Goal: Task Accomplishment & Management: Use online tool/utility

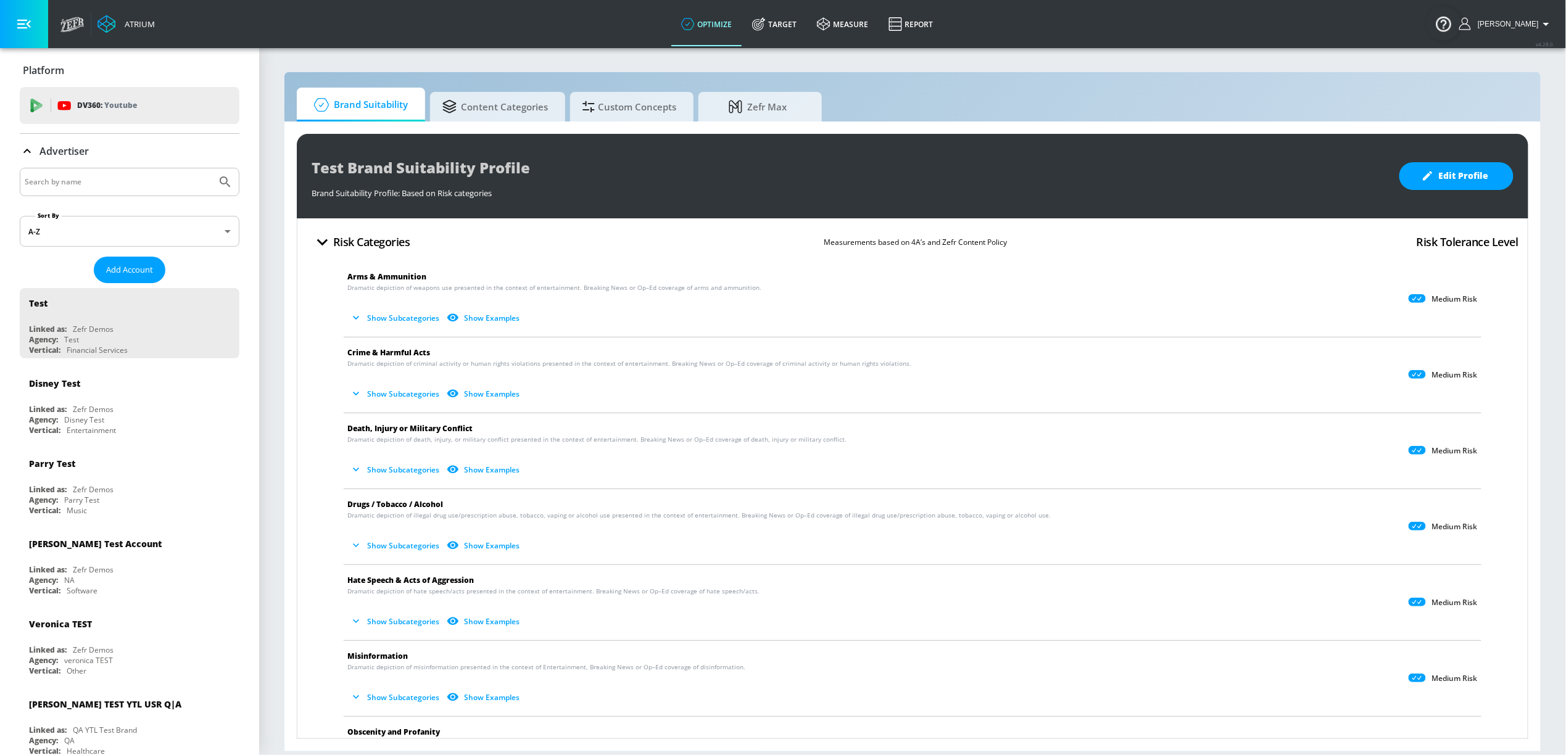
click at [120, 187] on input "Search by name" at bounding box center [118, 182] width 187 height 16
type input "c"
click at [801, 28] on link "Target" at bounding box center [774, 24] width 65 height 44
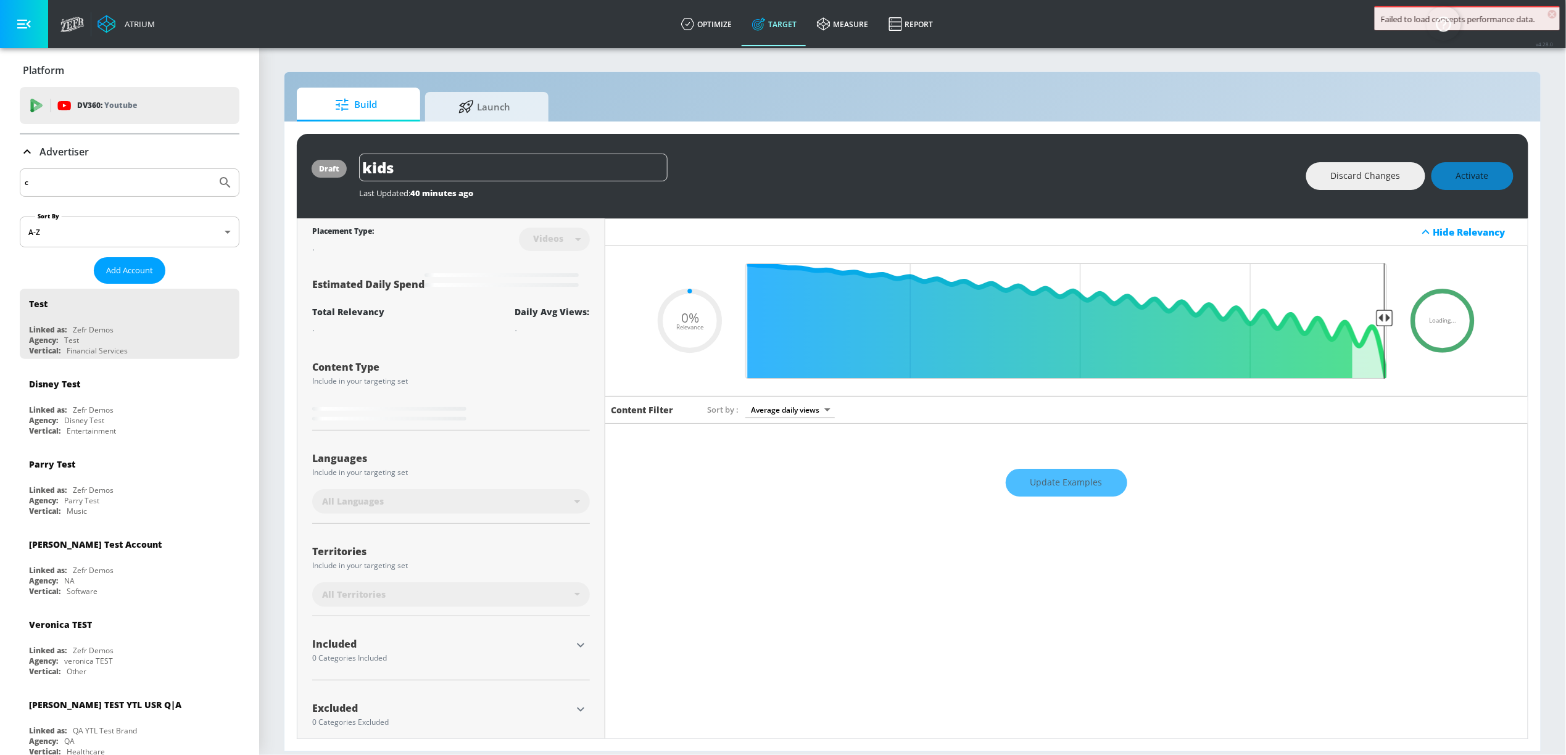
type input "0.05"
click at [82, 181] on input "c" at bounding box center [118, 183] width 187 height 16
type input "cbs"
click at [212, 169] on button "Submit Search" at bounding box center [225, 182] width 27 height 27
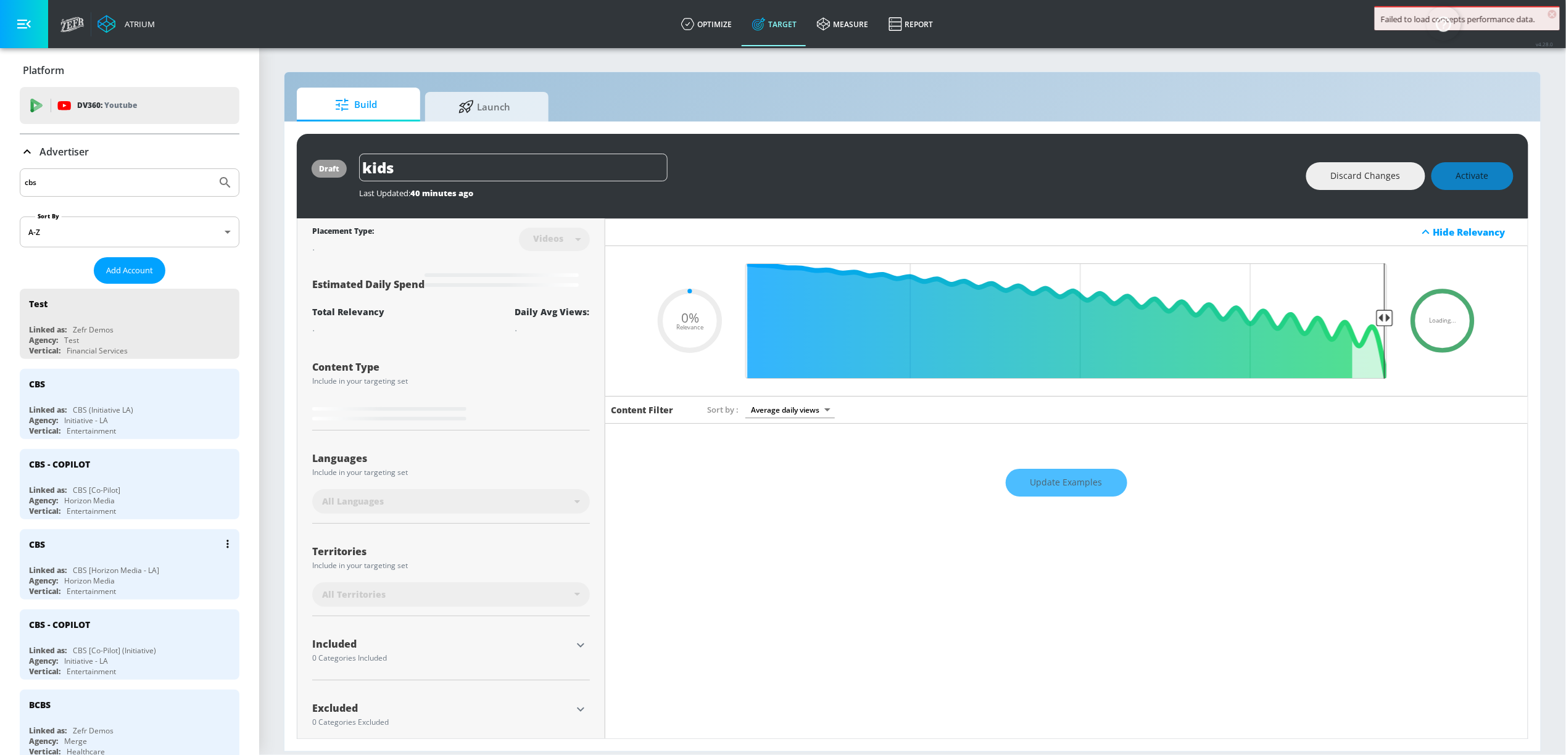
type input "0.89"
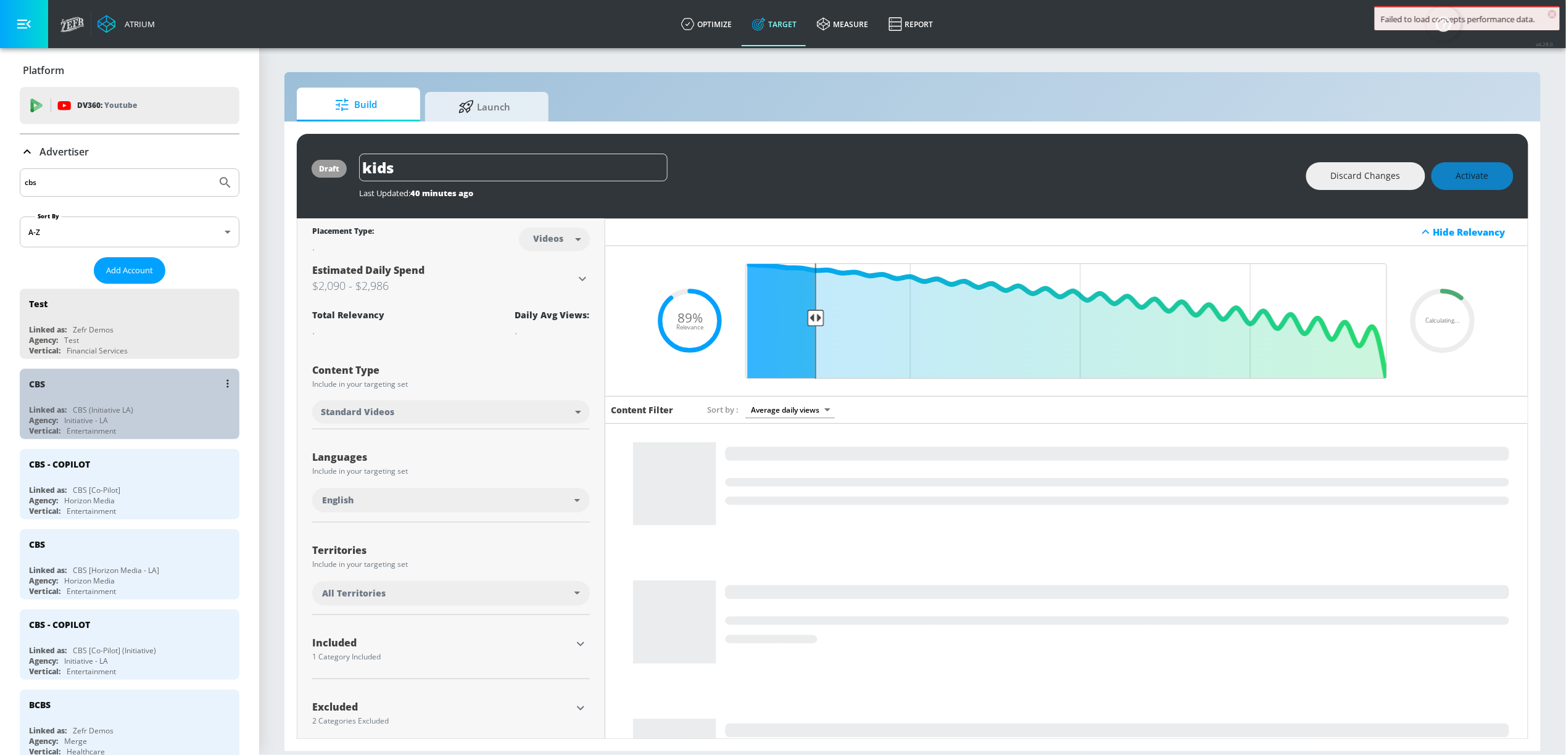
click at [143, 417] on div "Agency: Initiative - LA" at bounding box center [132, 420] width 207 height 10
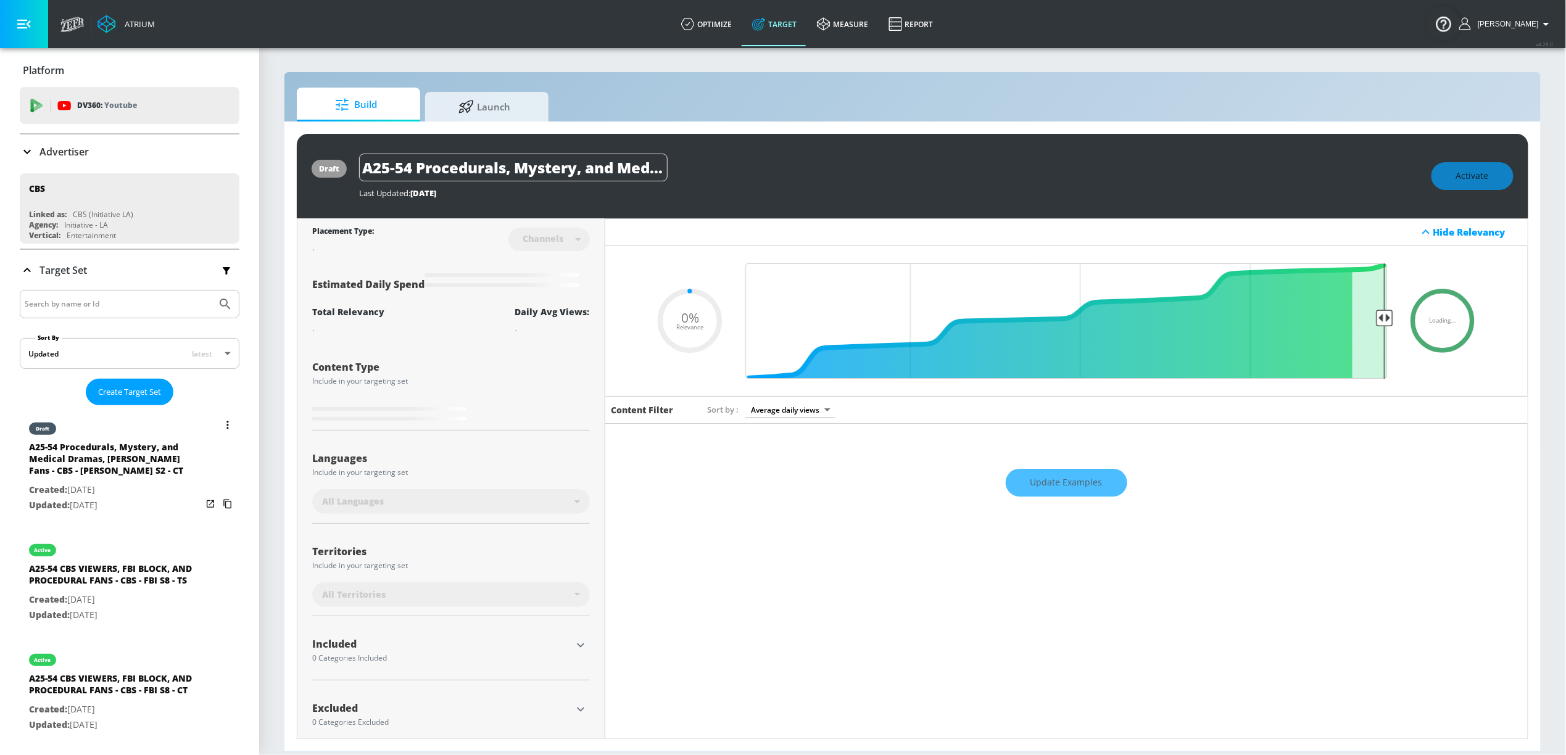
type input "0.5"
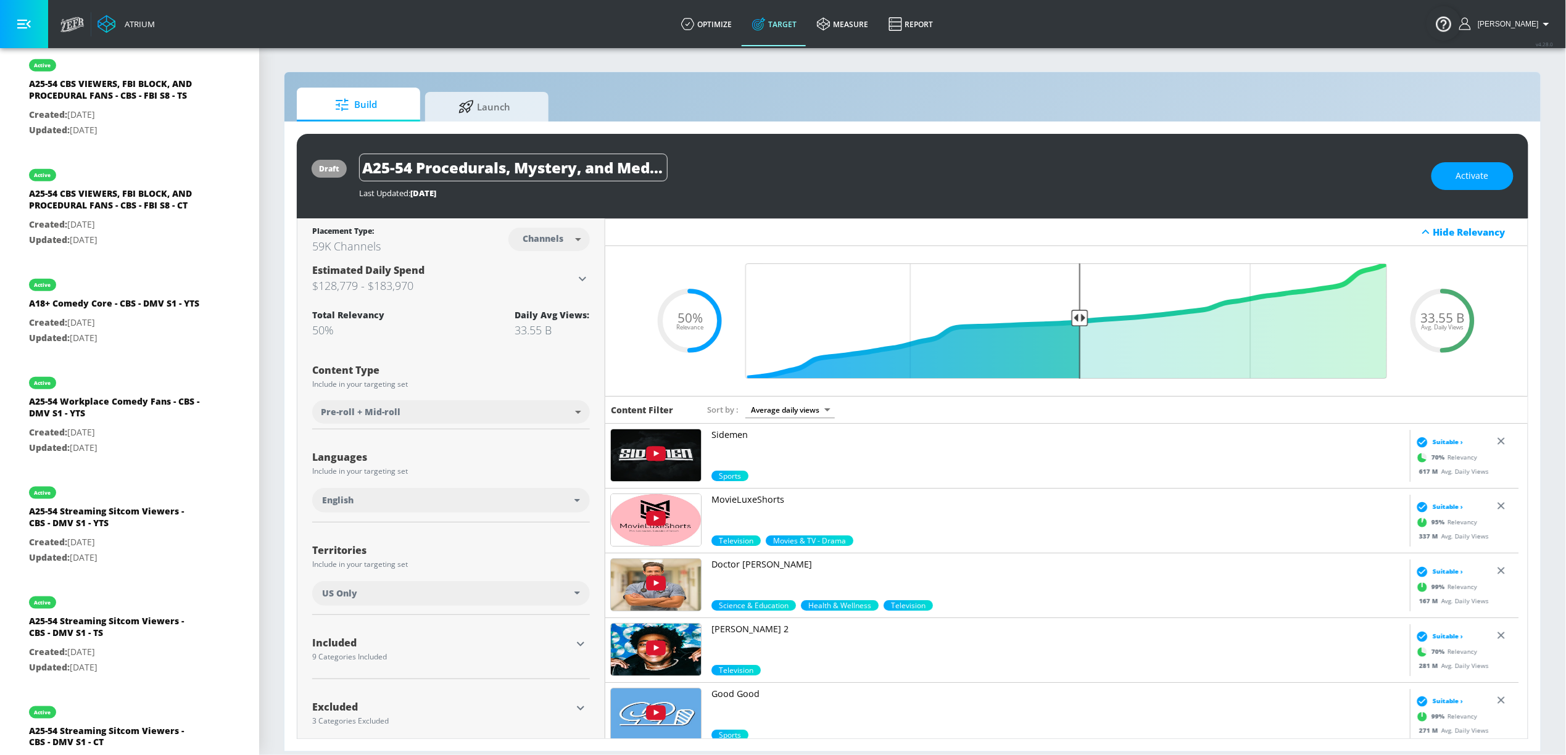
scroll to position [201, 0]
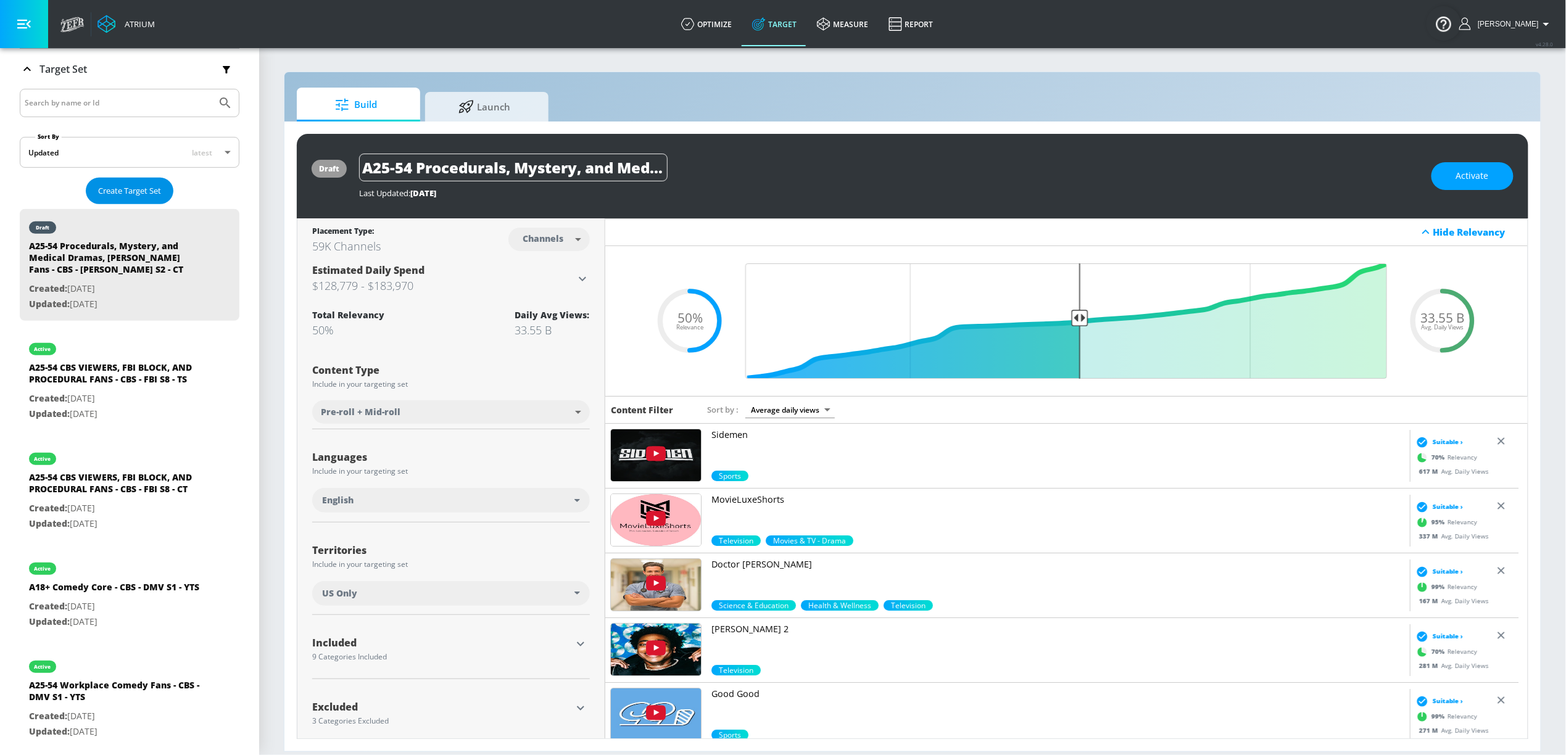
click at [119, 185] on span "Create Target Set" at bounding box center [129, 191] width 63 height 14
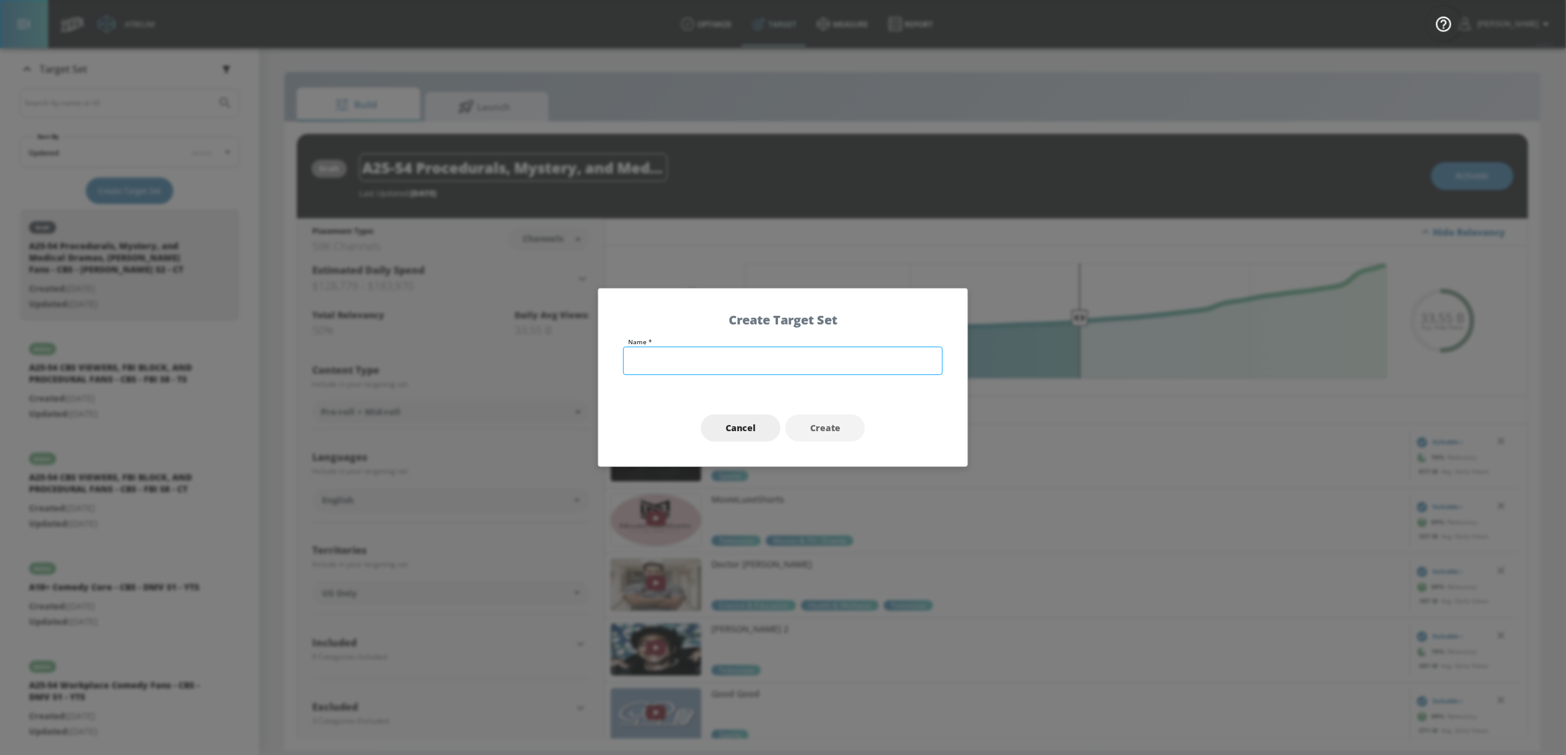
click at [681, 371] on input "text" at bounding box center [783, 361] width 320 height 28
paste input "A18-64 NCIS-VERSE FANS - CBS - NCIS Q4'25 - TS"
drag, startPoint x: 829, startPoint y: 365, endPoint x: 860, endPoint y: 364, distance: 30.2
click at [860, 364] on input "A18-64 NCIS-VERSE FANS - CBS - NCIS Q4'25 - TS" at bounding box center [783, 361] width 320 height 28
type input "A18-64 NCIS-VERSE FANS - CBS - NCIS Q4'25 - CT"
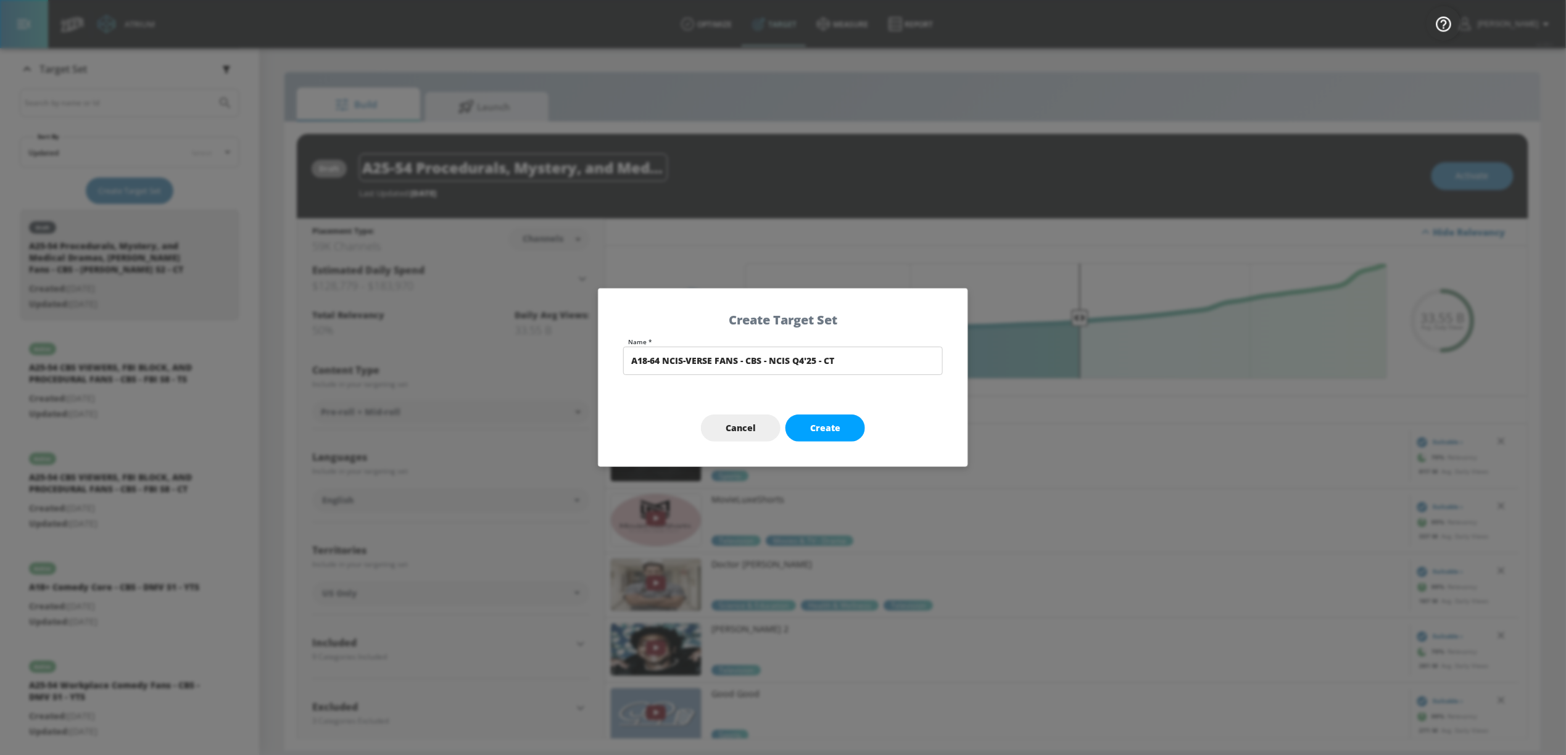
drag, startPoint x: 843, startPoint y: 420, endPoint x: 844, endPoint y: 394, distance: 26.6
click at [843, 420] on button "Create" at bounding box center [826, 429] width 80 height 28
type input "A18-64 NCIS-VERSE FANS - CBS - NCIS Q4'25 - CT"
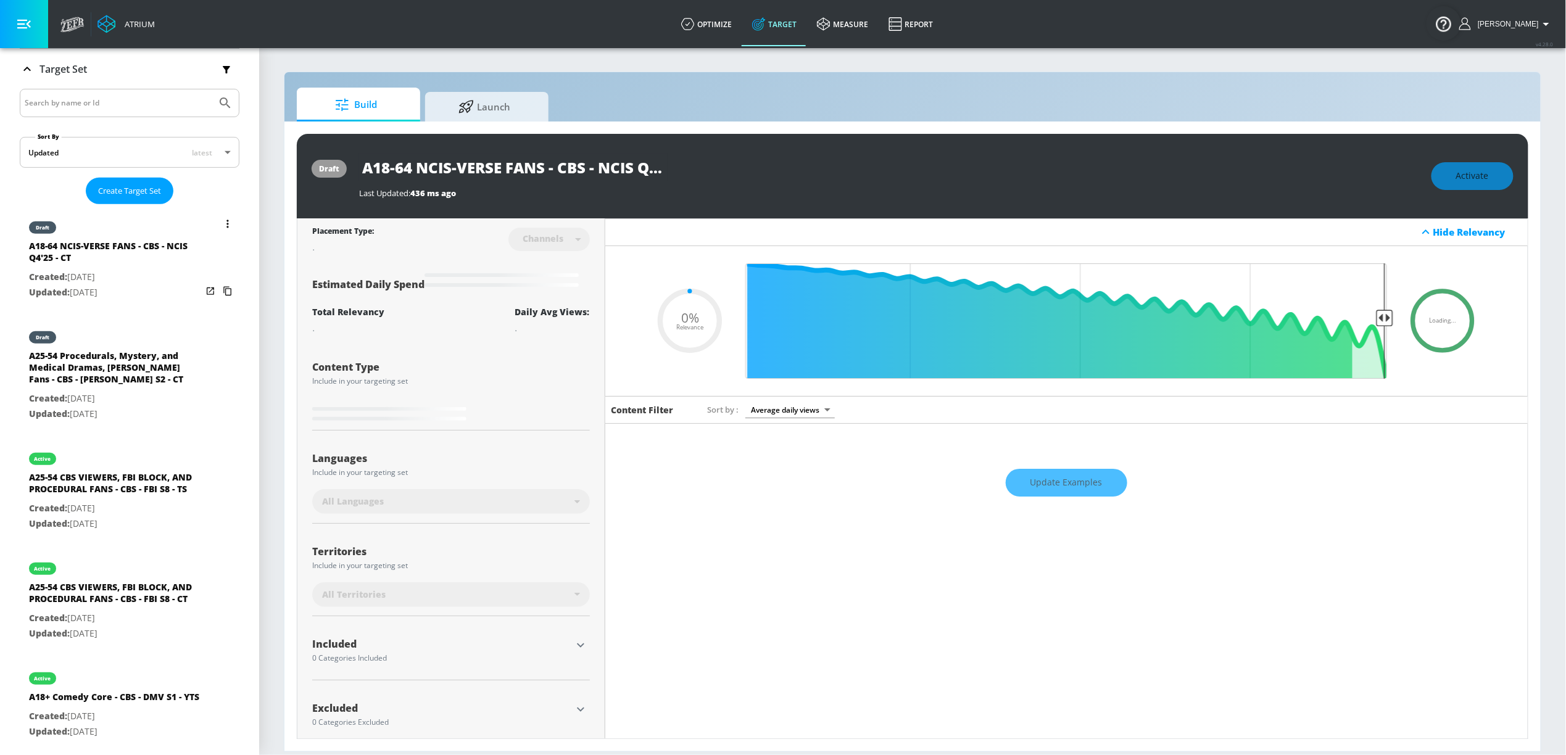
type input "0.6"
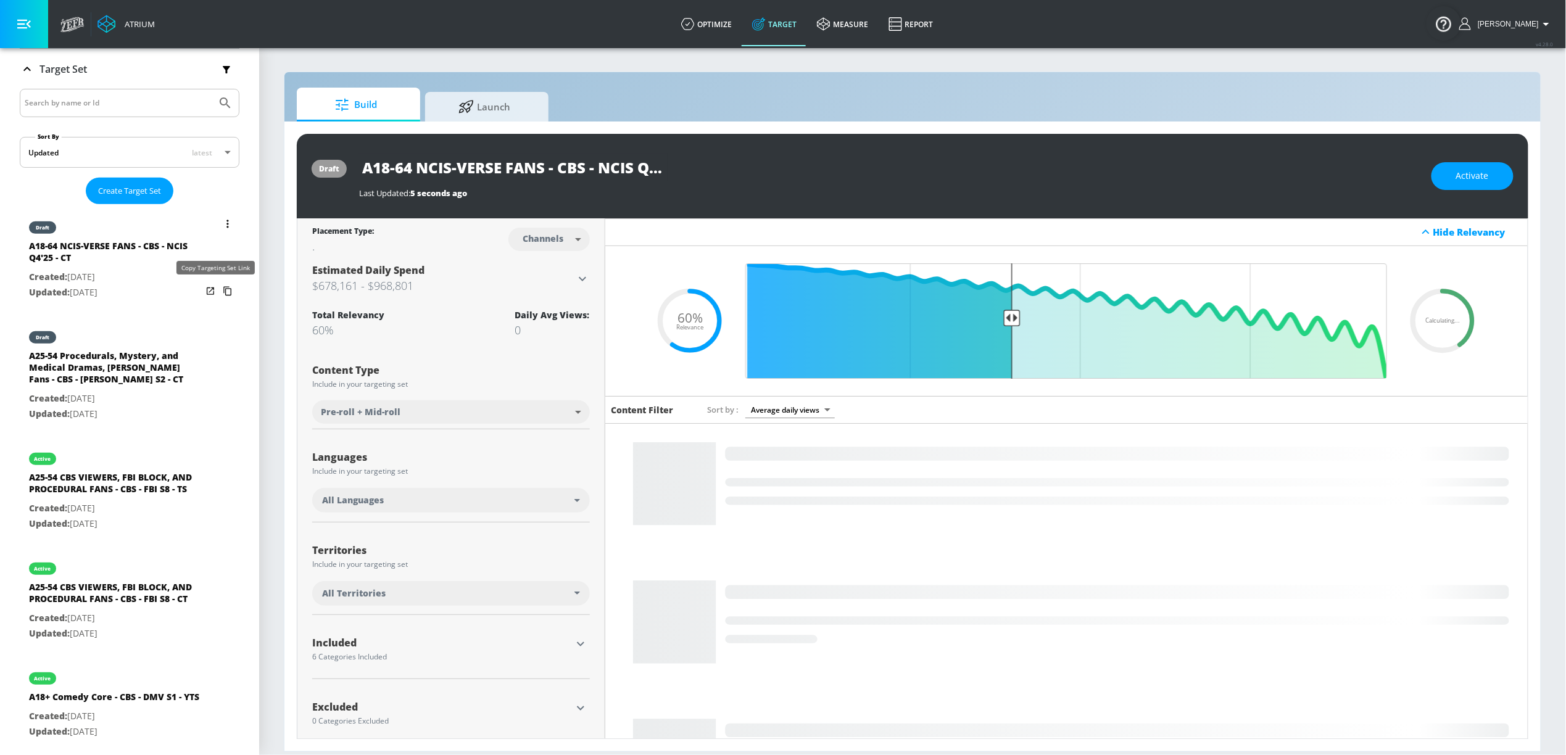
click at [218, 292] on icon "list of Target Set" at bounding box center [228, 291] width 20 height 20
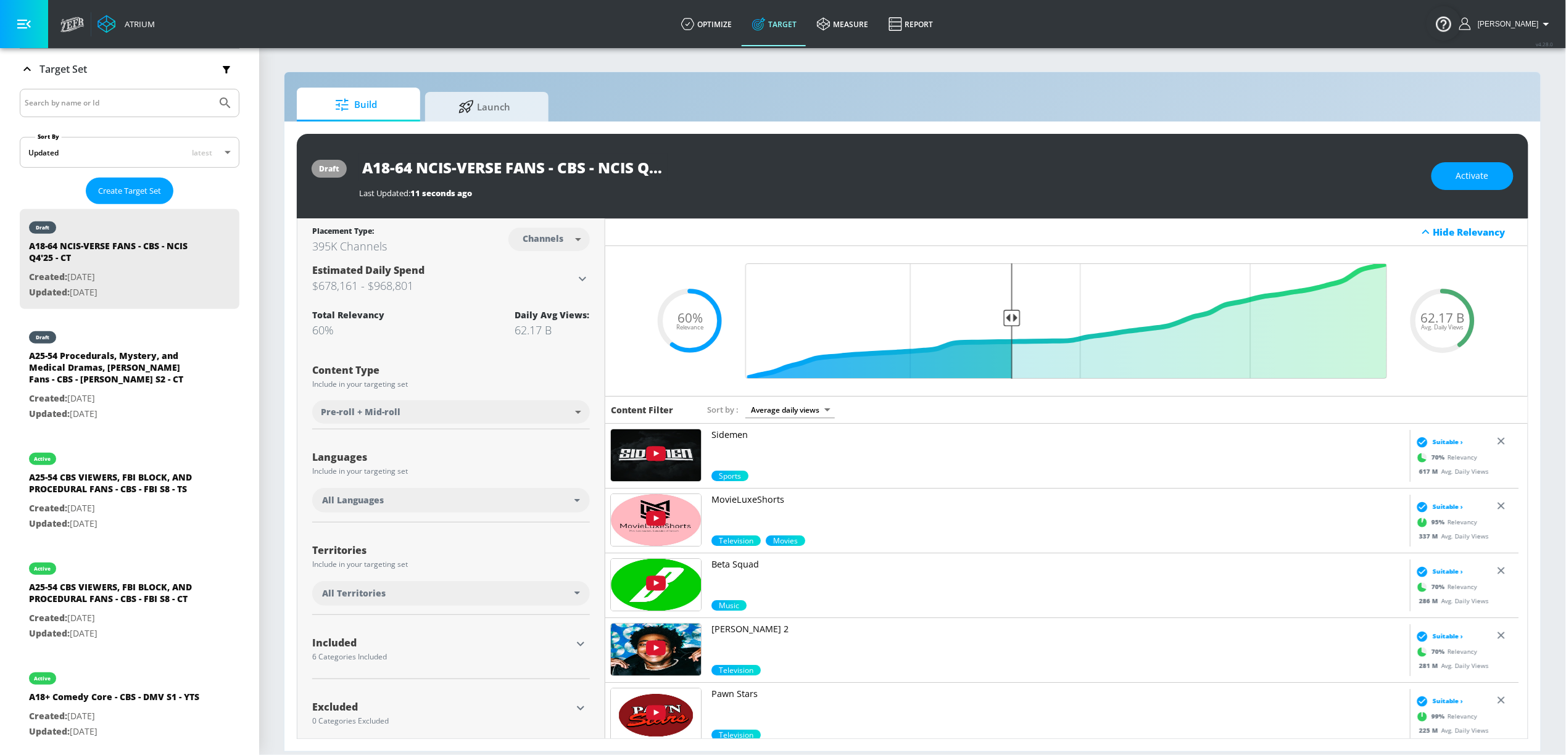
click at [455, 498] on div "All Languages" at bounding box center [448, 500] width 252 height 12
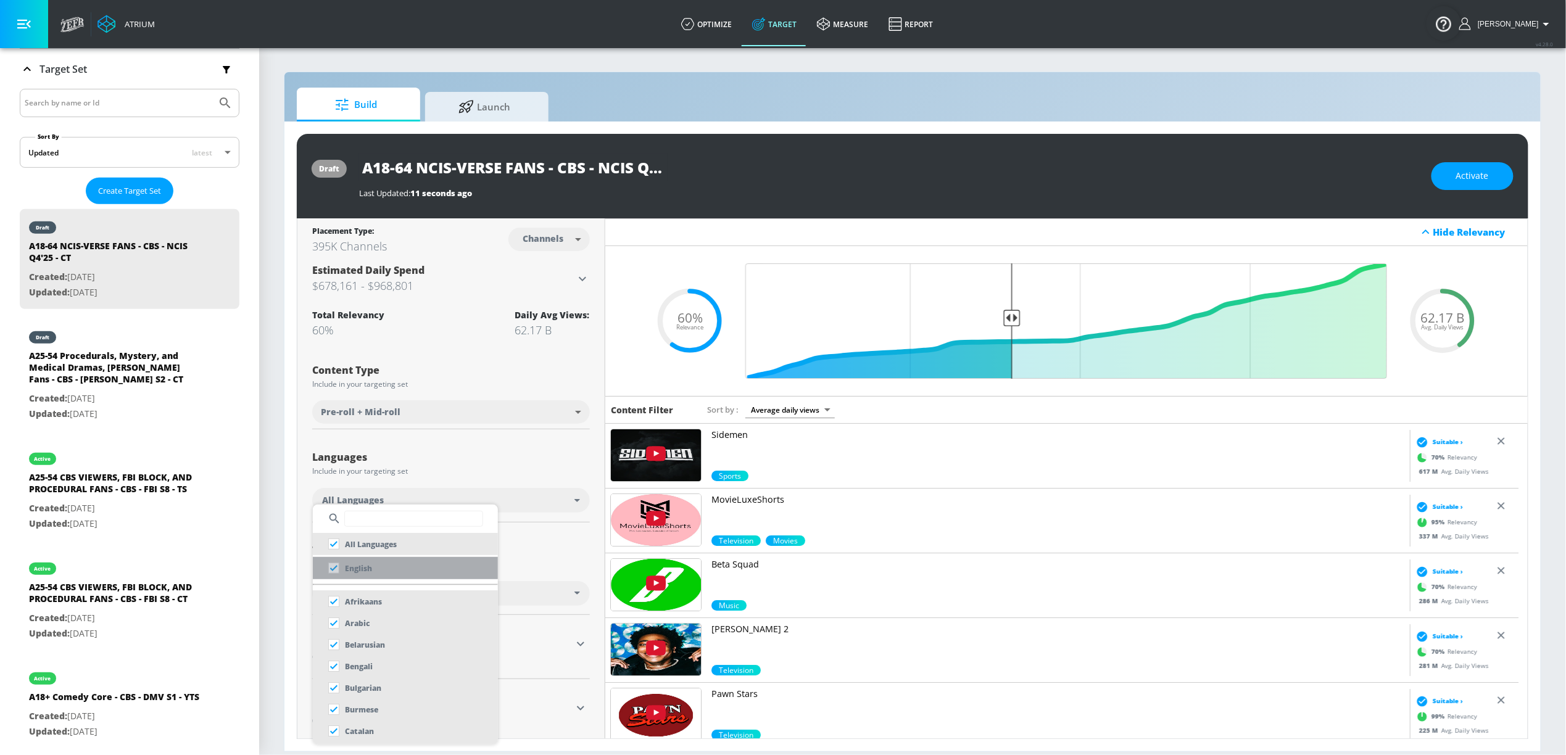
click at [388, 575] on li "English" at bounding box center [405, 568] width 185 height 22
checkbox input "false"
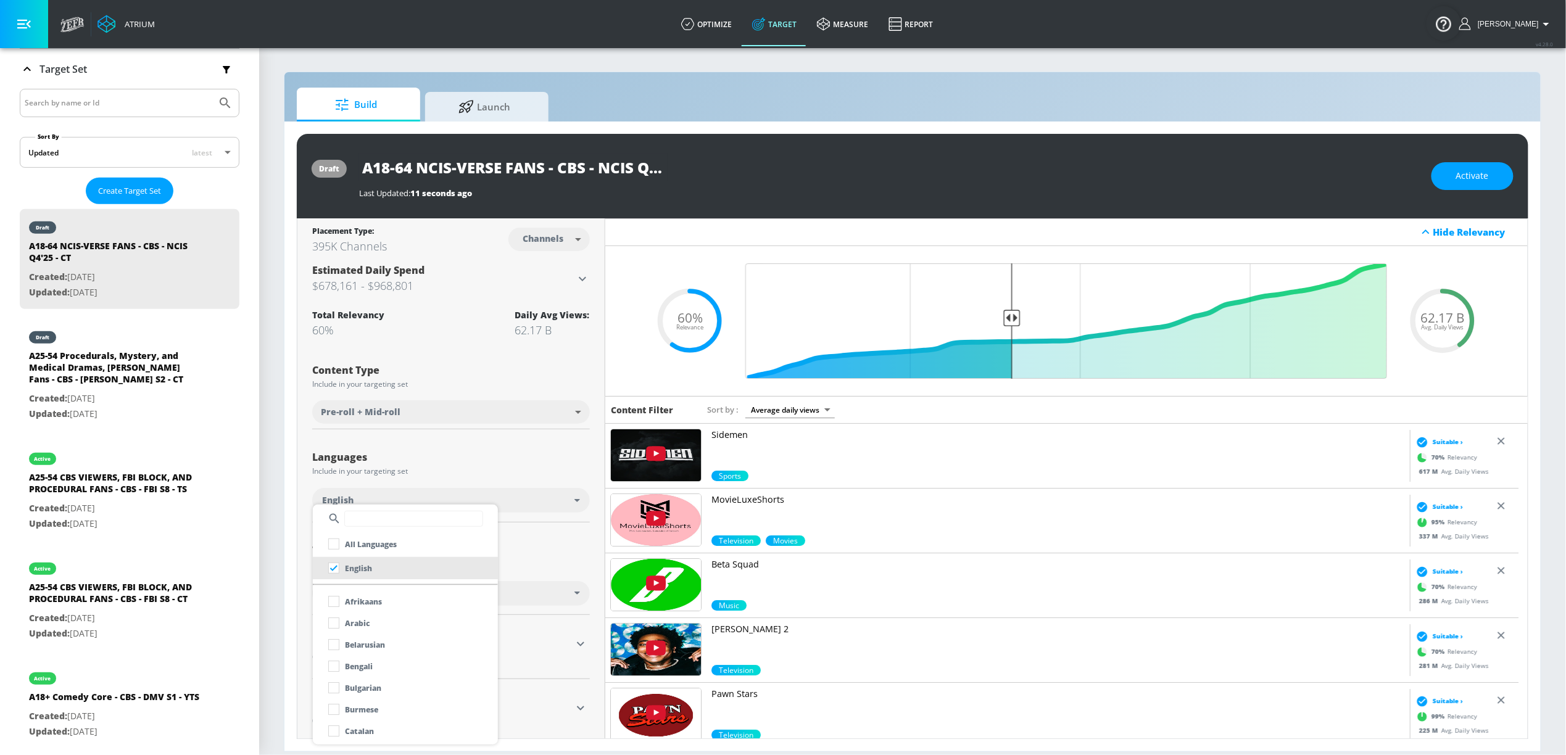
click at [499, 554] on div at bounding box center [783, 377] width 1566 height 755
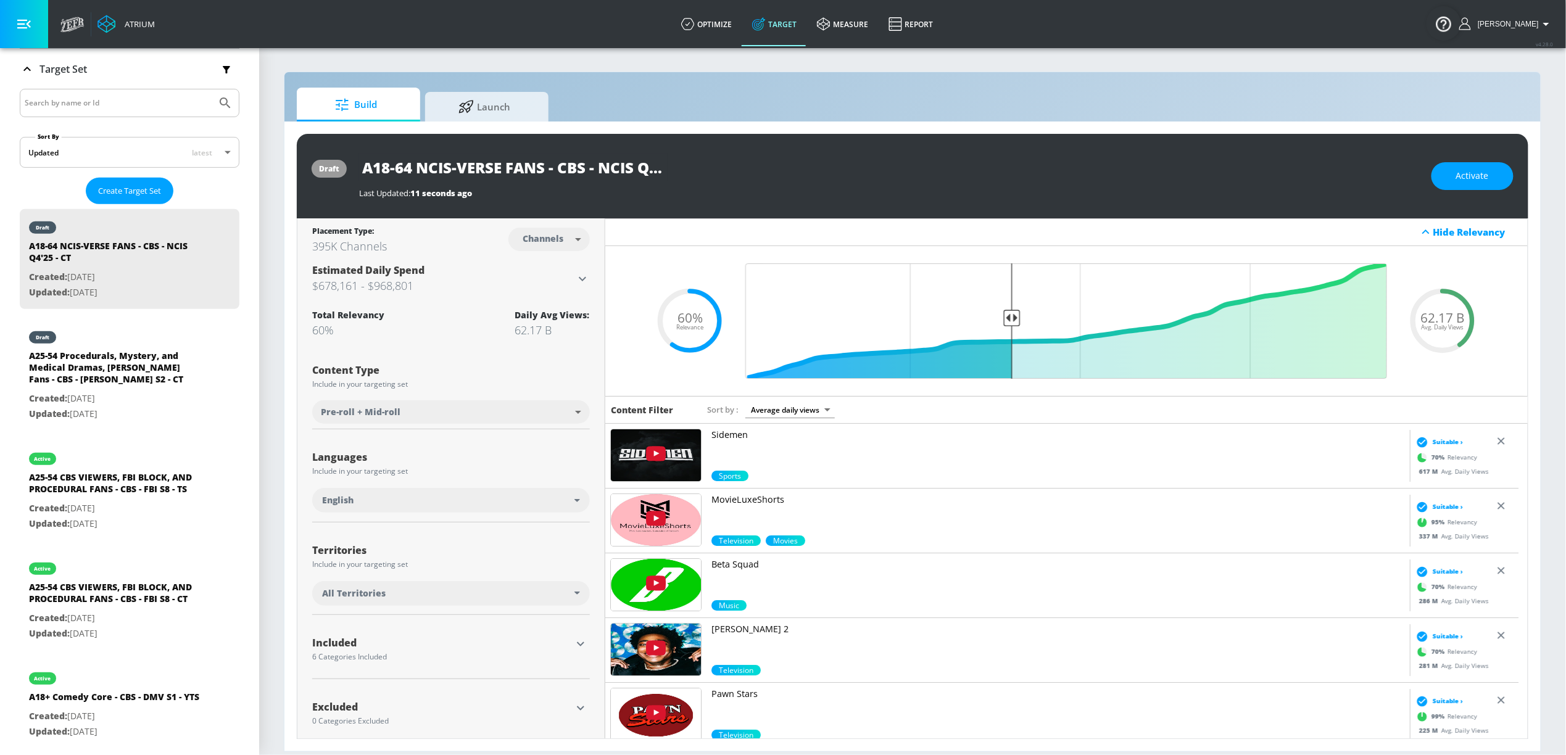
click at [506, 594] on div "All Territories" at bounding box center [448, 593] width 252 height 12
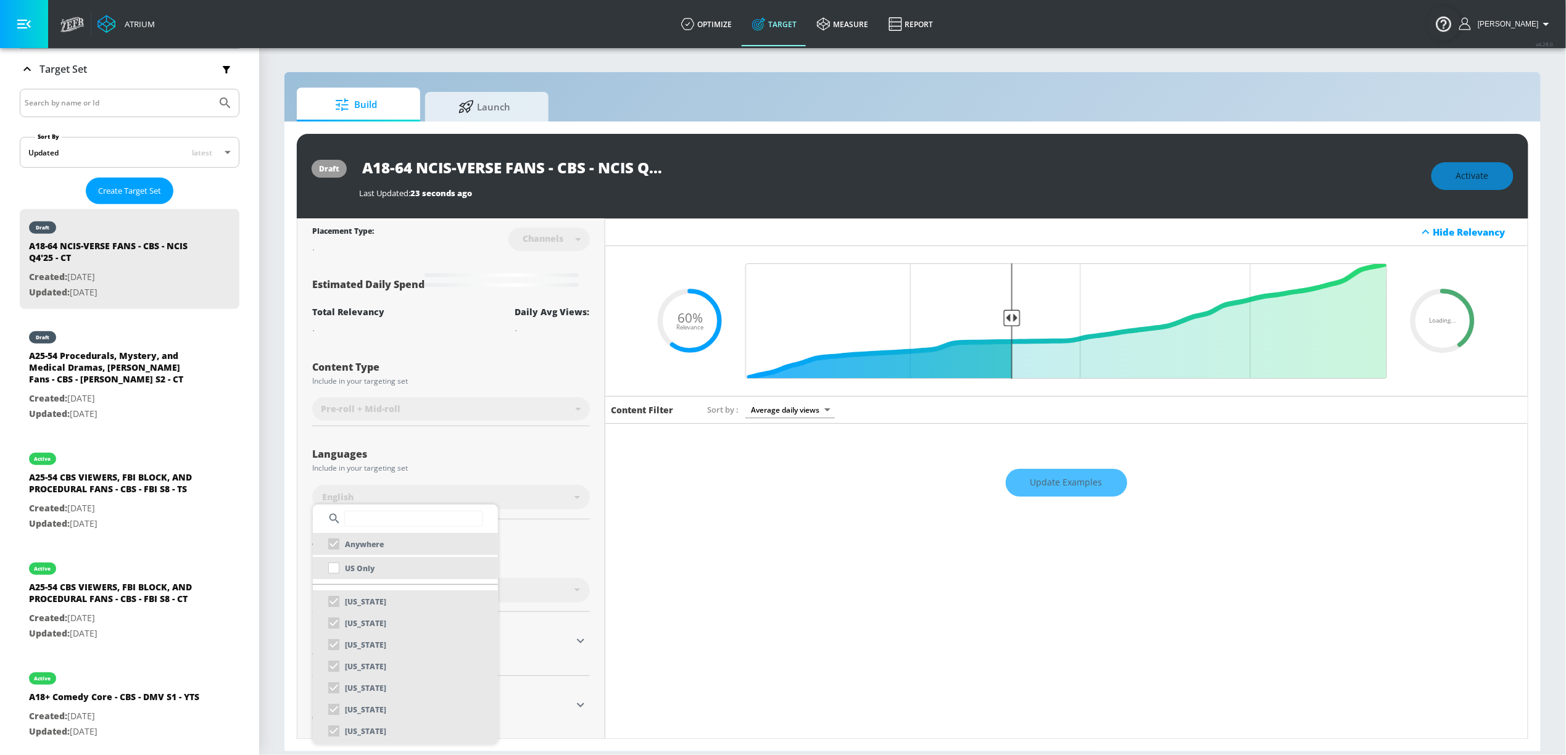
click at [417, 573] on li "US Only" at bounding box center [405, 568] width 185 height 22
click at [471, 370] on div at bounding box center [783, 377] width 1566 height 755
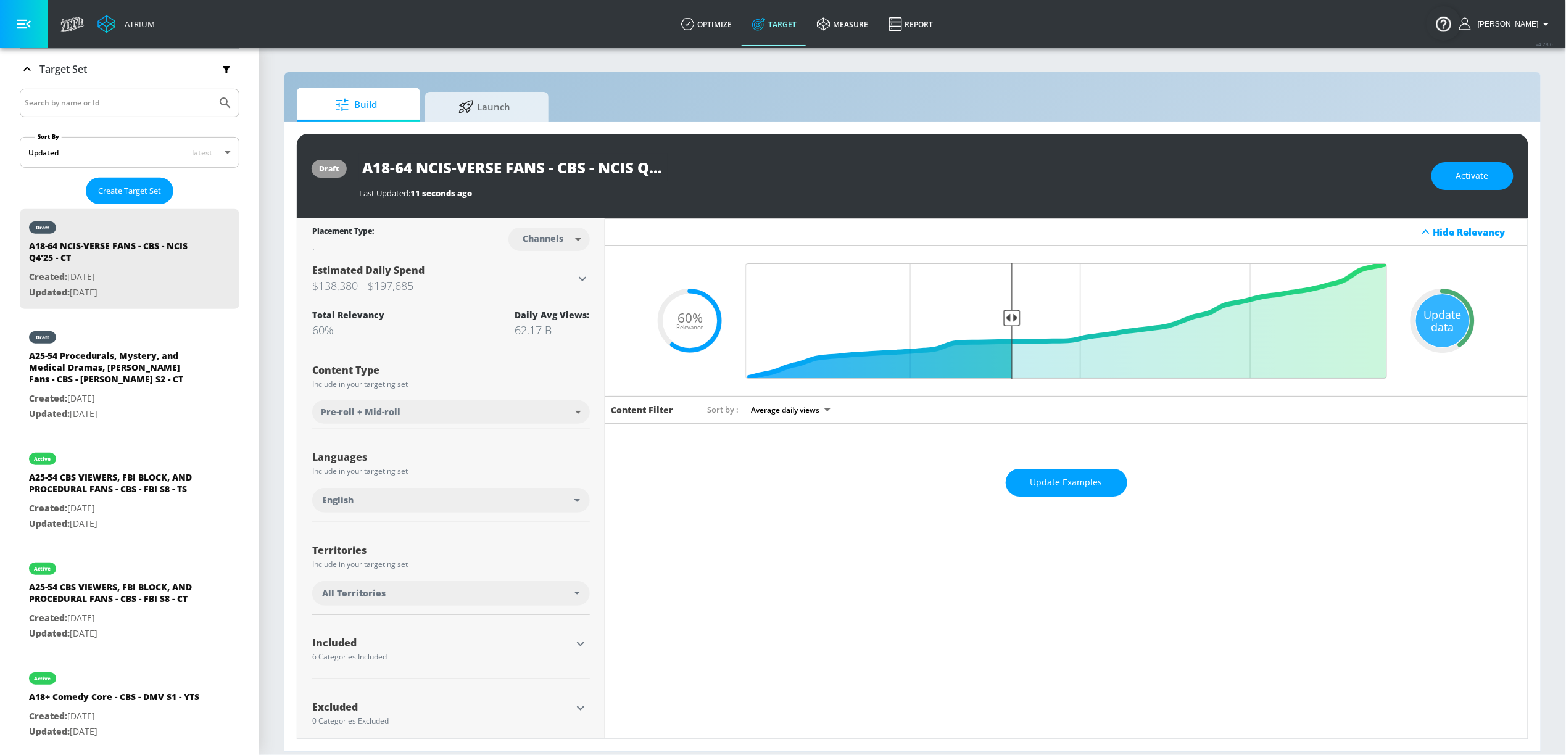
click at [486, 590] on div "All Territories" at bounding box center [448, 593] width 252 height 12
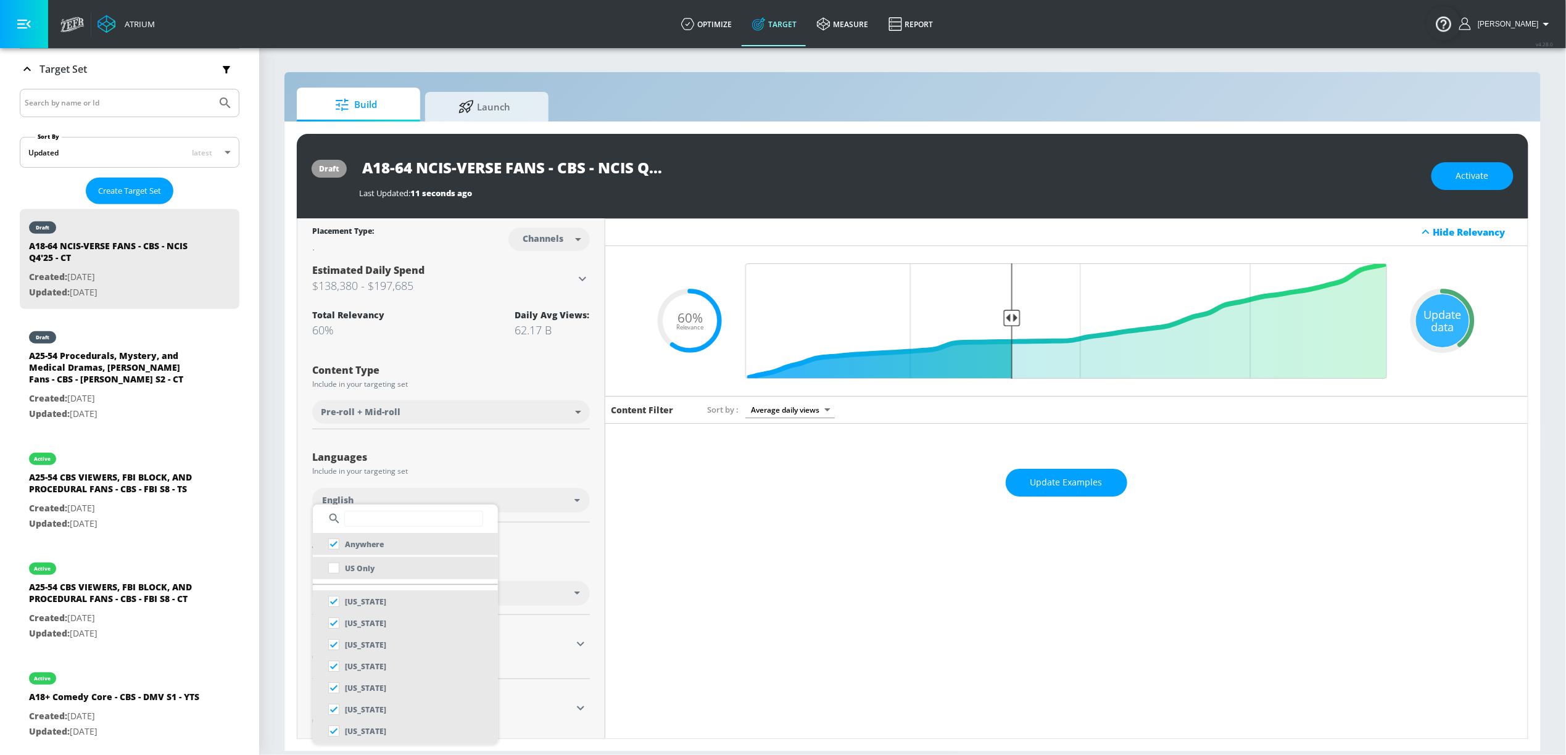
click at [370, 575] on div "US Only" at bounding box center [349, 568] width 52 height 22
checkbox input "false"
checkbox input "true"
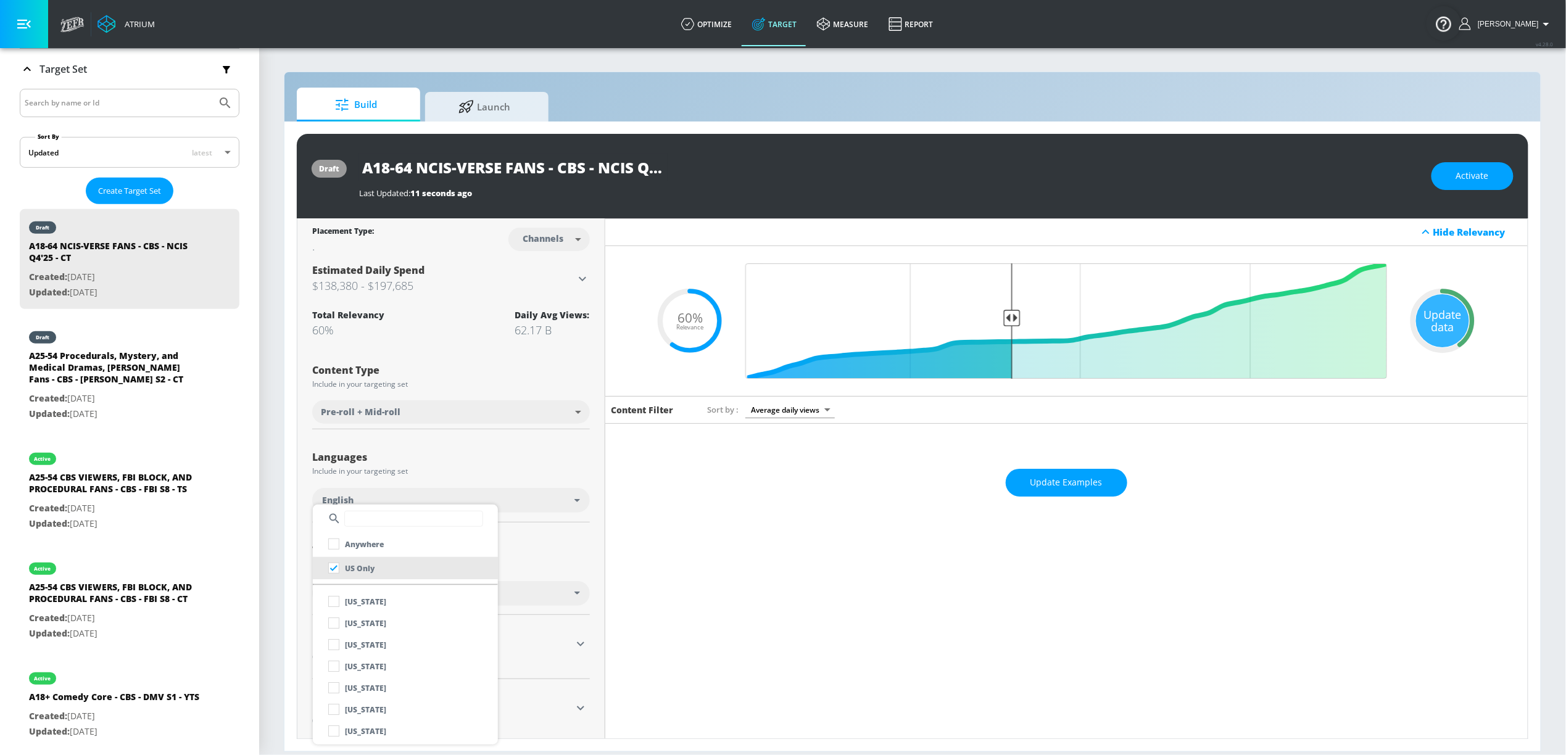
click at [551, 562] on div at bounding box center [783, 377] width 1566 height 755
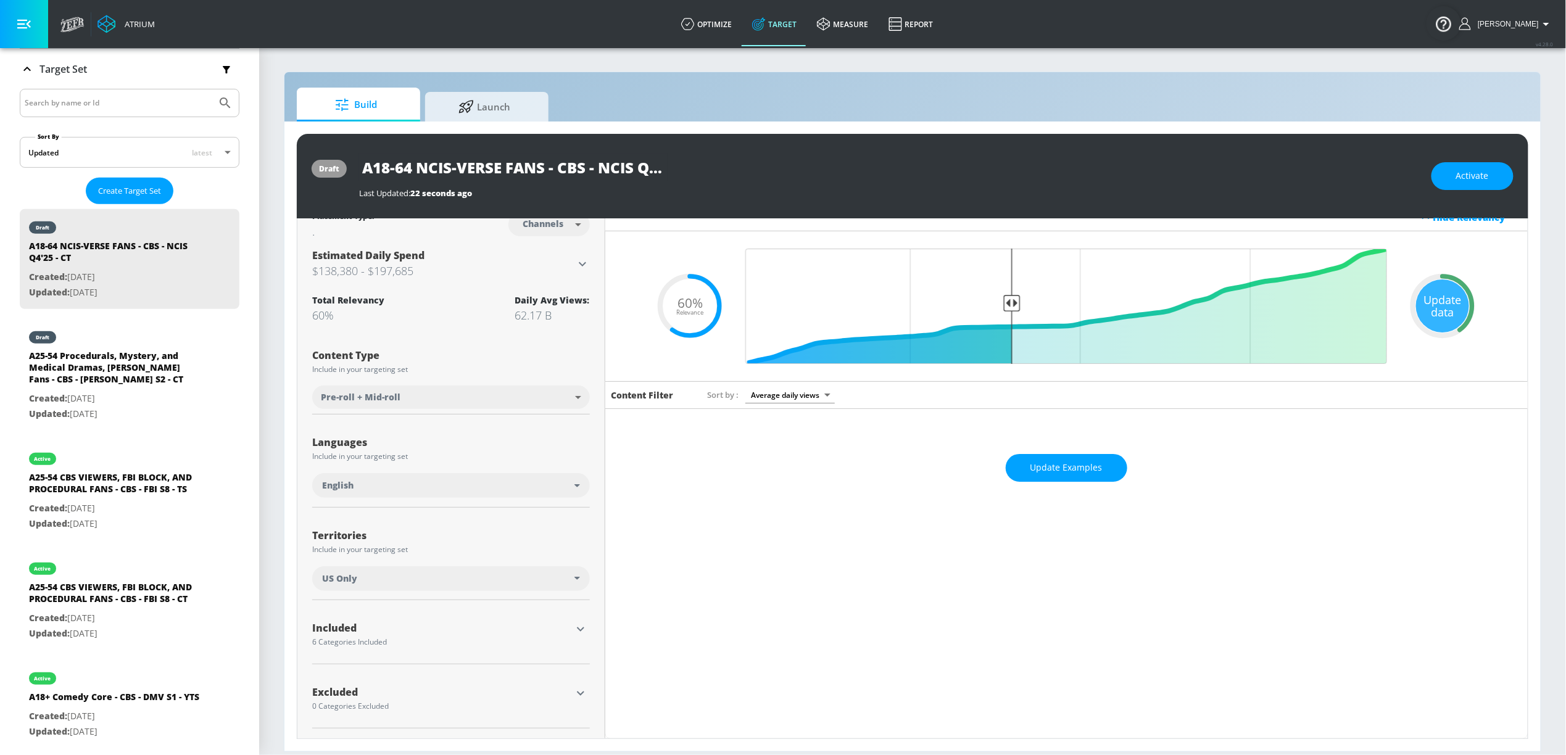
click at [583, 628] on icon "button" at bounding box center [580, 629] width 15 height 15
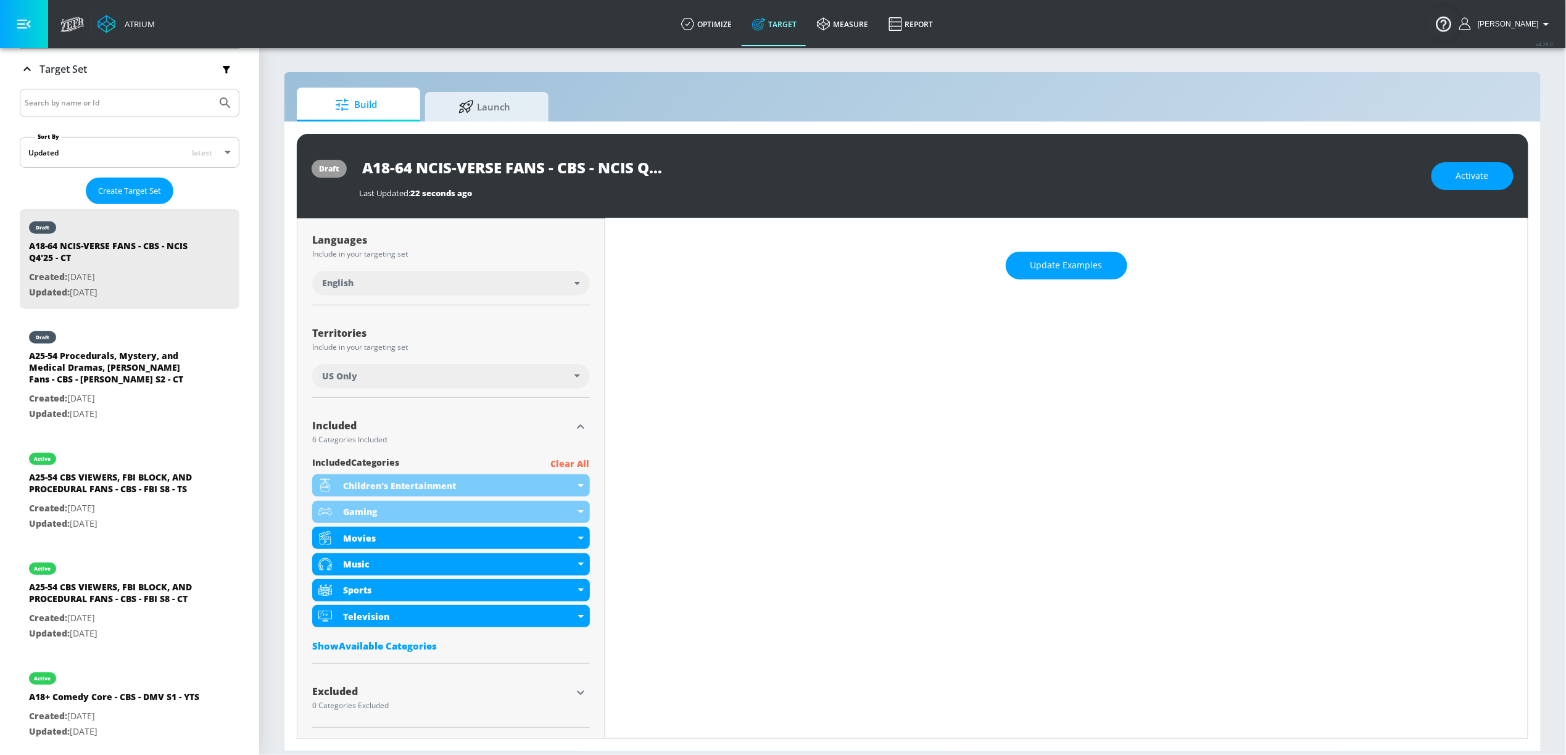
click at [568, 458] on p "Clear All" at bounding box center [570, 464] width 39 height 15
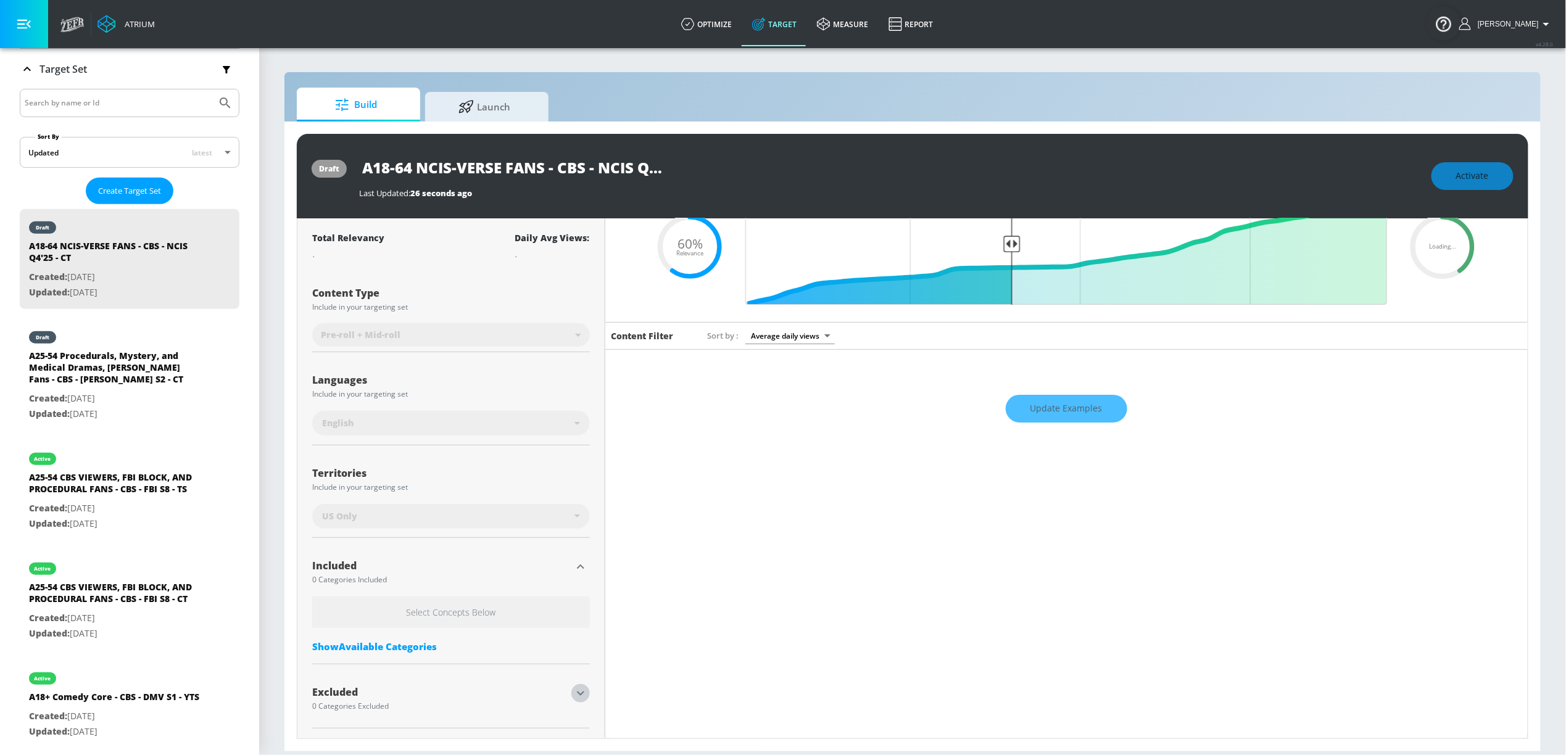
drag, startPoint x: 575, startPoint y: 693, endPoint x: 482, endPoint y: 555, distance: 166.4
click at [575, 693] on icon "button" at bounding box center [580, 693] width 15 height 15
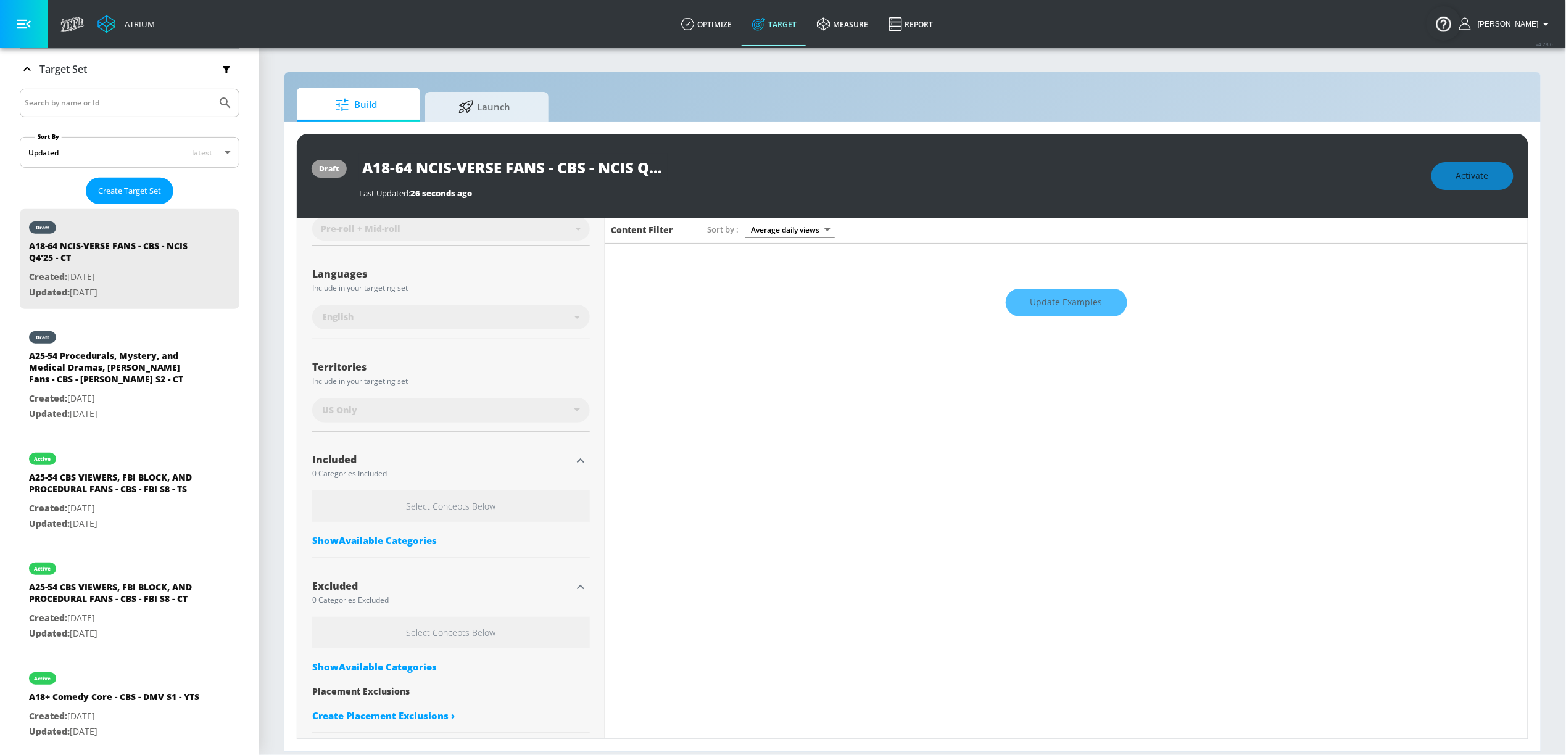
scroll to position [186, 0]
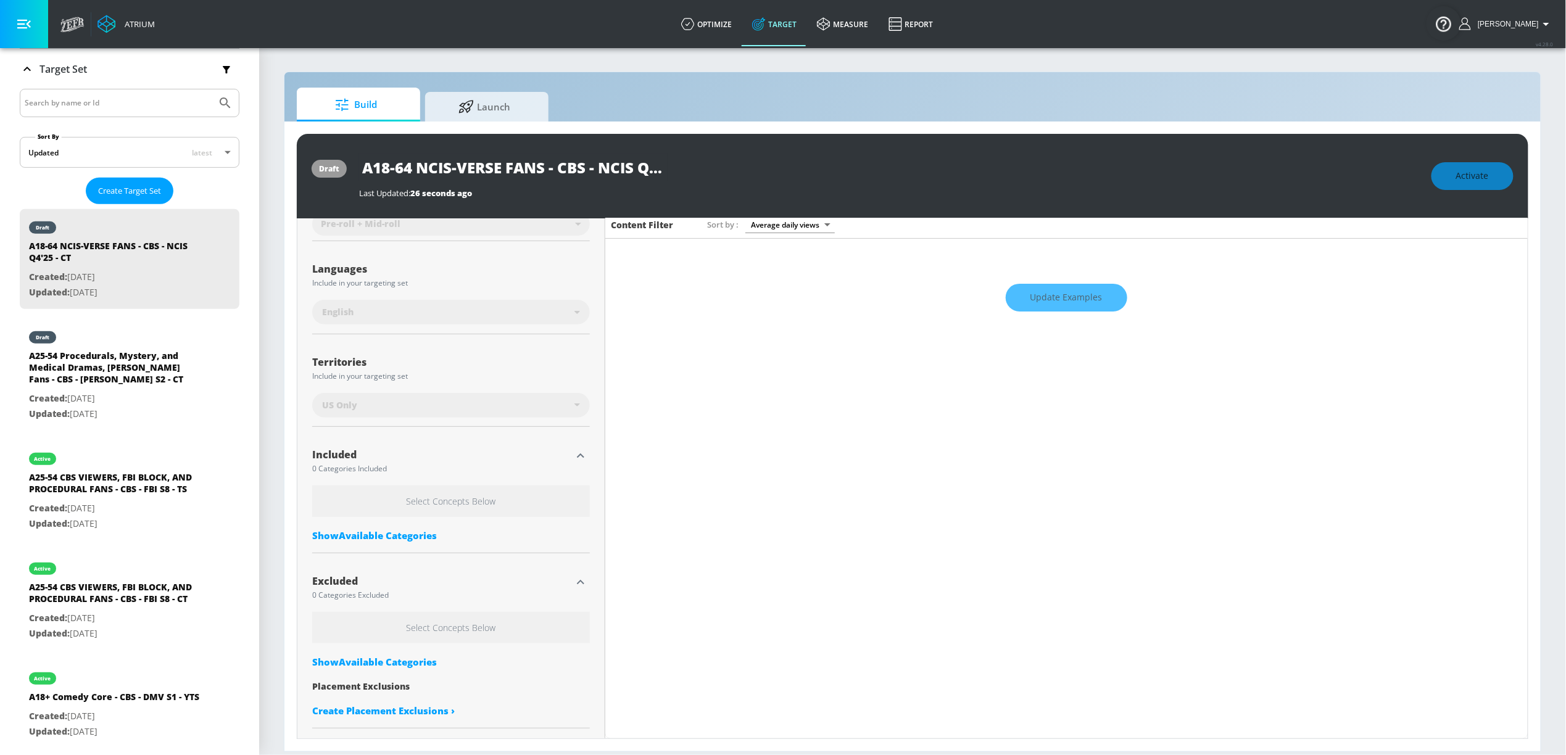
click at [395, 658] on div "Show Available Categories" at bounding box center [451, 662] width 278 height 12
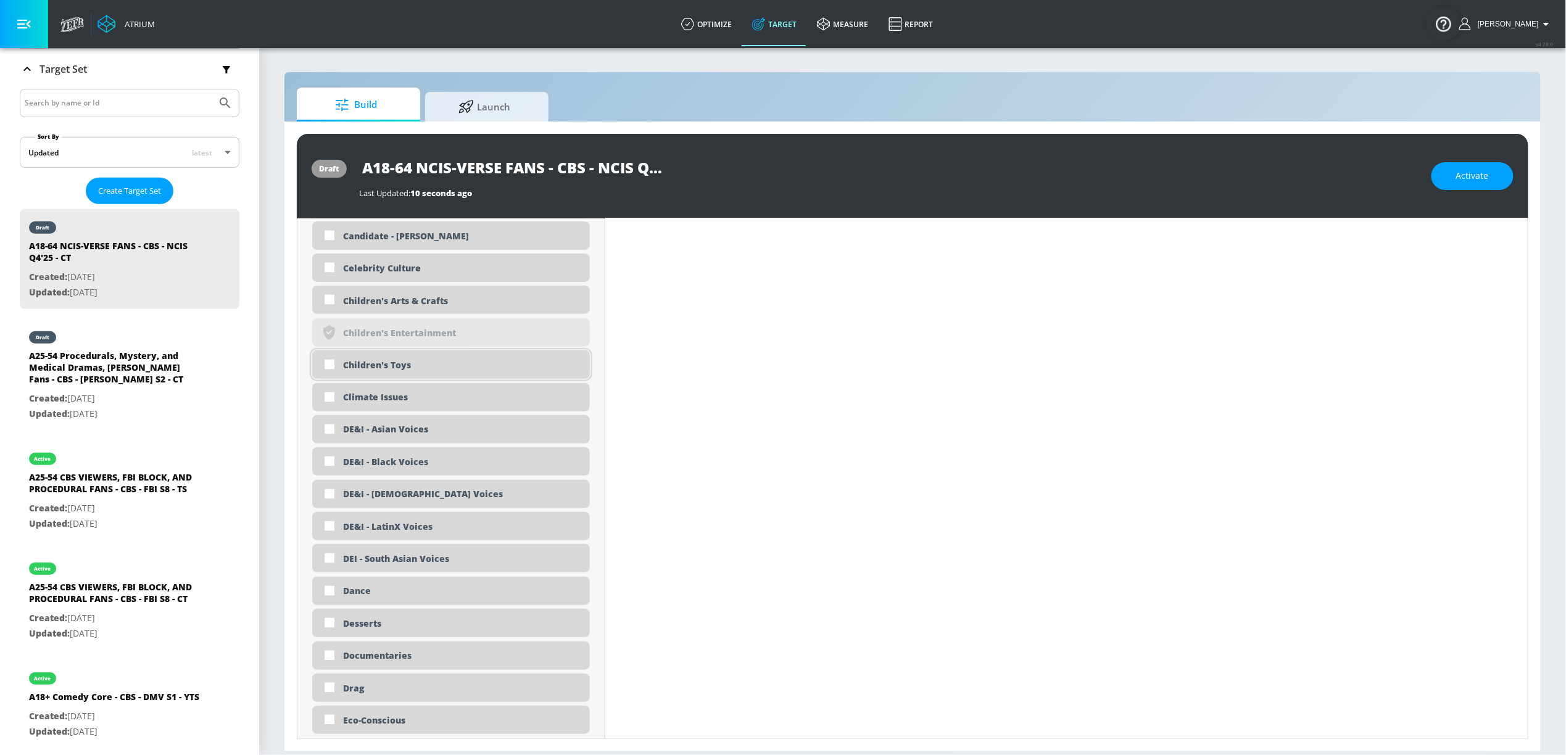
scroll to position [1064, 0]
drag, startPoint x: 468, startPoint y: 363, endPoint x: 447, endPoint y: 279, distance: 86.5
click at [468, 363] on div "Children's Toys" at bounding box center [462, 362] width 238 height 12
checkbox input "true"
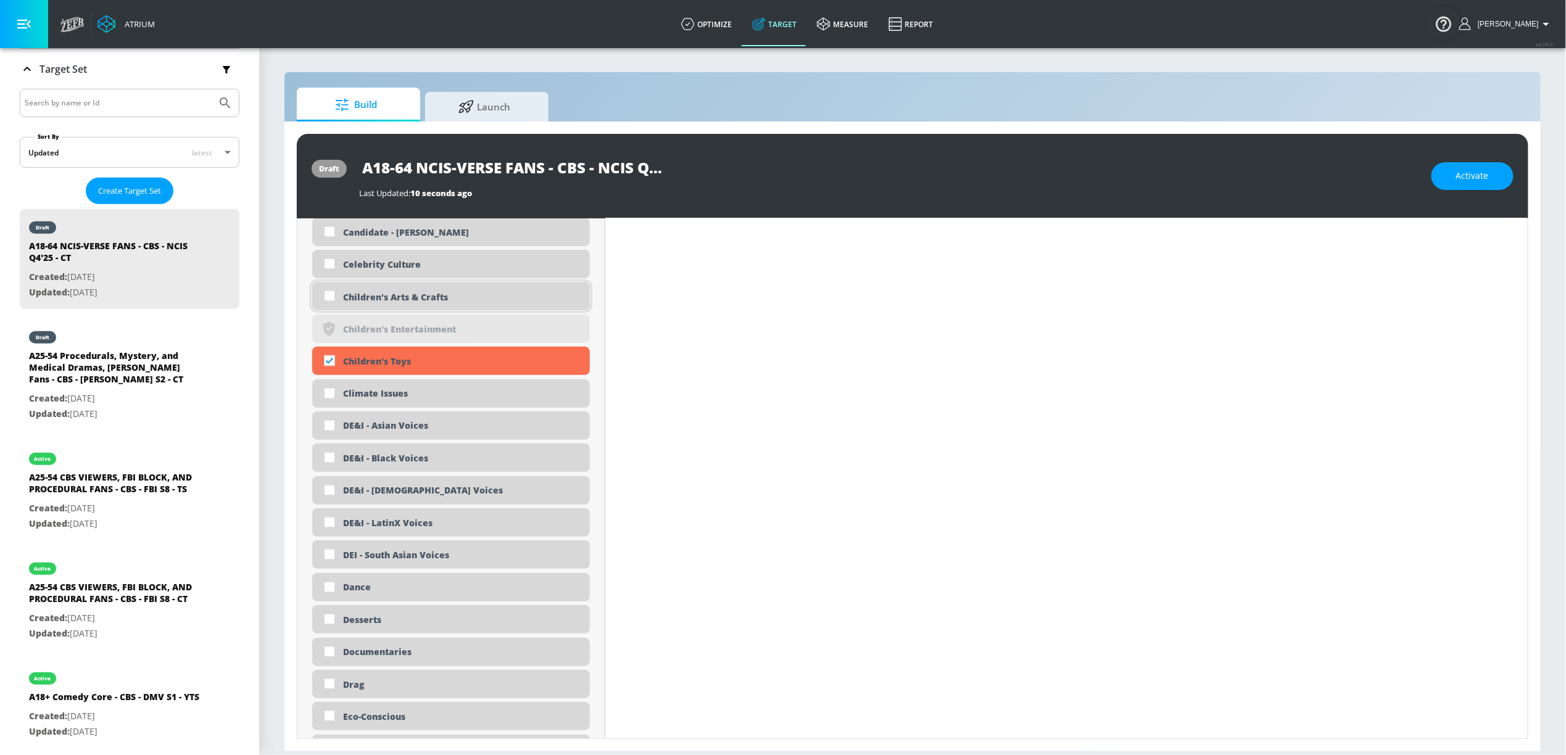
click at [444, 288] on div "Children's Arts & Crafts" at bounding box center [451, 296] width 278 height 28
checkbox input "true"
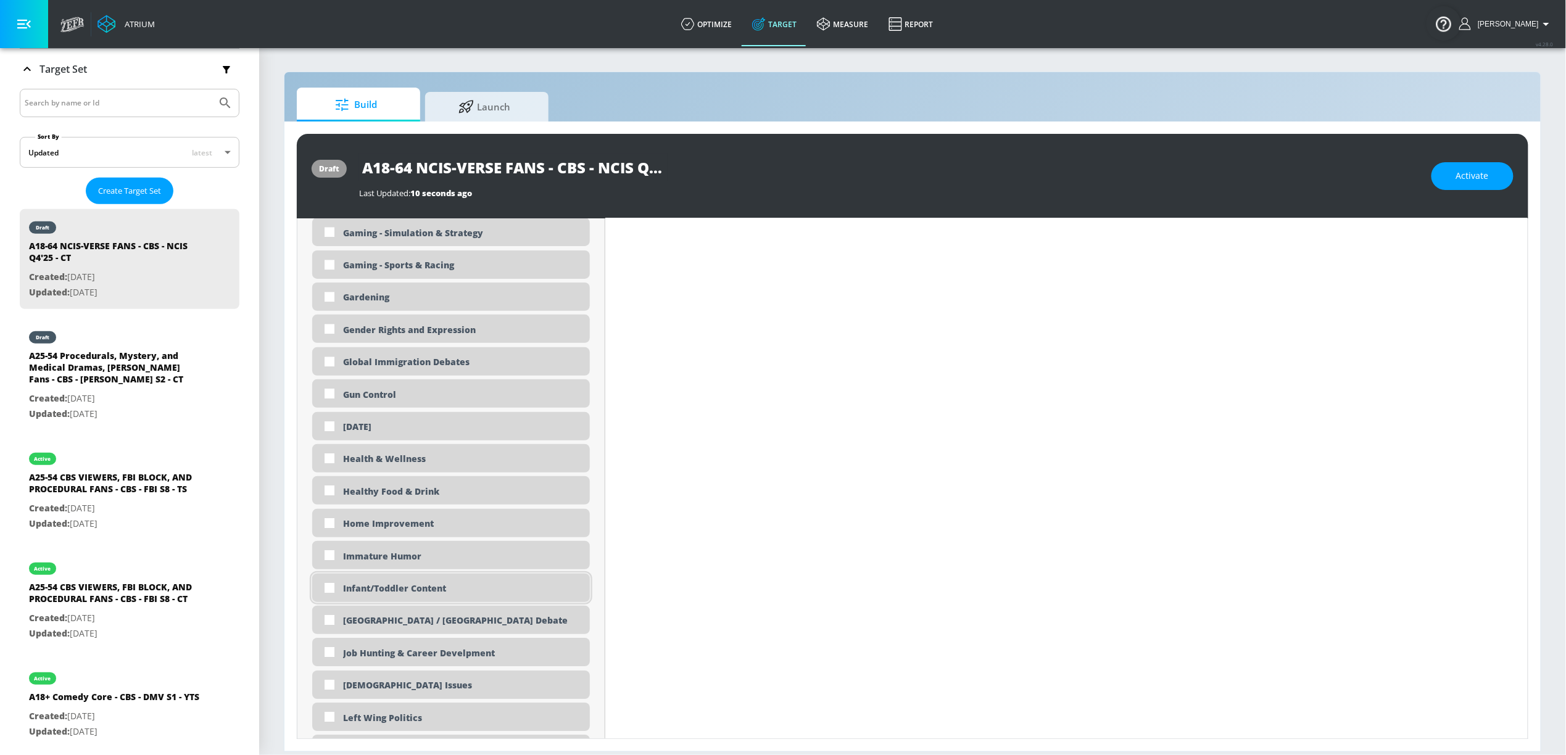
scroll to position [1911, 0]
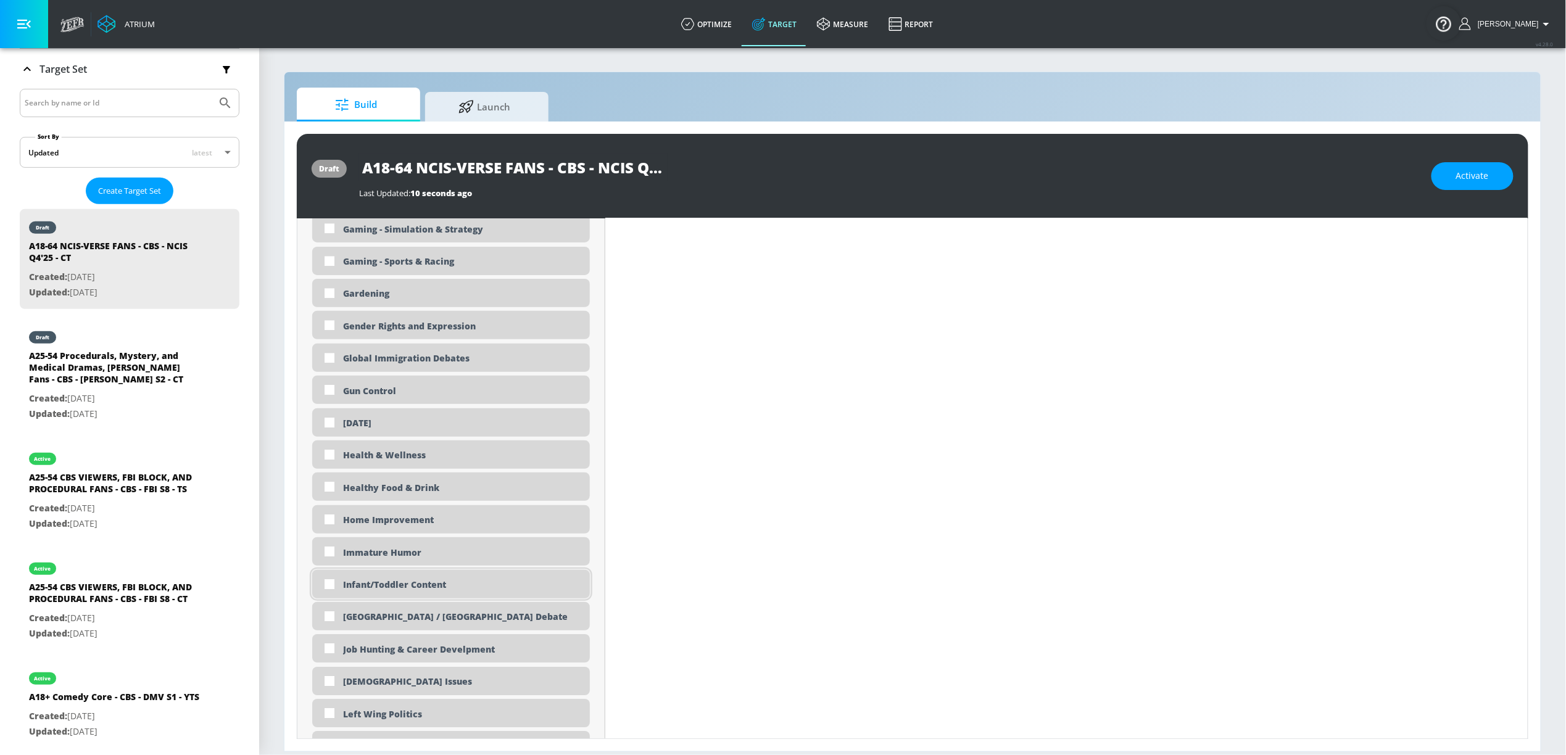
click at [427, 581] on div "Infant/Toddler Content" at bounding box center [462, 585] width 238 height 12
checkbox input "true"
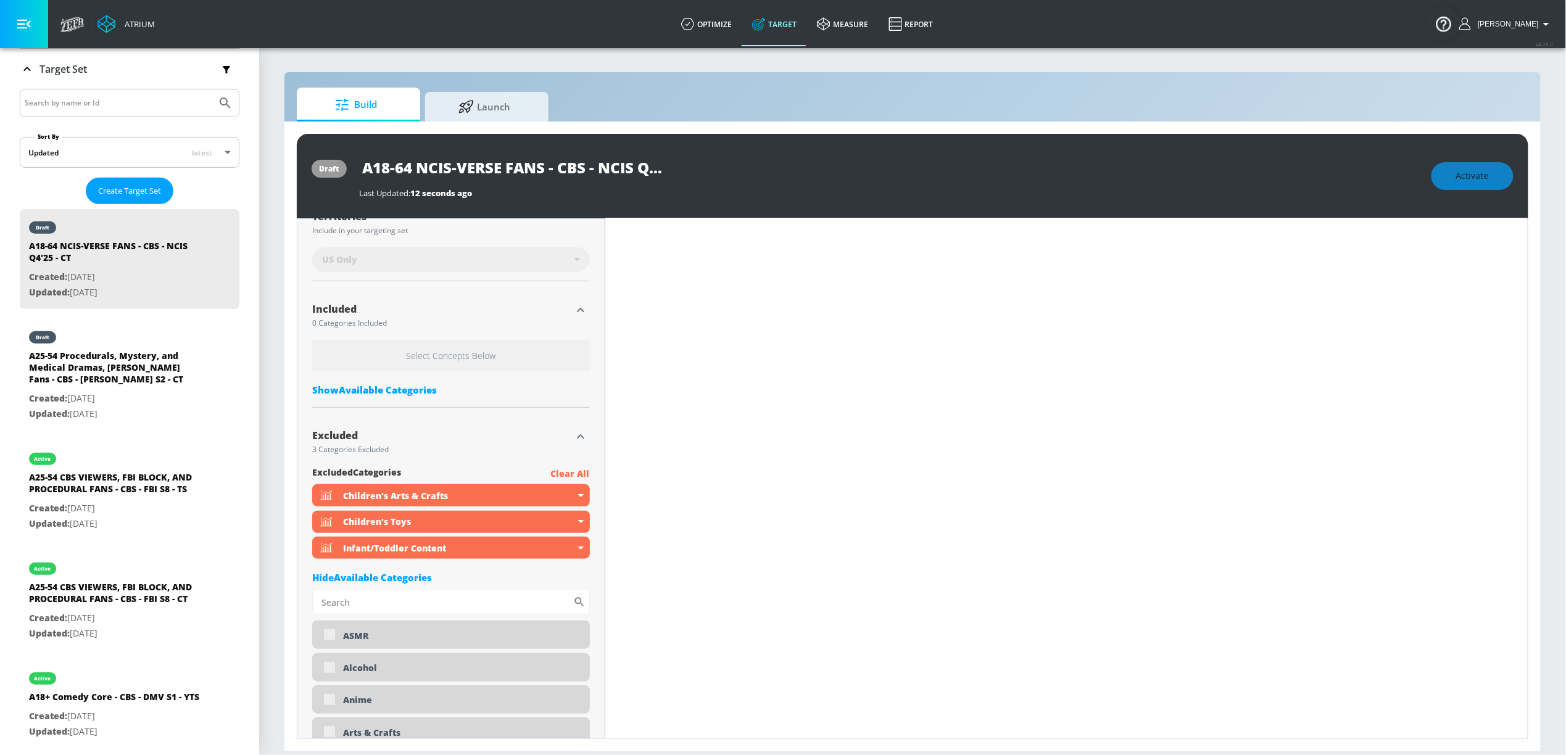
scroll to position [322, 0]
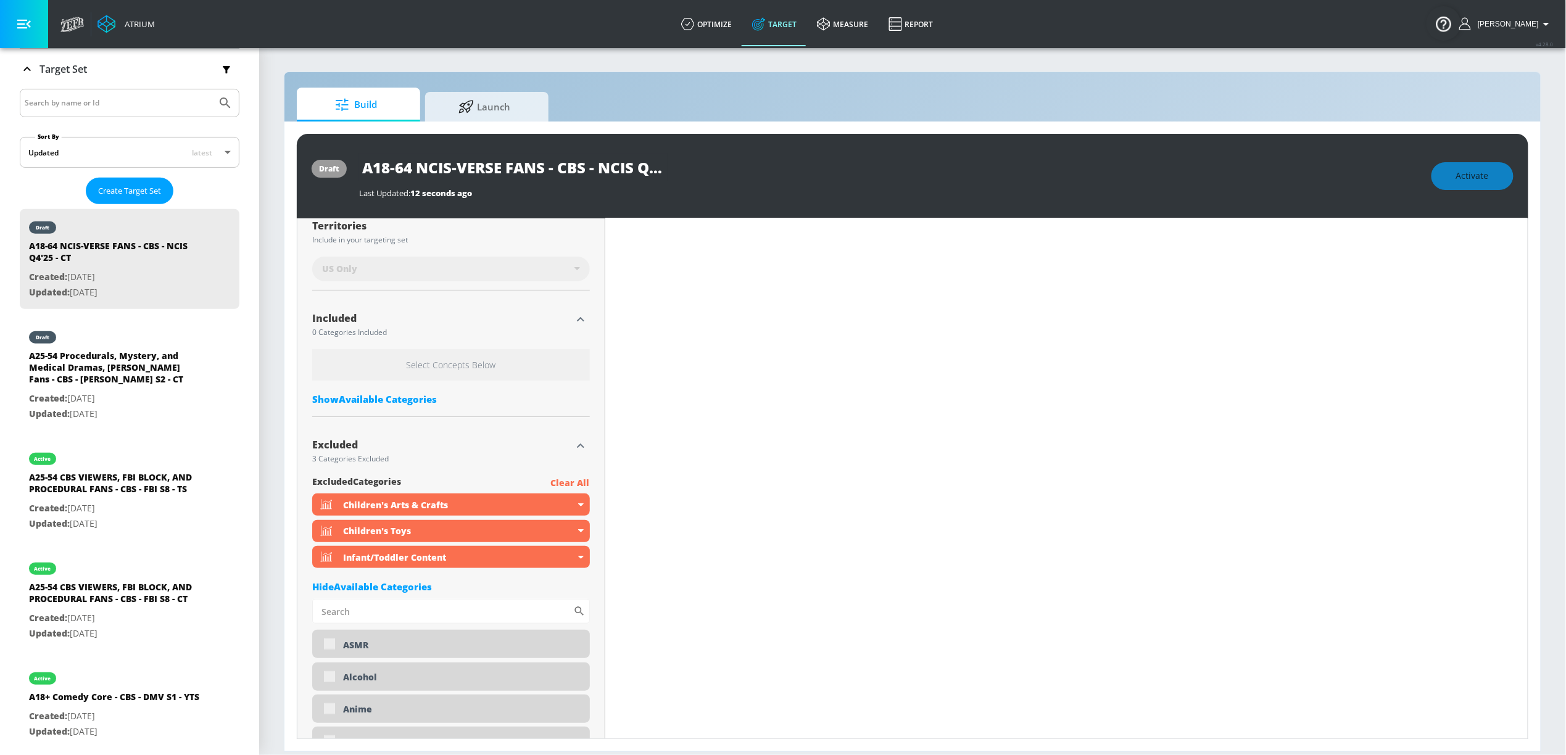
click at [413, 405] on div "Select Concepts Below Show Available Categories" at bounding box center [451, 380] width 278 height 62
click at [416, 400] on div "Show Available Categories" at bounding box center [451, 399] width 278 height 12
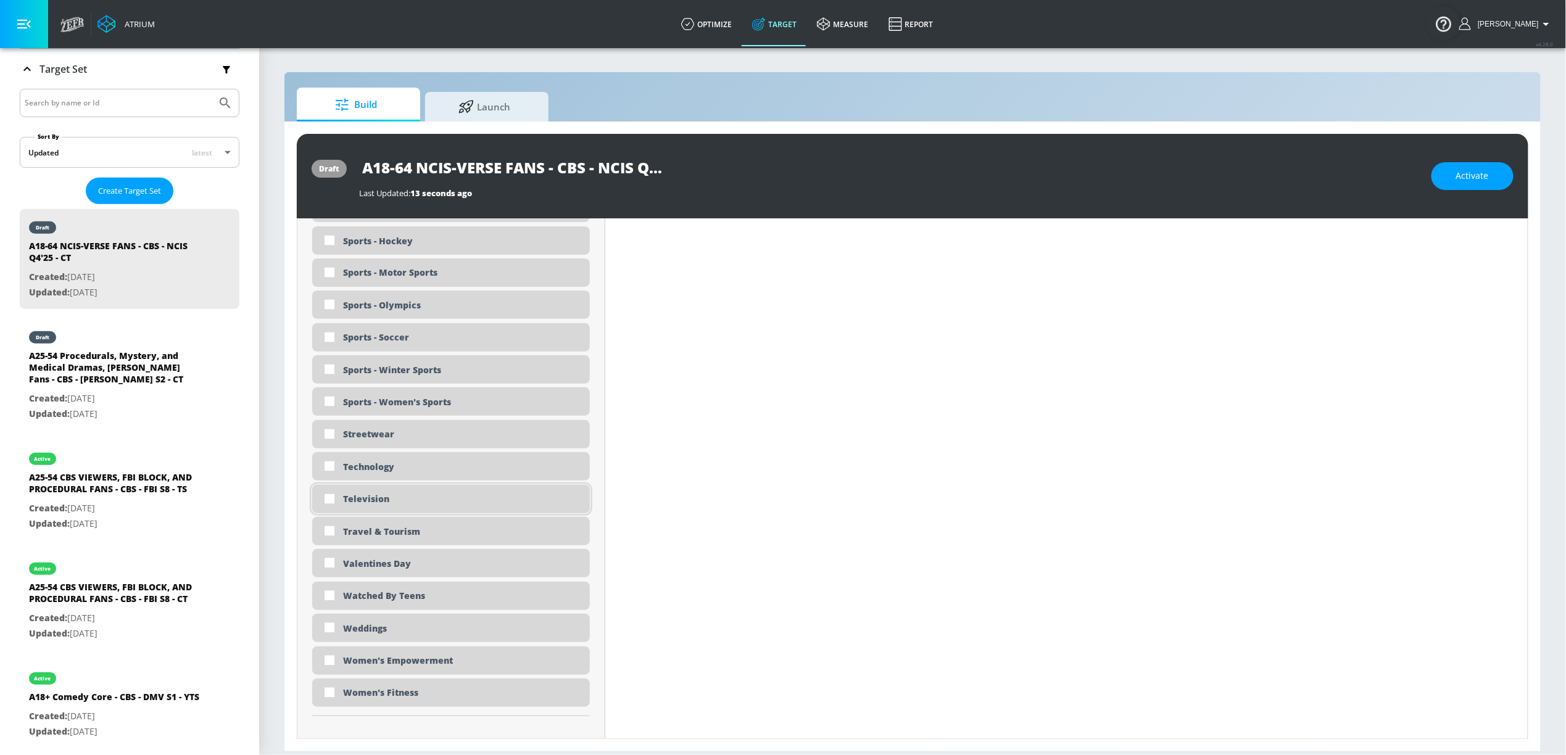
scroll to position [3486, 0]
click at [350, 498] on div "Television" at bounding box center [462, 497] width 238 height 12
checkbox input "true"
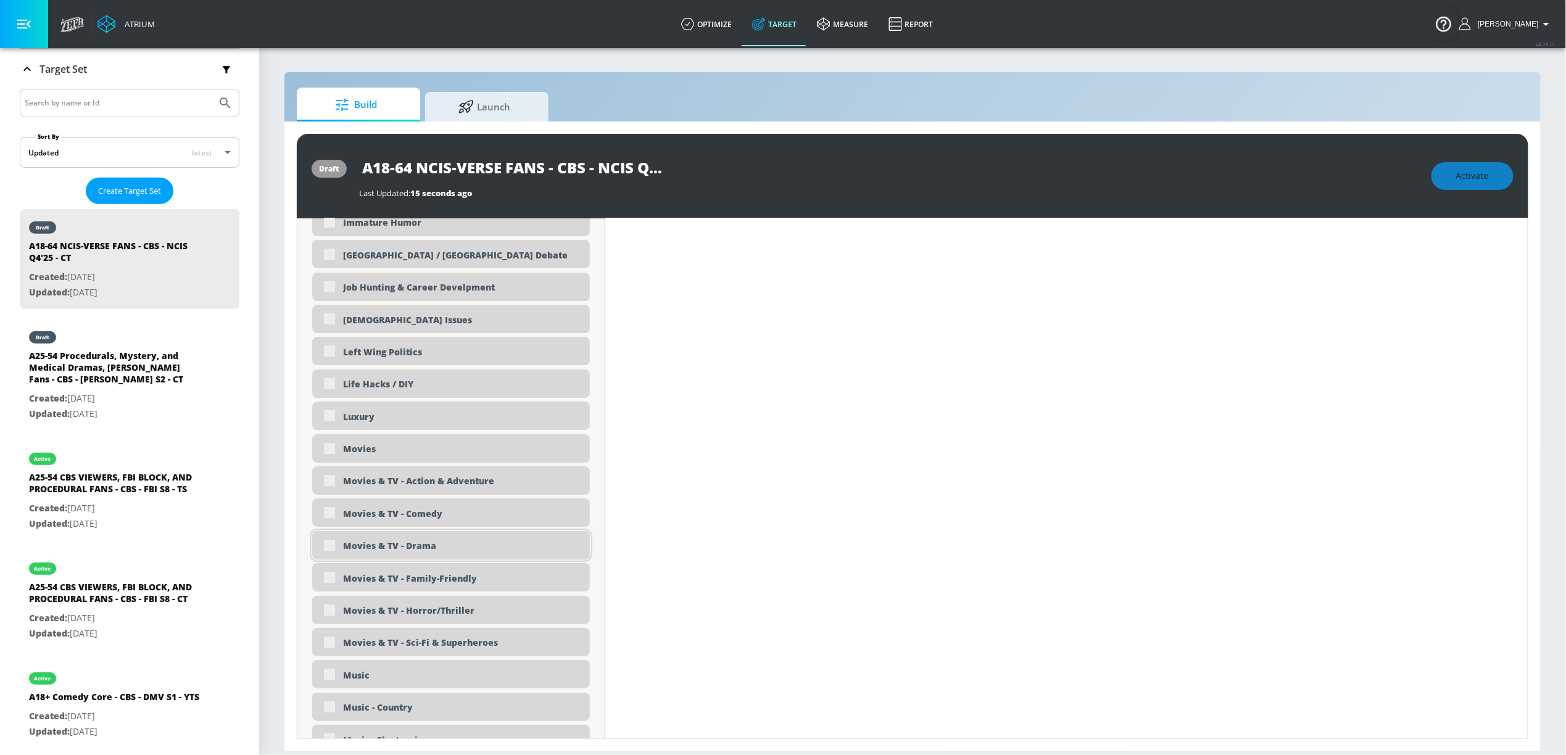
scroll to position [2088, 0]
click at [430, 547] on div "Movies & TV - Drama" at bounding box center [462, 545] width 238 height 12
checkbox input "true"
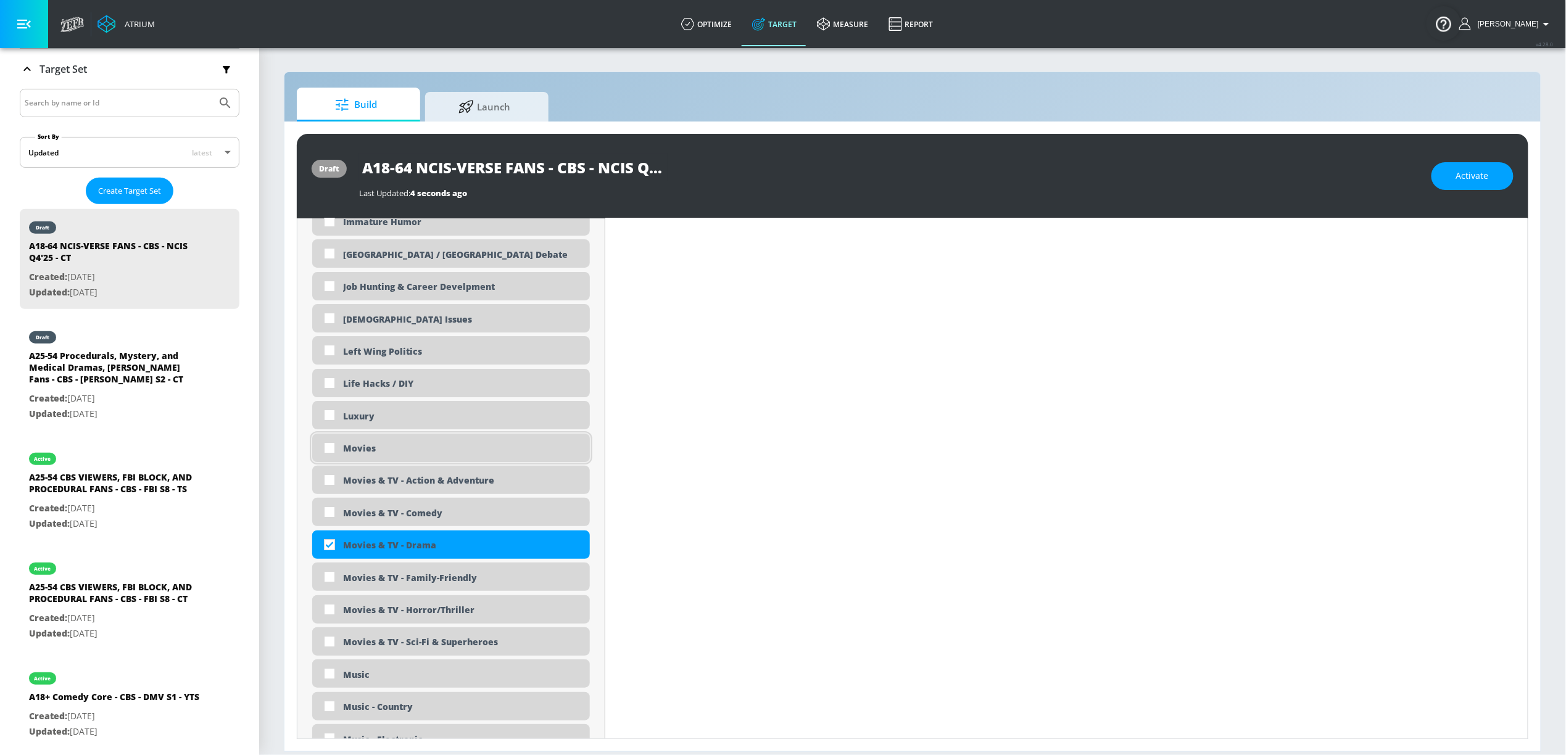
scroll to position [0, 0]
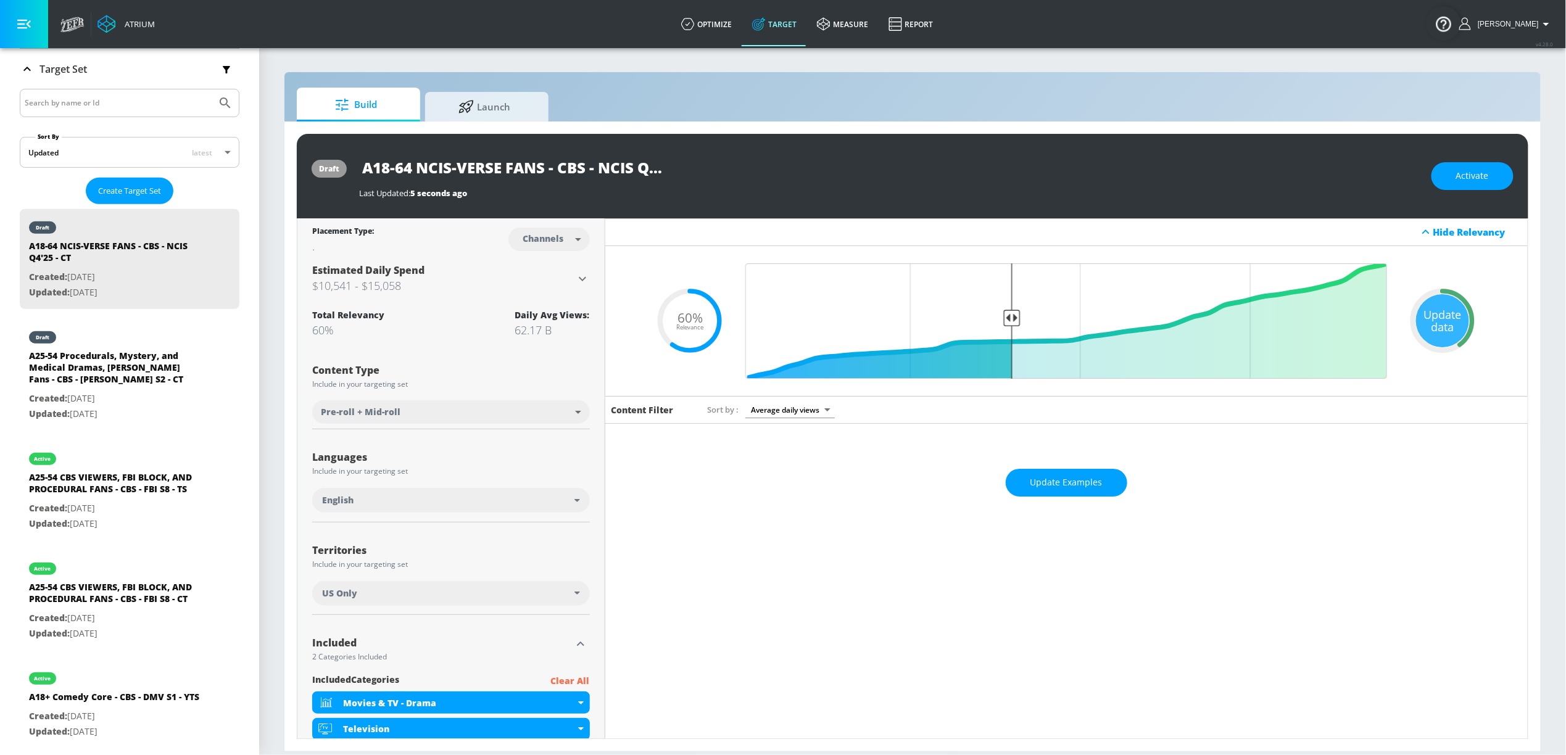
click at [1448, 326] on div "Update data" at bounding box center [1442, 320] width 53 height 53
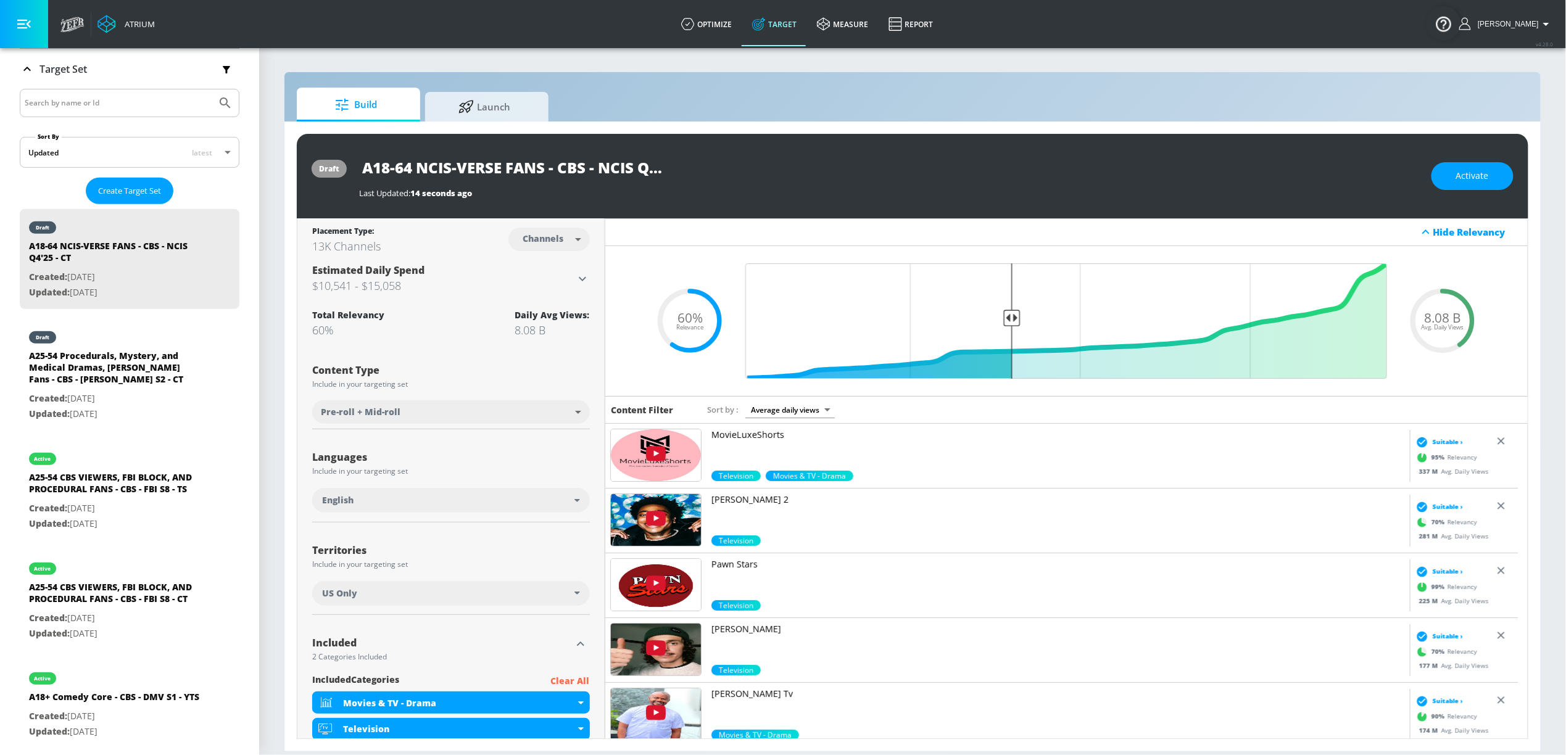
scroll to position [67, 0]
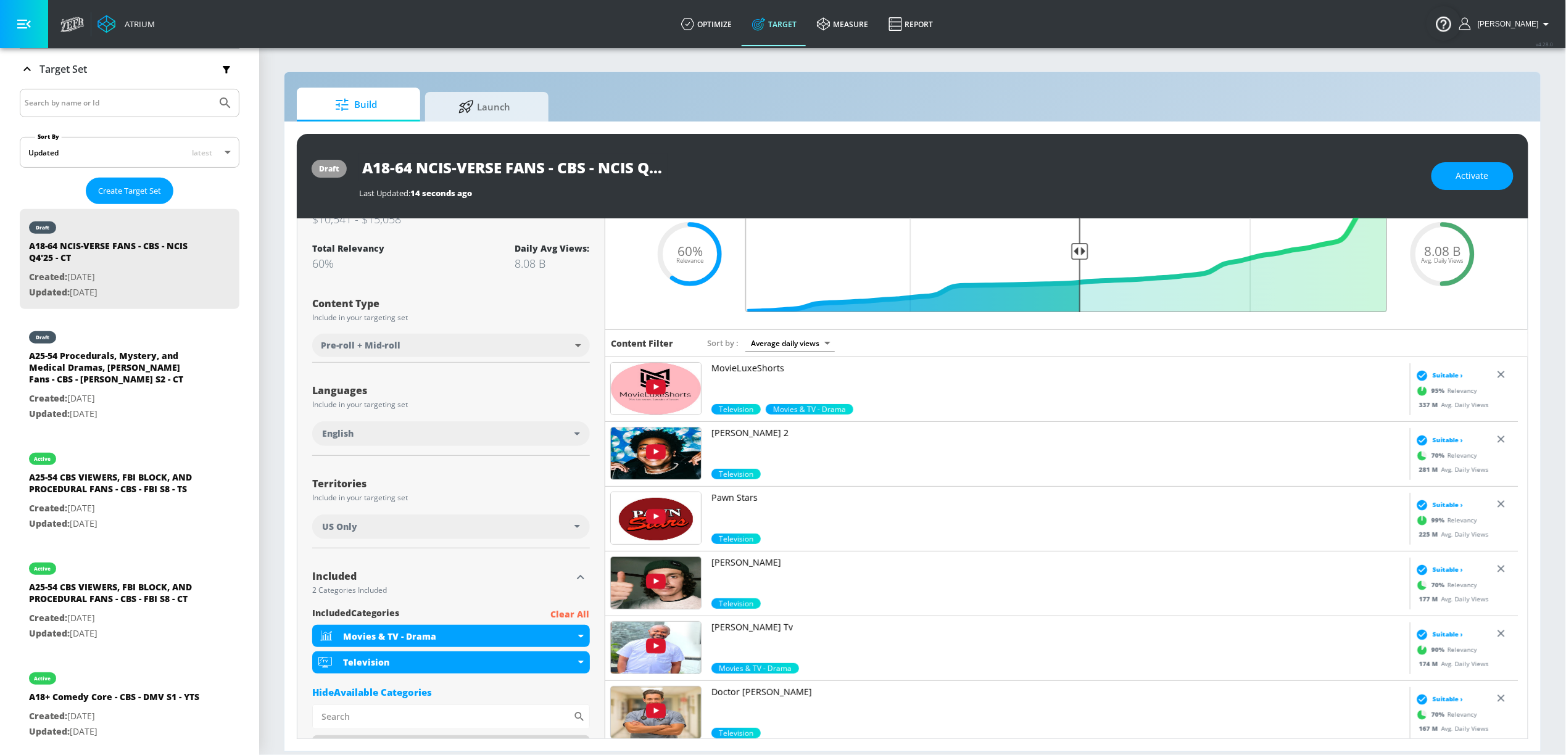
type input "0.5"
click at [1073, 242] on input "Final Threshold" at bounding box center [1066, 254] width 654 height 115
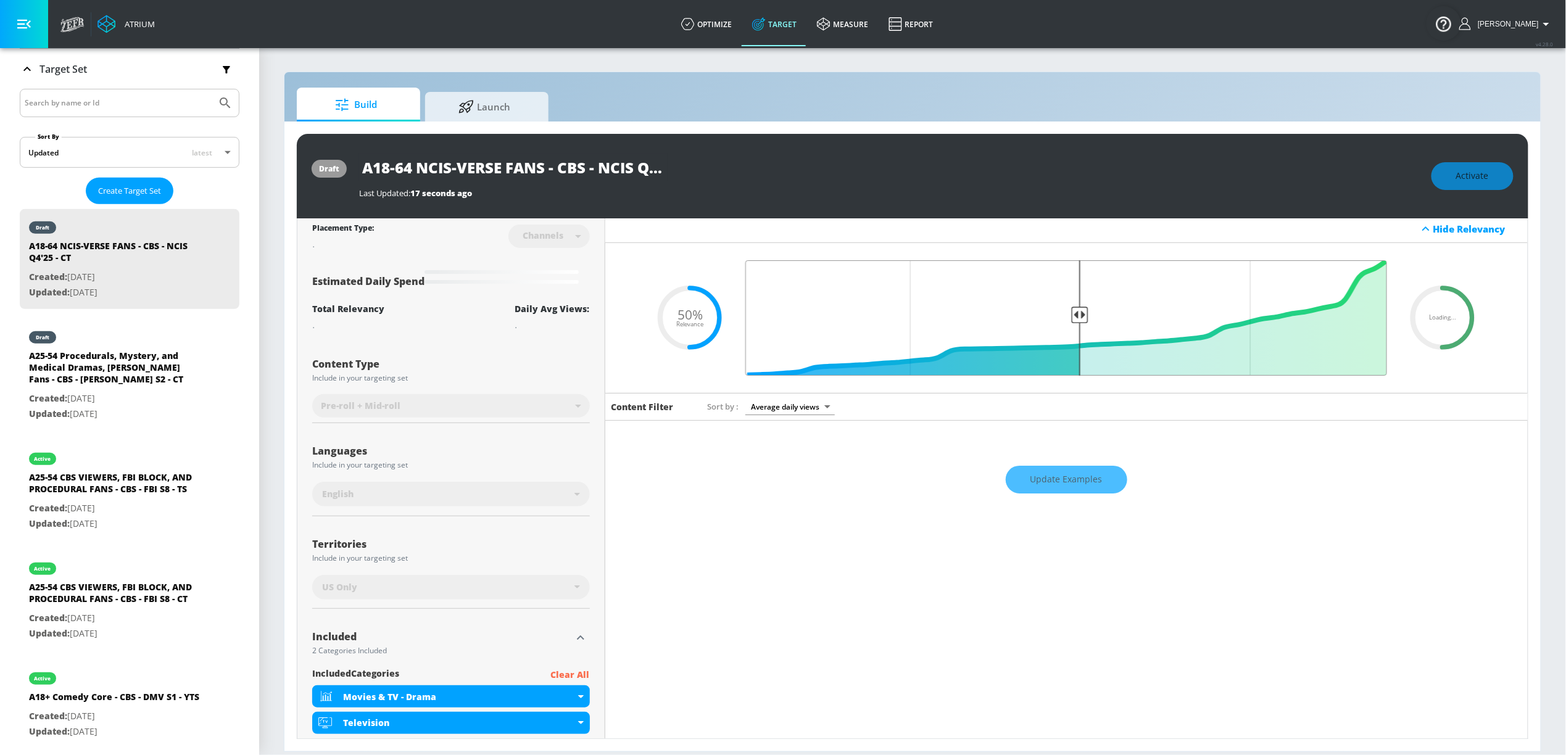
scroll to position [0, 0]
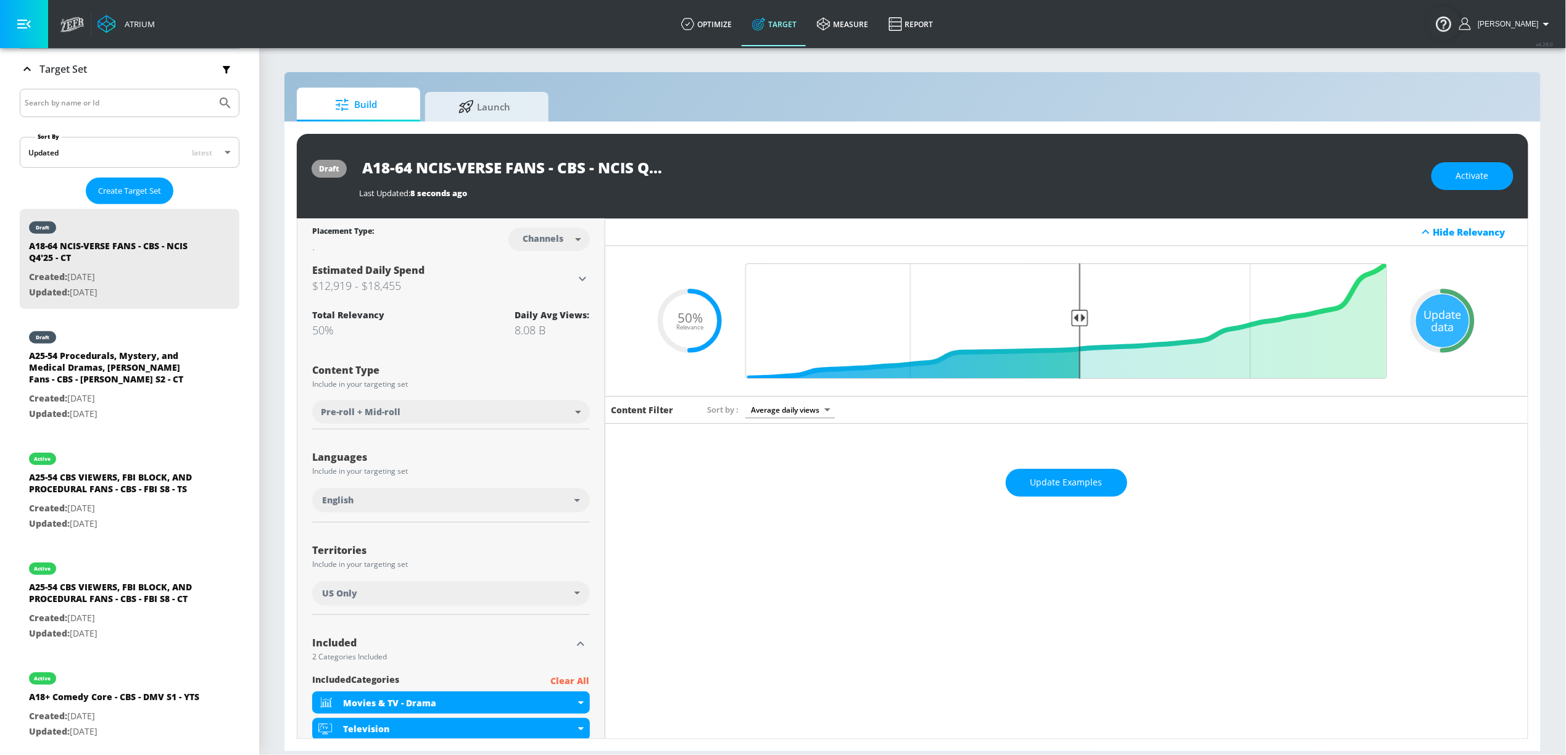
drag, startPoint x: 1436, startPoint y: 322, endPoint x: 1373, endPoint y: 296, distance: 67.8
click at [1436, 321] on div "Update data" at bounding box center [1442, 320] width 53 height 53
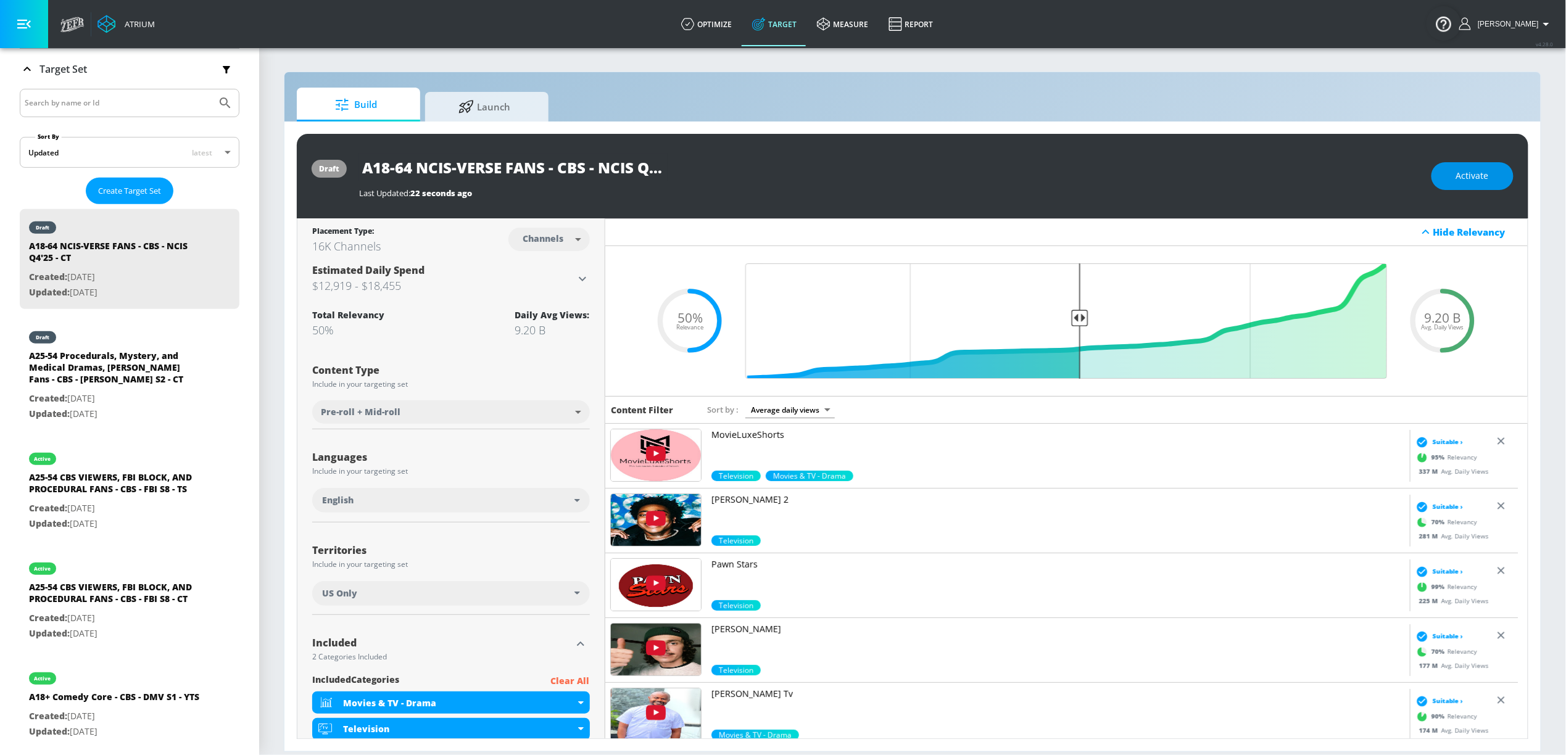
click at [1453, 168] on button "Activate" at bounding box center [1473, 176] width 82 height 28
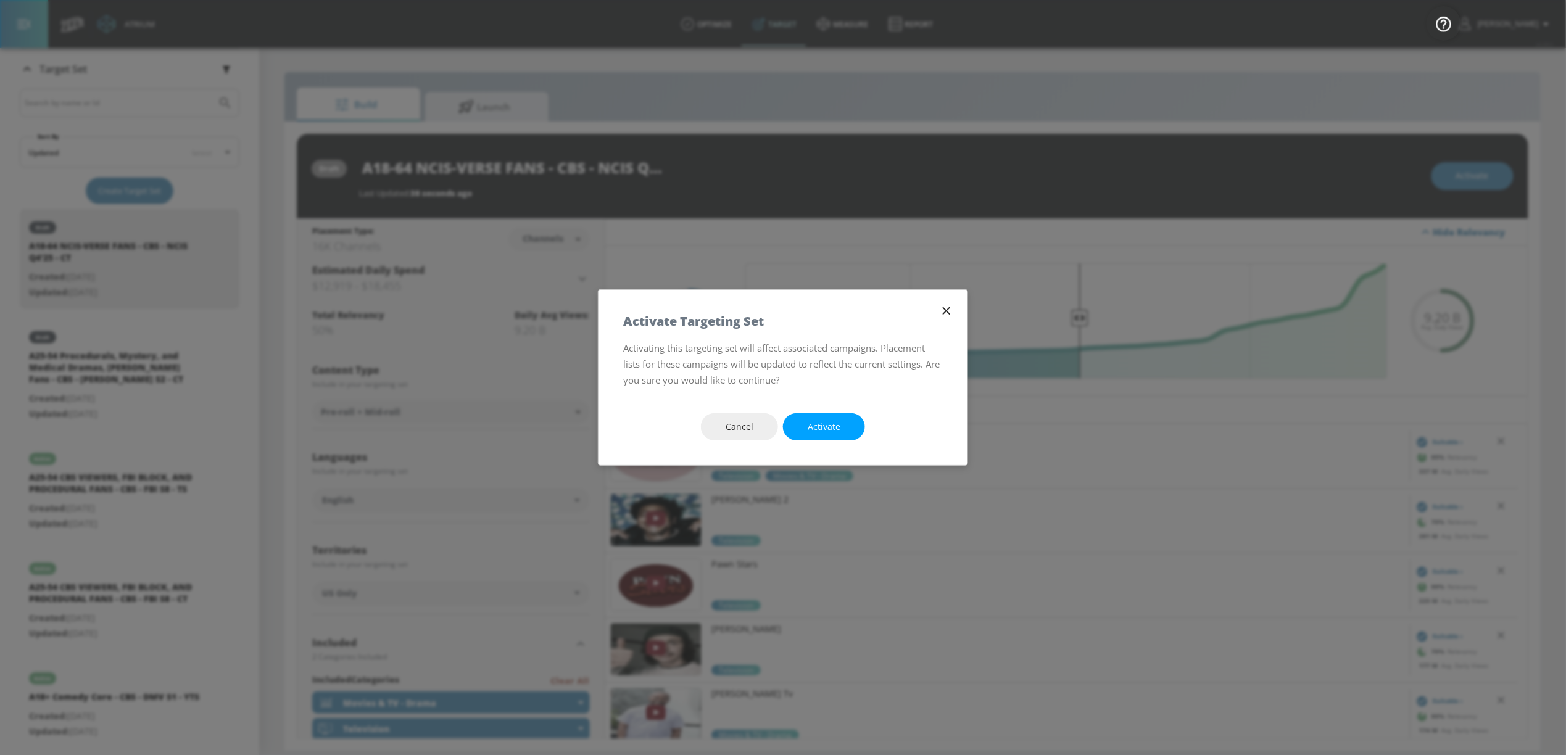
click at [829, 423] on span "Activate" at bounding box center [824, 427] width 33 height 15
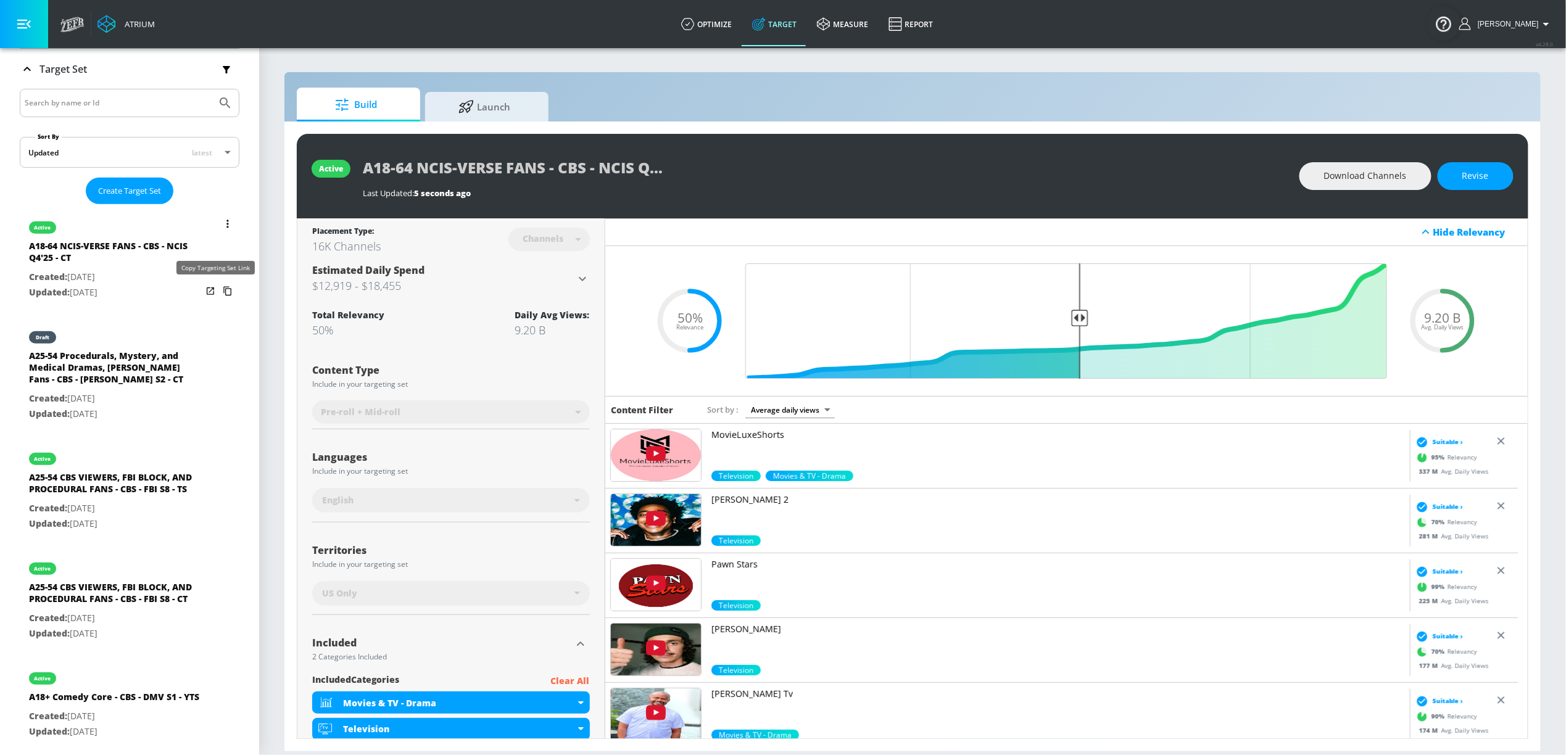
click at [219, 292] on icon "list of Target Set" at bounding box center [228, 291] width 20 height 20
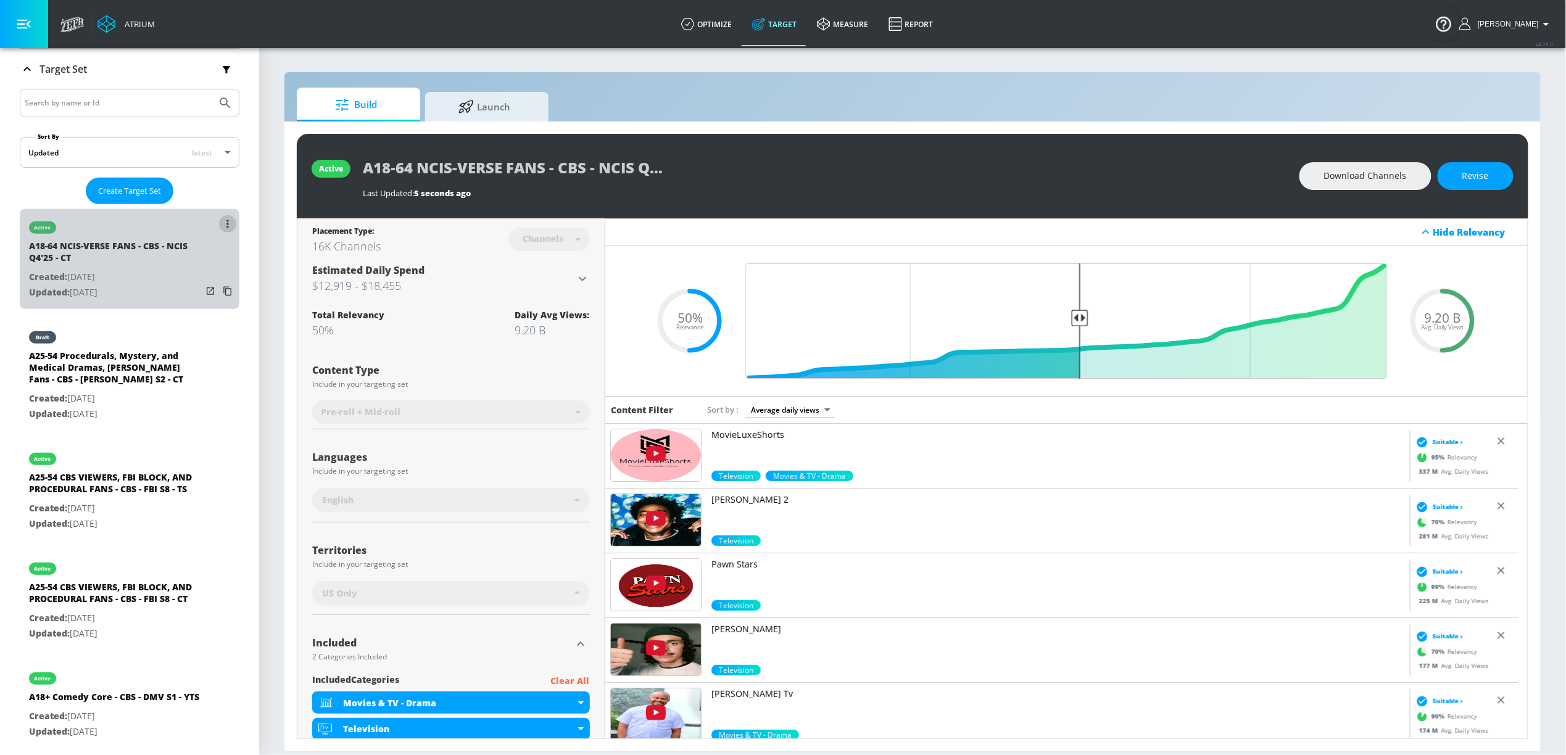
click at [219, 225] on button "list of Target Set" at bounding box center [227, 223] width 17 height 17
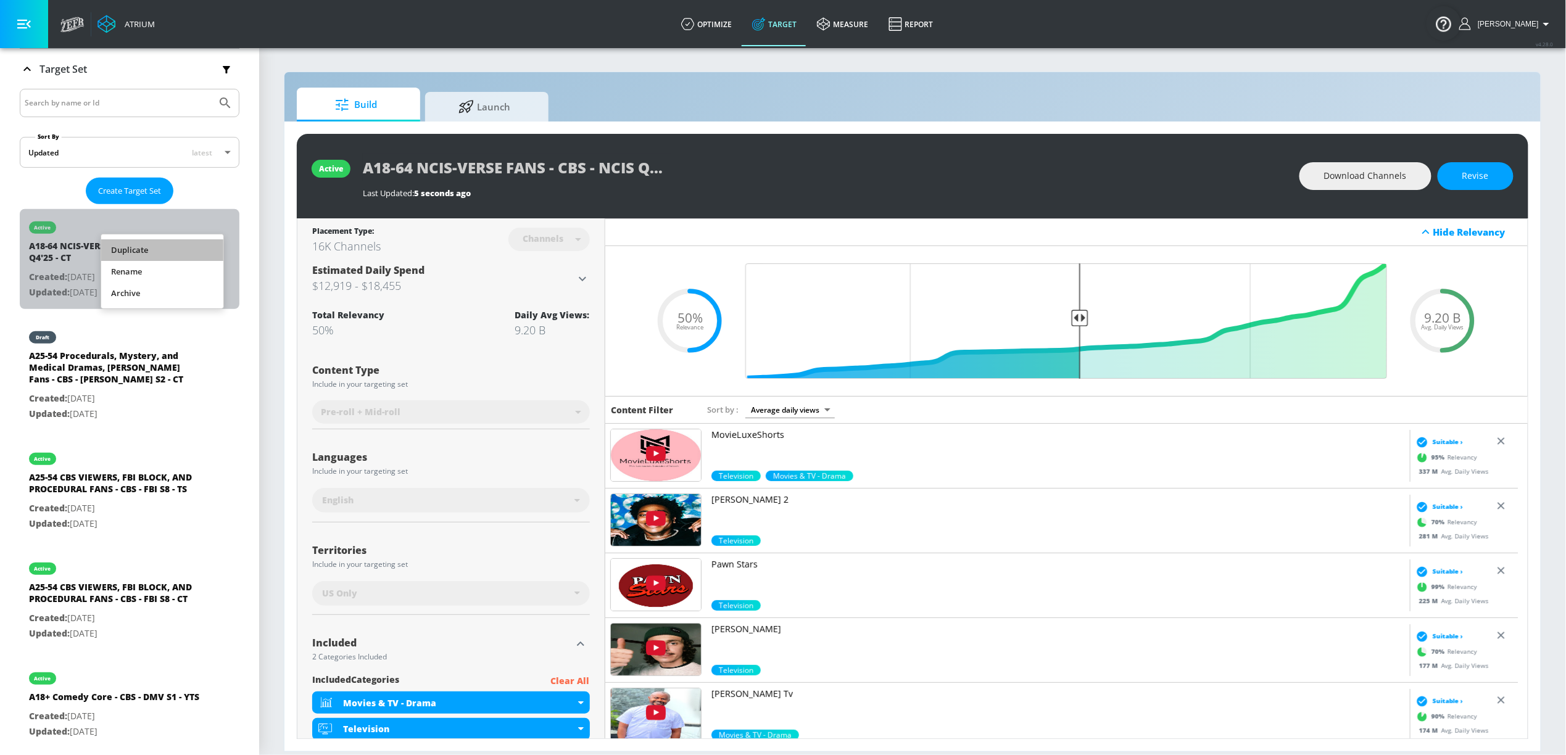
click at [192, 251] on li "Duplicate" at bounding box center [162, 250] width 122 height 22
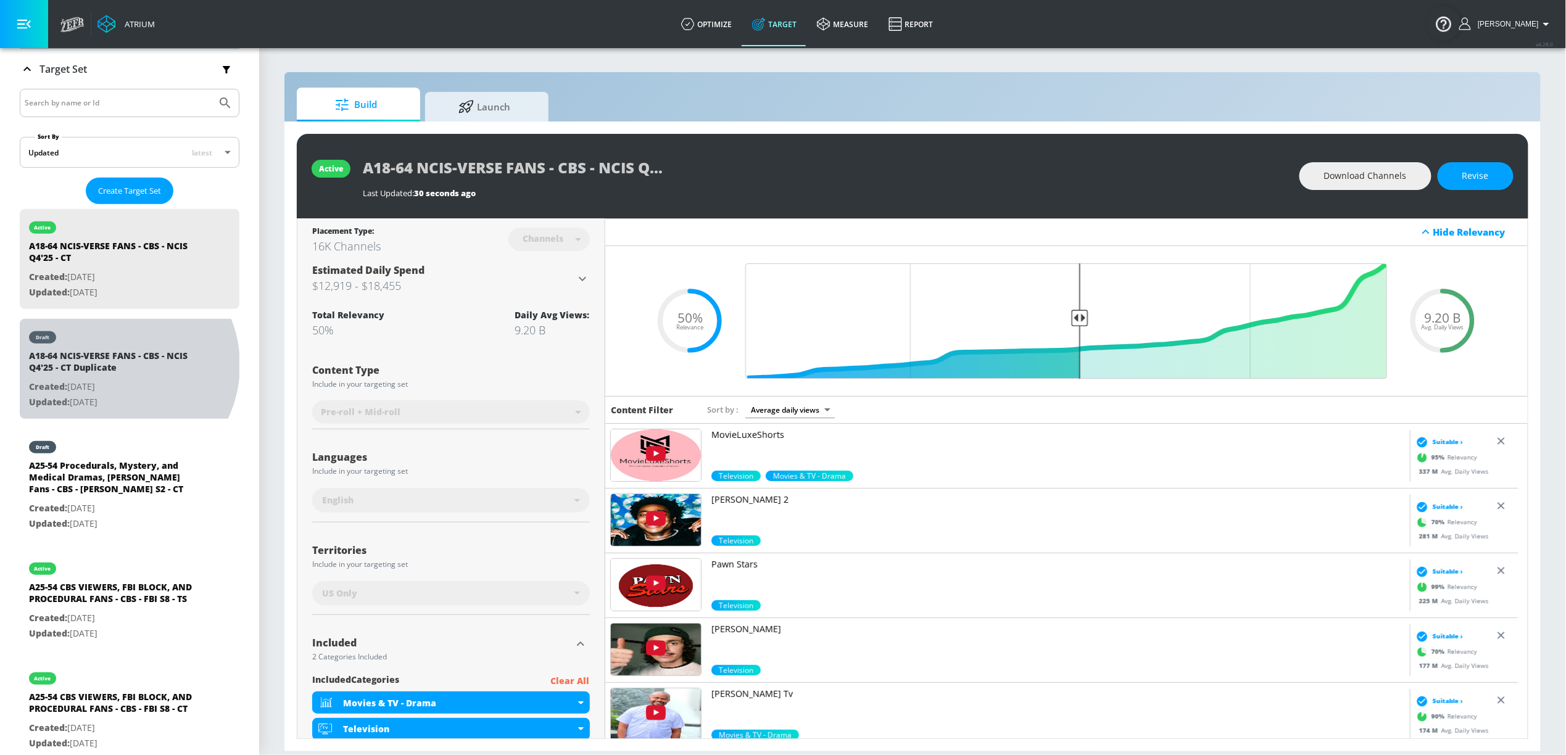
drag, startPoint x: 115, startPoint y: 367, endPoint x: 311, endPoint y: 287, distance: 211.8
click at [115, 367] on div "A18-64 NCIS-VERSE FANS - CBS - NCIS Q4'25 - CT Duplicate" at bounding box center [115, 365] width 173 height 30
type input "A18-64 NCIS-VERSE FANS - CBS - NCIS Q4'25 - CT Duplicate"
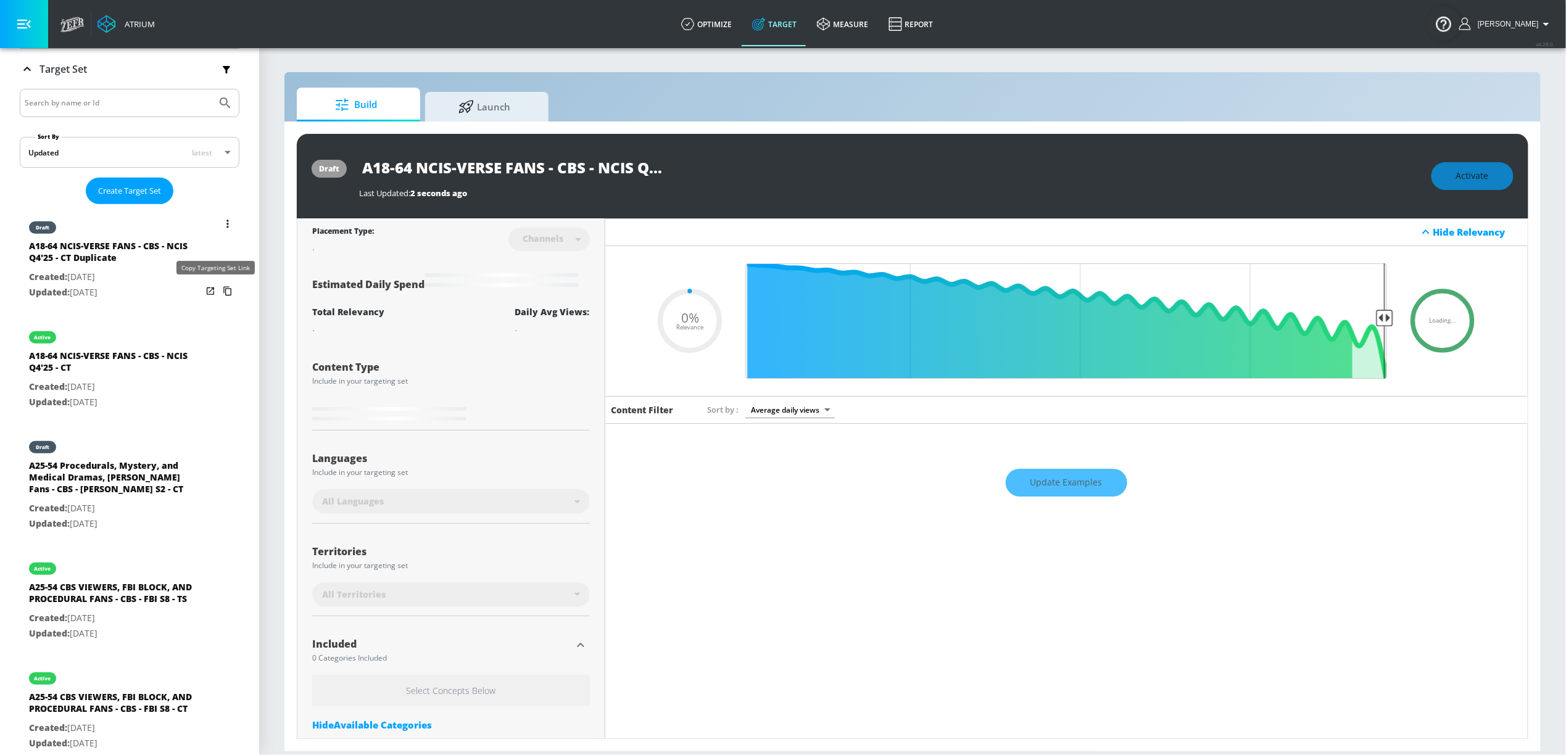
click at [218, 291] on icon "list of Target Set" at bounding box center [228, 291] width 20 height 20
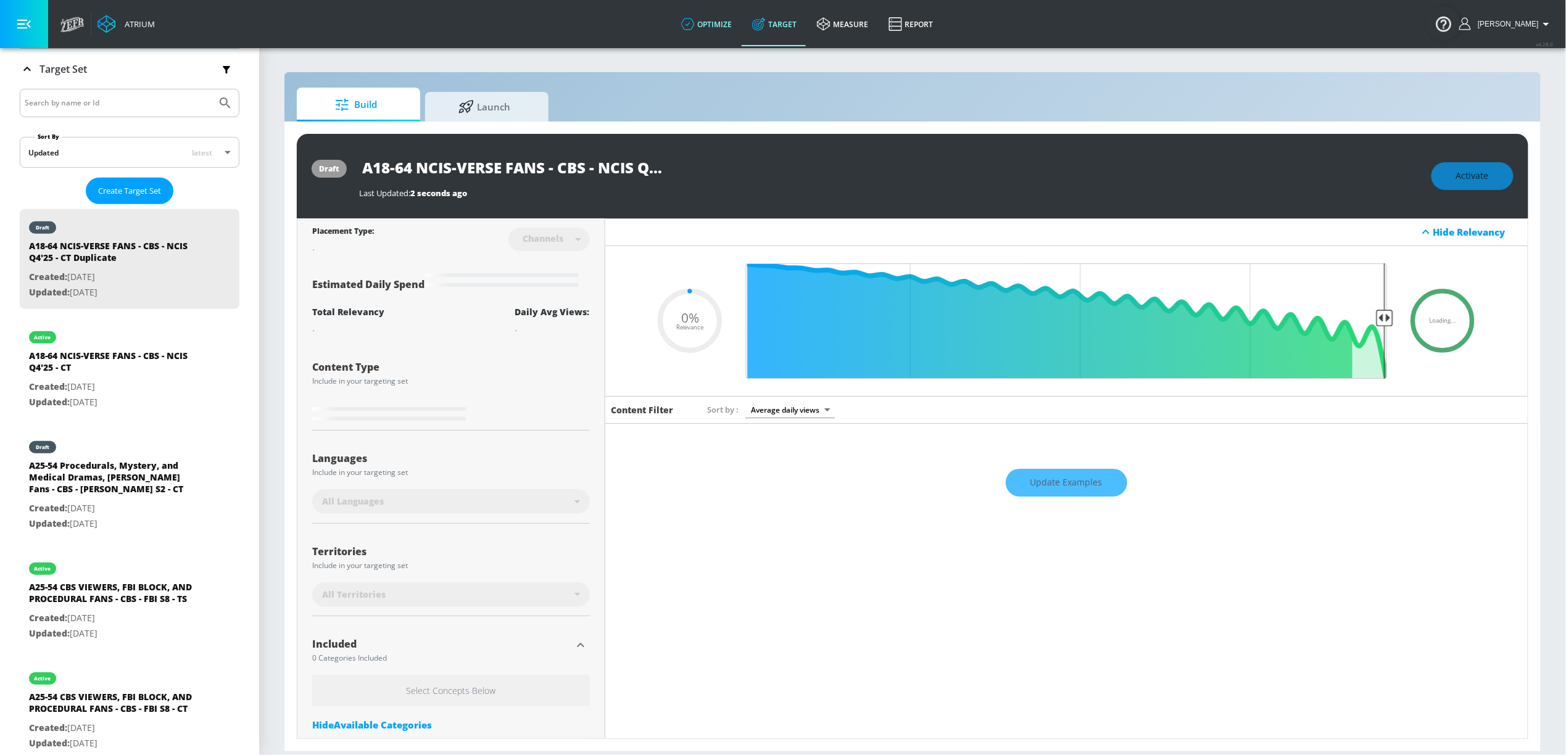
type input "0.5"
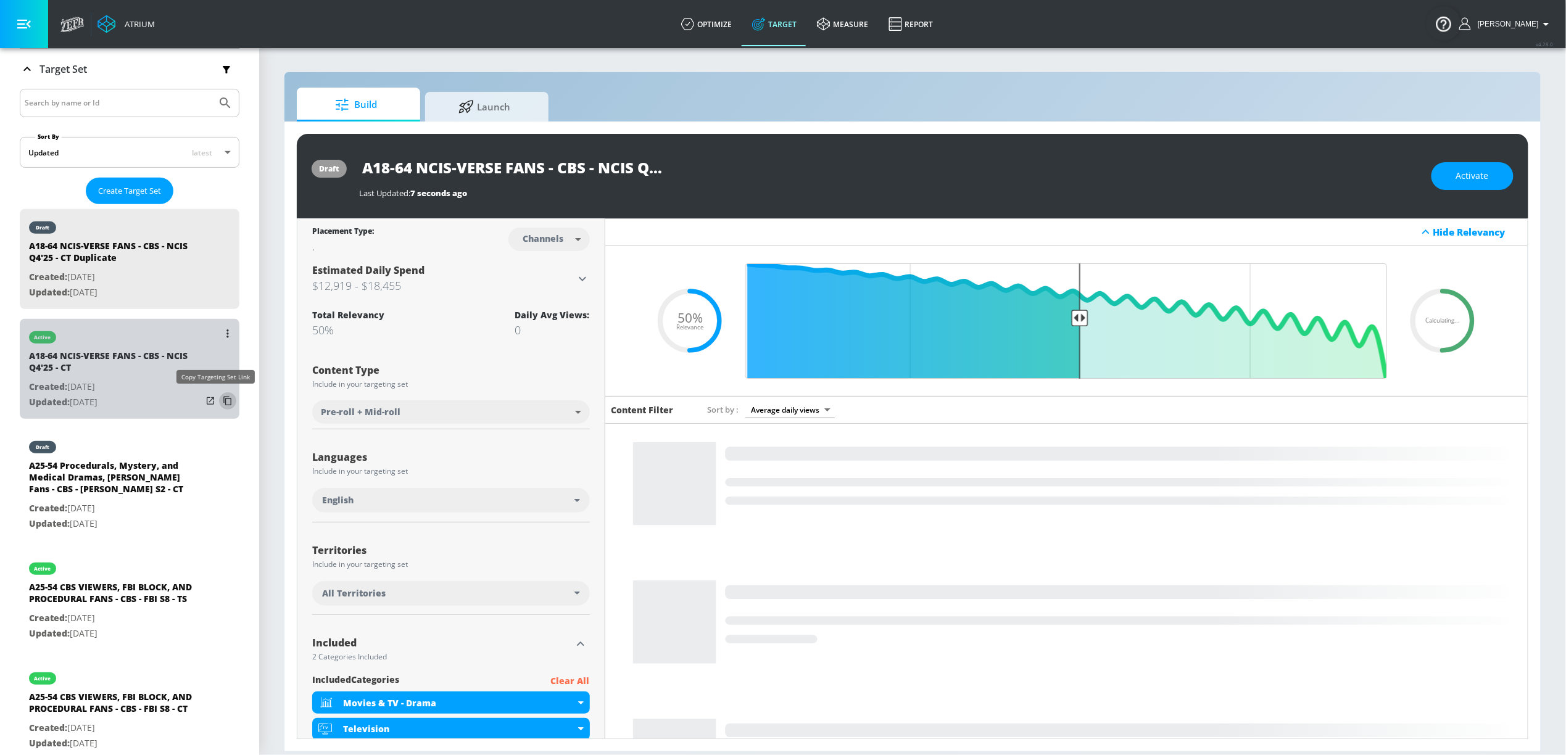
click at [219, 400] on icon "list of Target Set" at bounding box center [228, 401] width 20 height 20
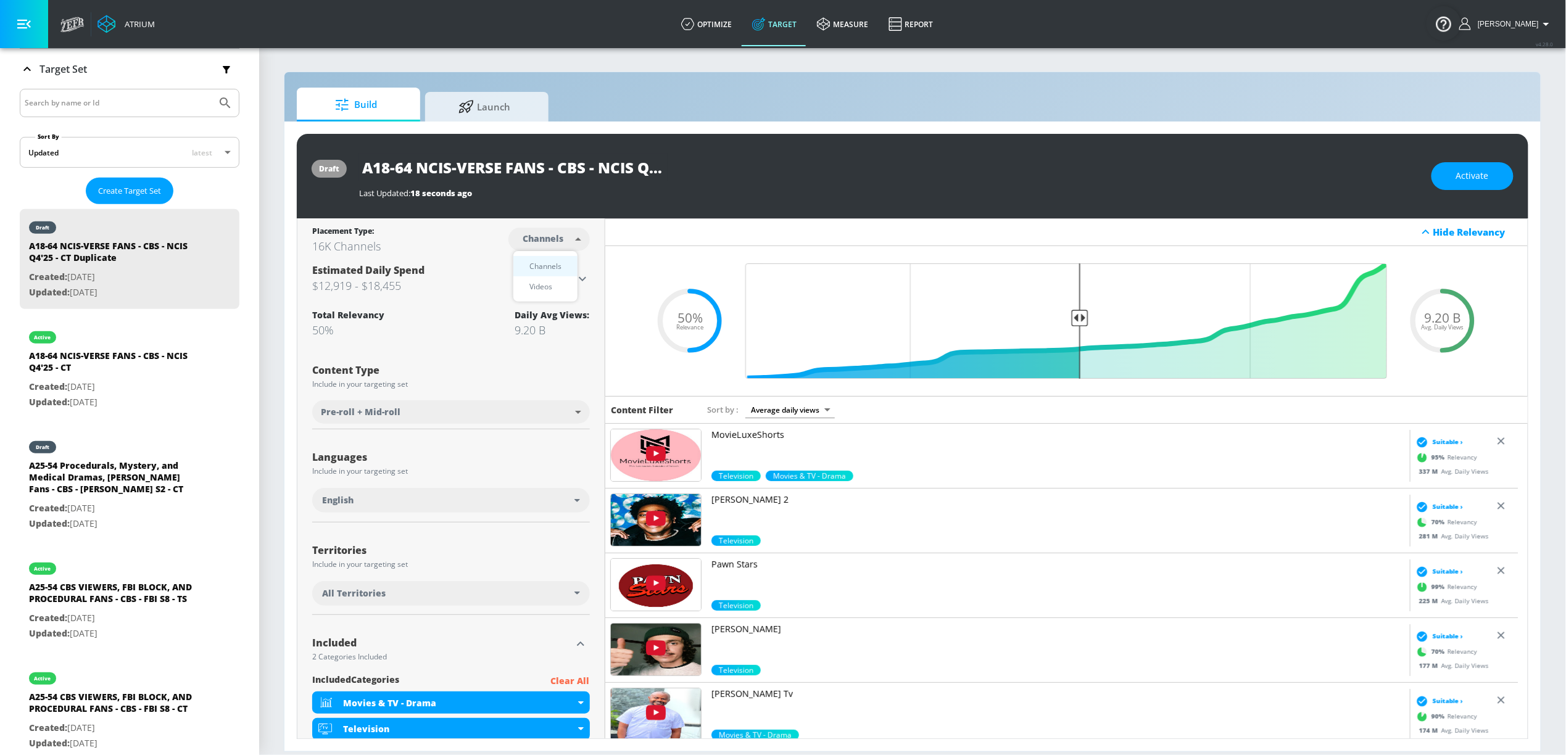
click at [565, 239] on body "Atrium optimize Target measure Report optimize Target measure Report v 4.28.0 S…" at bounding box center [783, 377] width 1566 height 755
drag, startPoint x: 549, startPoint y: 285, endPoint x: 589, endPoint y: 214, distance: 82.1
click at [549, 285] on div "Videos" at bounding box center [540, 286] width 35 height 13
type input "videos"
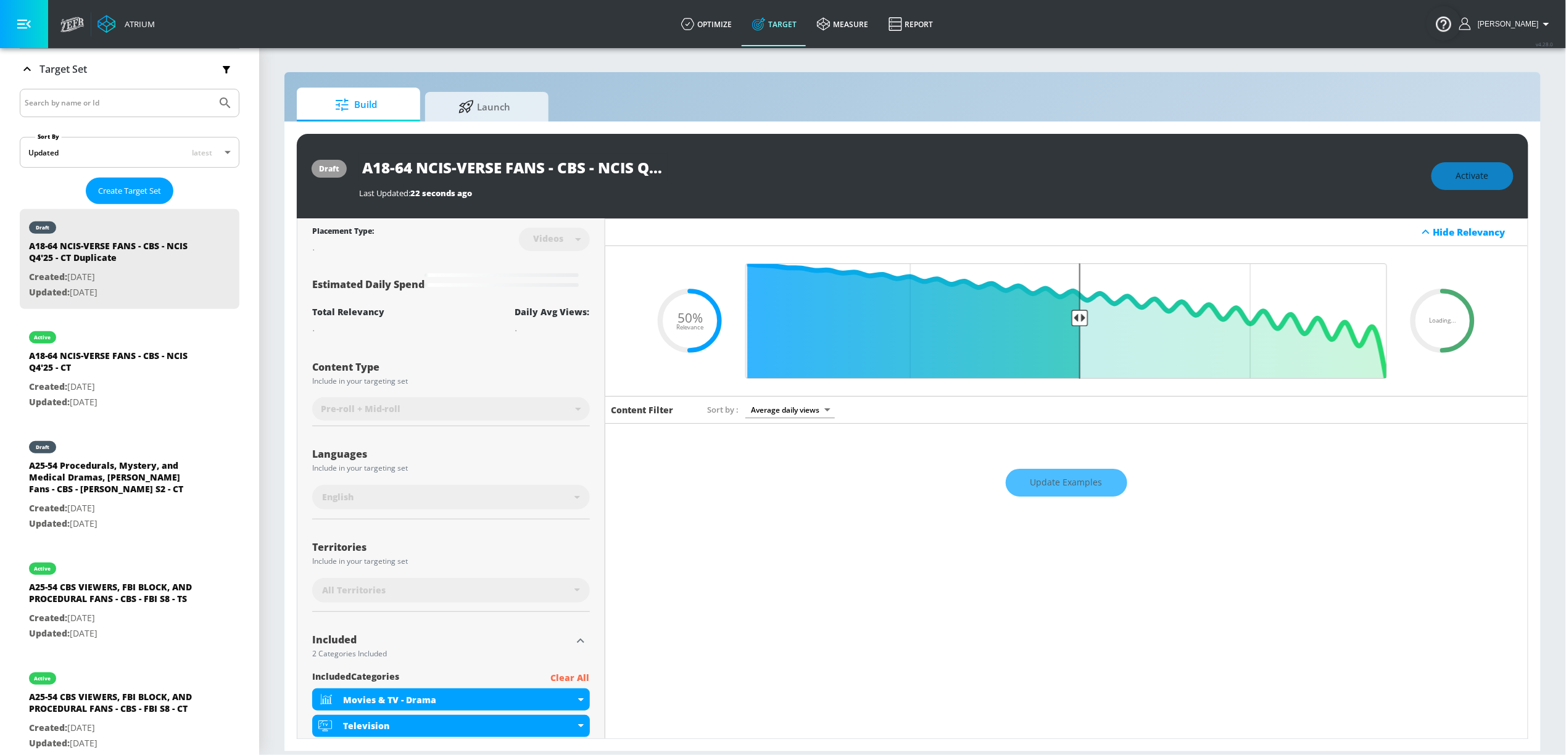
click at [605, 257] on div "Loading... .recharts-area-area, .recharts-area-curve { fill-opacity: 0.8; } .re…" at bounding box center [1066, 321] width 923 height 150
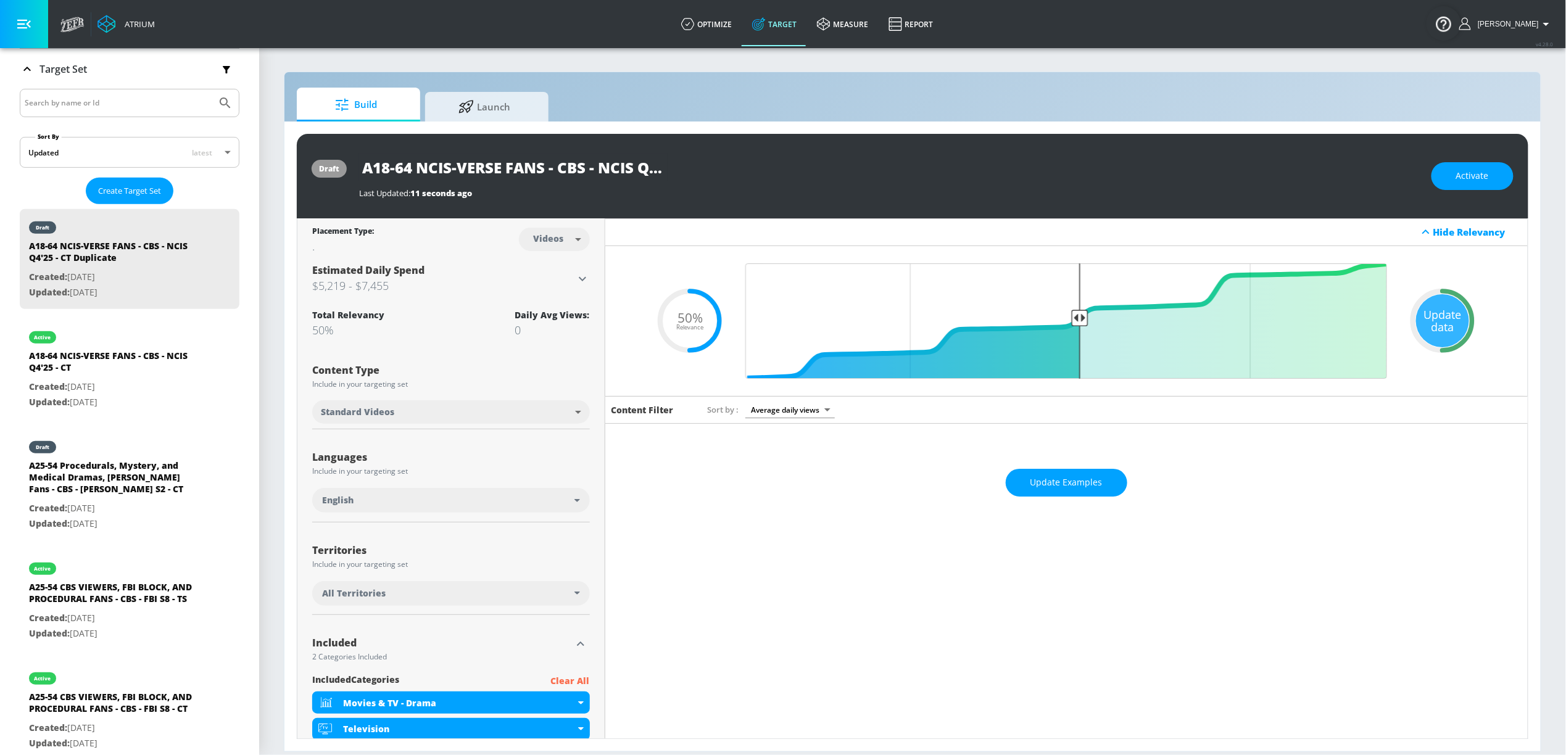
click at [631, 170] on input "A18-64 NCIS-VERSE FANS - CBS - NCIS Q4'25 - CT Duplicate" at bounding box center [513, 168] width 309 height 28
drag, startPoint x: 632, startPoint y: 169, endPoint x: 652, endPoint y: 167, distance: 20.4
click at [803, 175] on div "A18-64 NCIS-VERSE FANS - CBS - NCIS Q4'25 - CT Duplicate" at bounding box center [889, 168] width 1060 height 28
drag, startPoint x: 644, startPoint y: 167, endPoint x: 578, endPoint y: 170, distance: 66.1
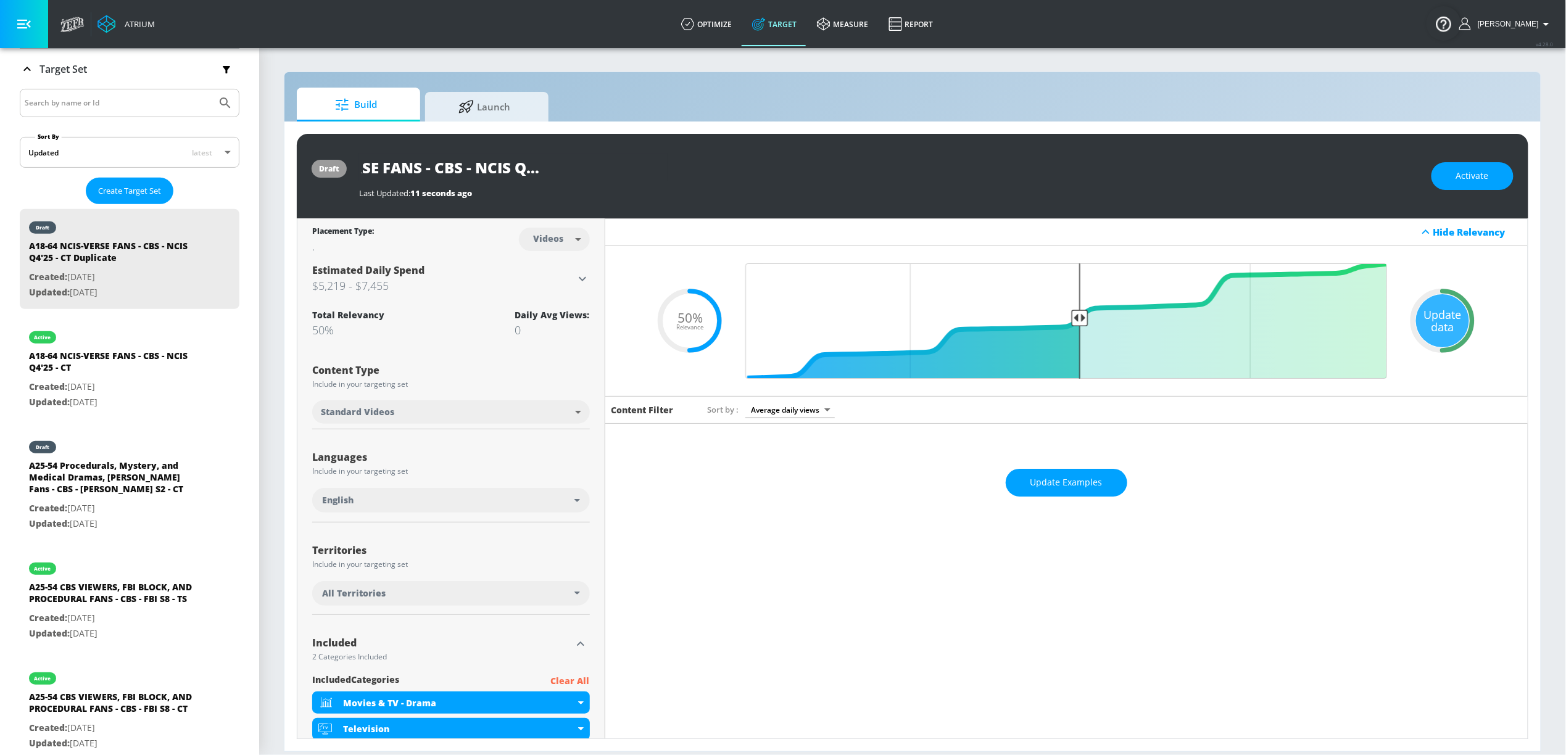
click at [643, 167] on input "A18-64 NCIS-VERSE FANS - CBS - NCIS Q4'25 - CT Duplicate" at bounding box center [513, 168] width 309 height 28
drag, startPoint x: 571, startPoint y: 167, endPoint x: 823, endPoint y: 180, distance: 252.1
click at [830, 180] on div "A18-64 NCIS-VERSE FANS - CBS - NCIS Q4'25 - CT Duplicate" at bounding box center [889, 168] width 1060 height 28
click at [659, 165] on icon "button" at bounding box center [657, 167] width 14 height 14
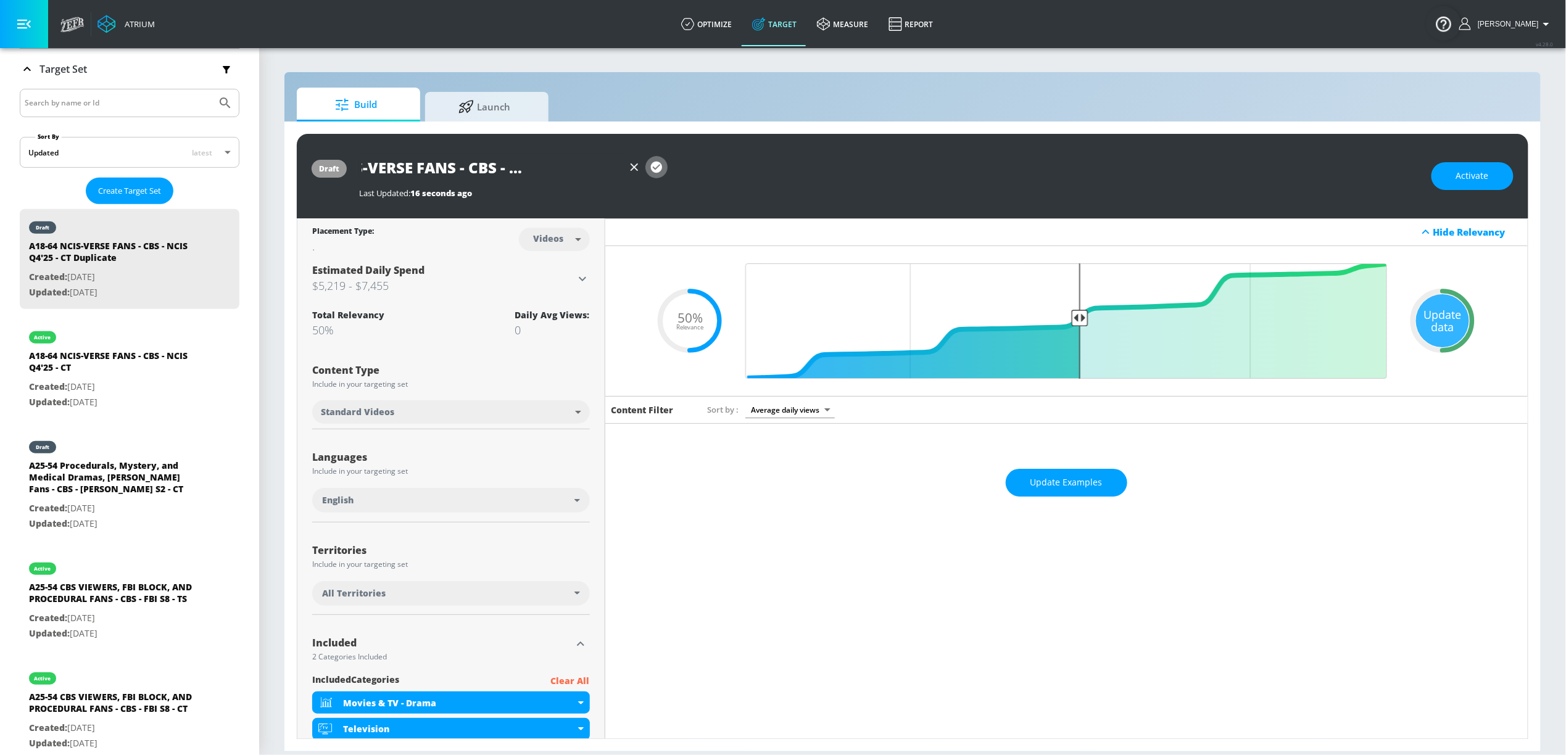
type input "A18-64 NCIS-VERSE FANS - CBS - NCIS Q4'25 - TS"
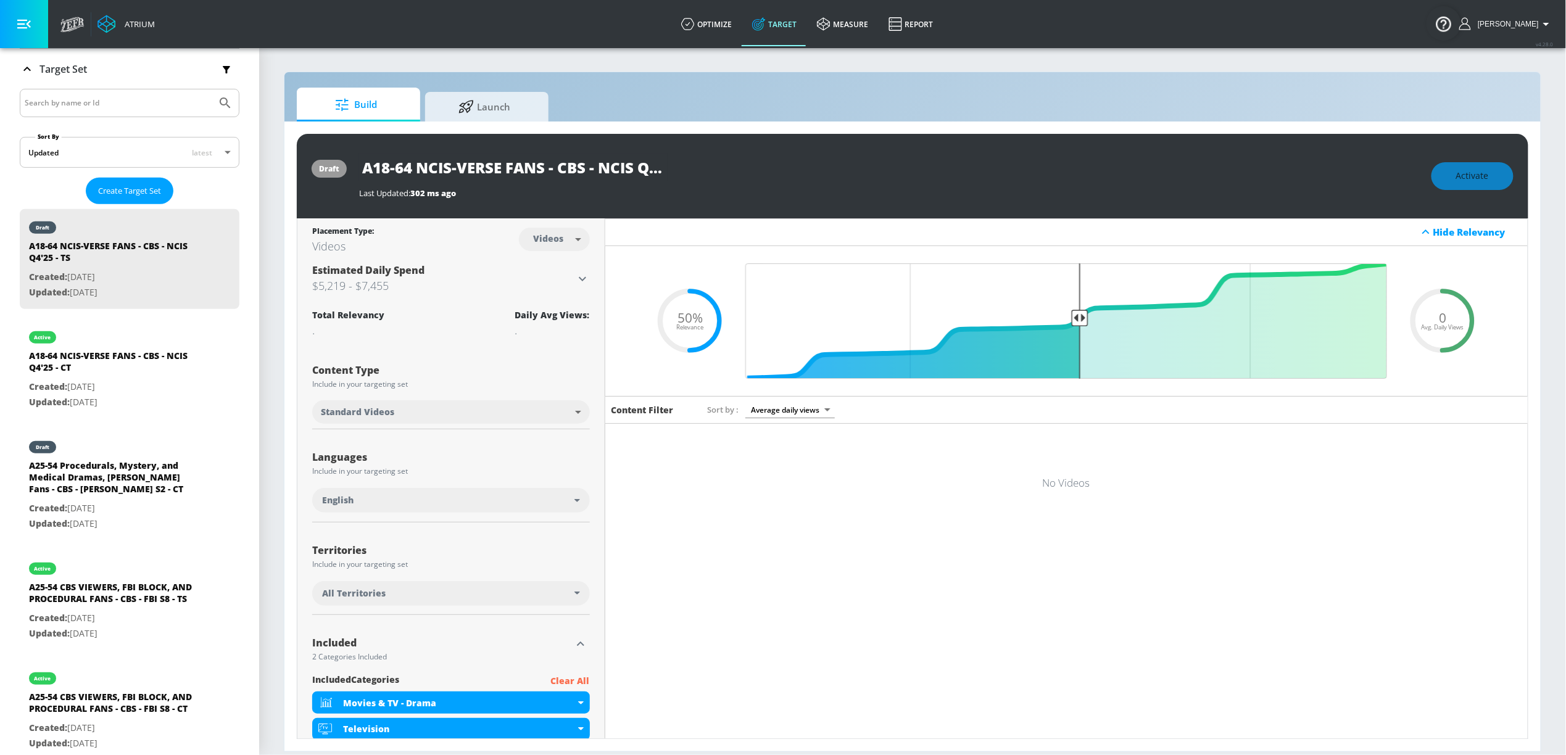
click at [489, 595] on div "All Territories" at bounding box center [448, 593] width 252 height 12
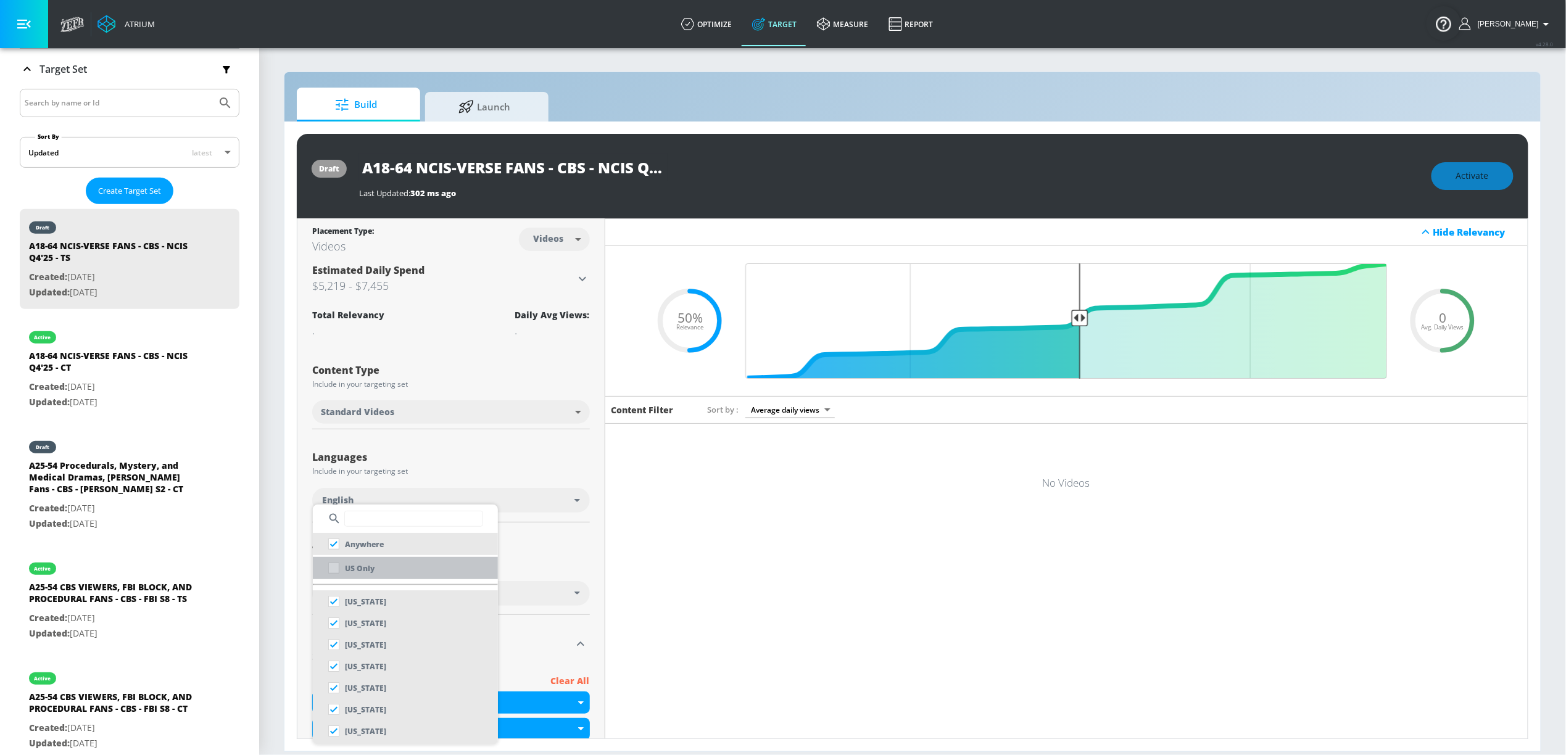
click at [373, 562] on p "US Only" at bounding box center [360, 568] width 30 height 13
checkbox input "false"
checkbox input "true"
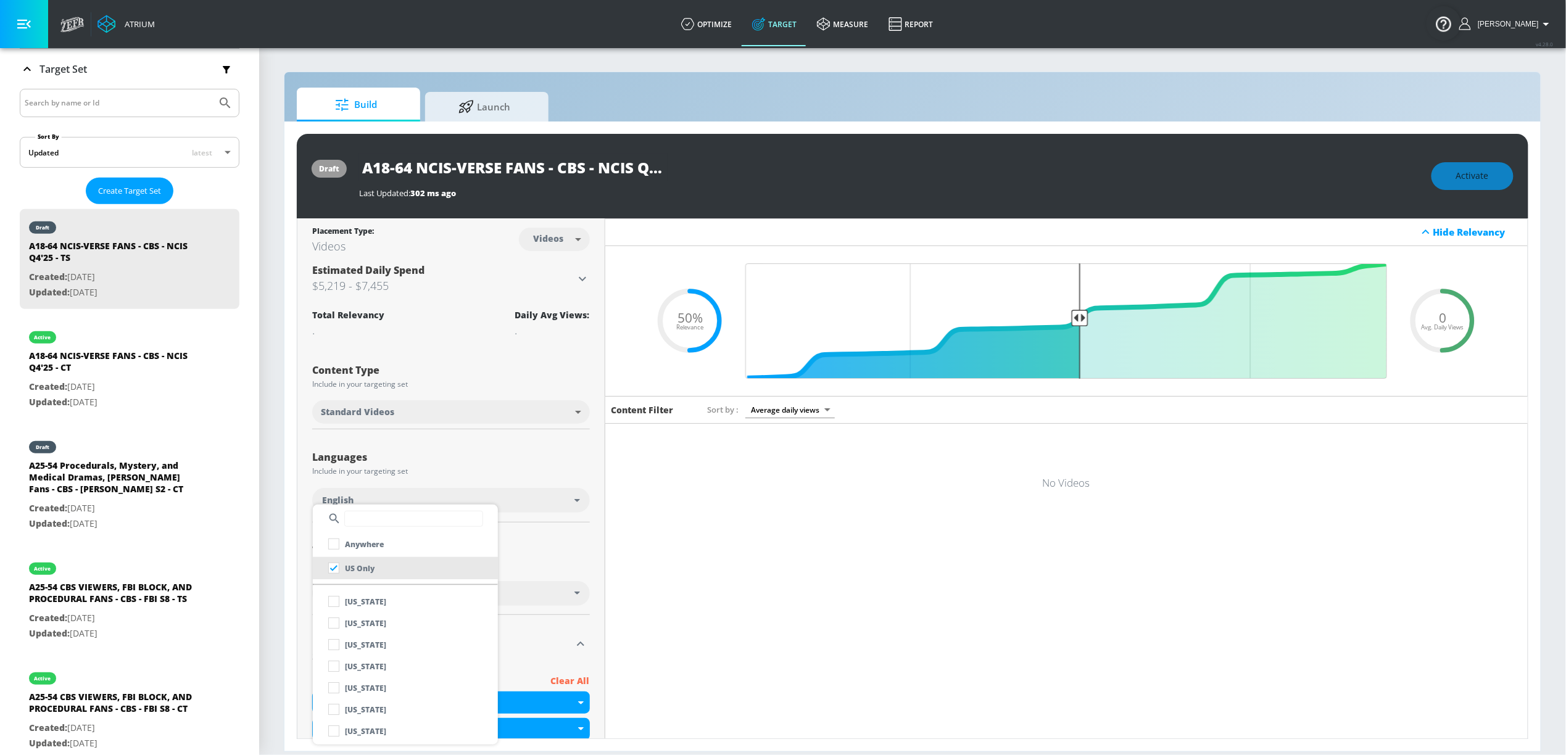
click at [536, 560] on div at bounding box center [783, 377] width 1566 height 755
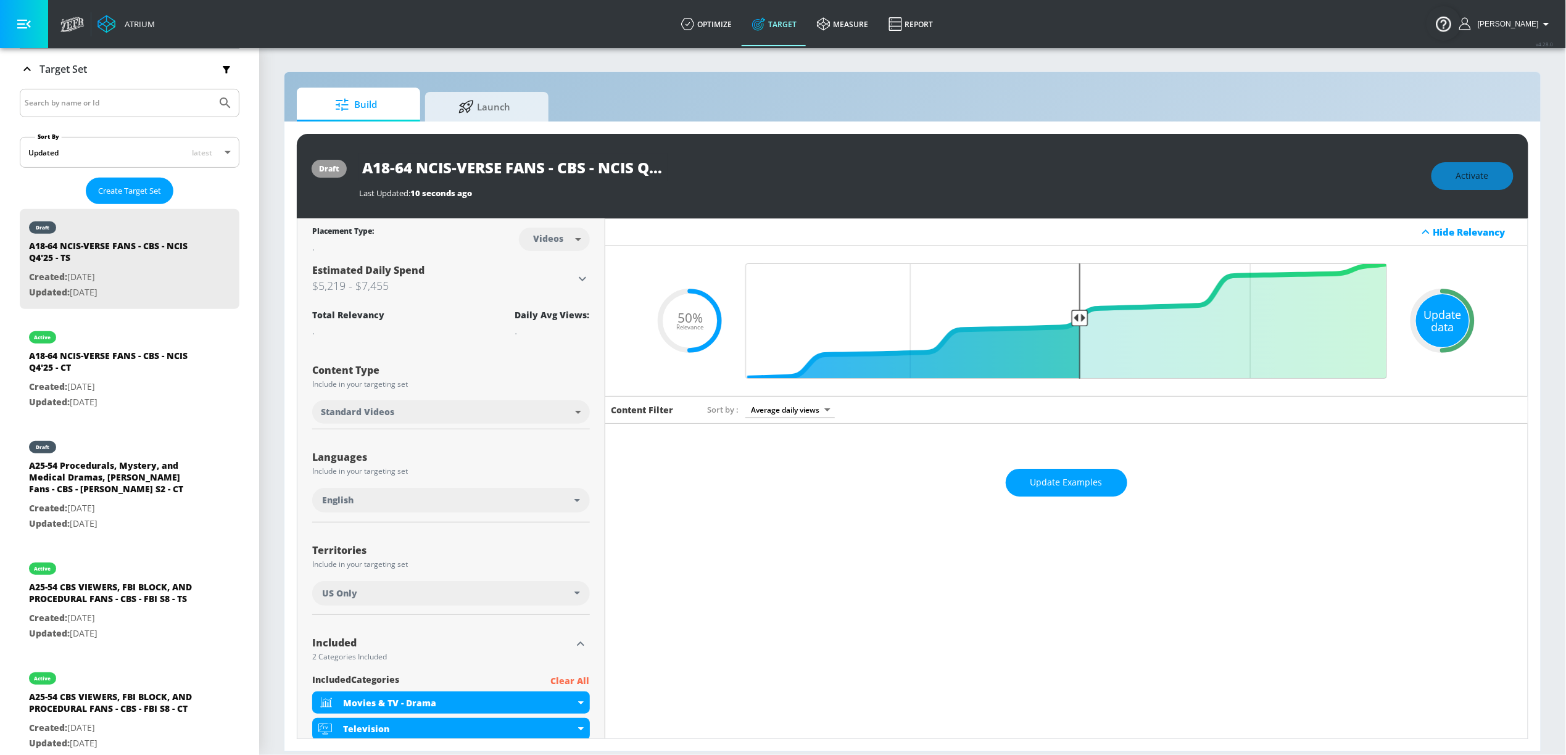
click at [1438, 322] on div "Update data" at bounding box center [1442, 320] width 53 height 53
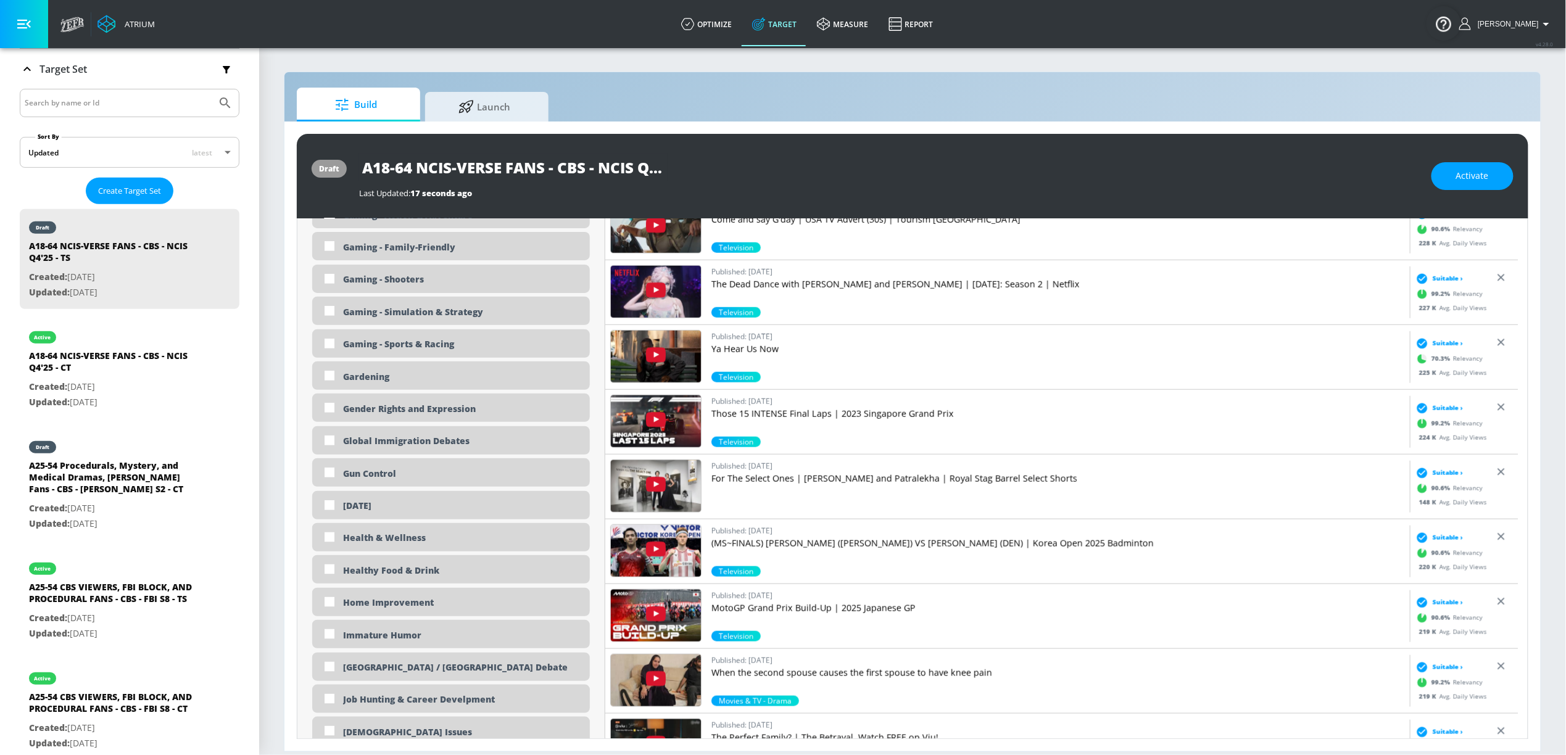
scroll to position [5885, 0]
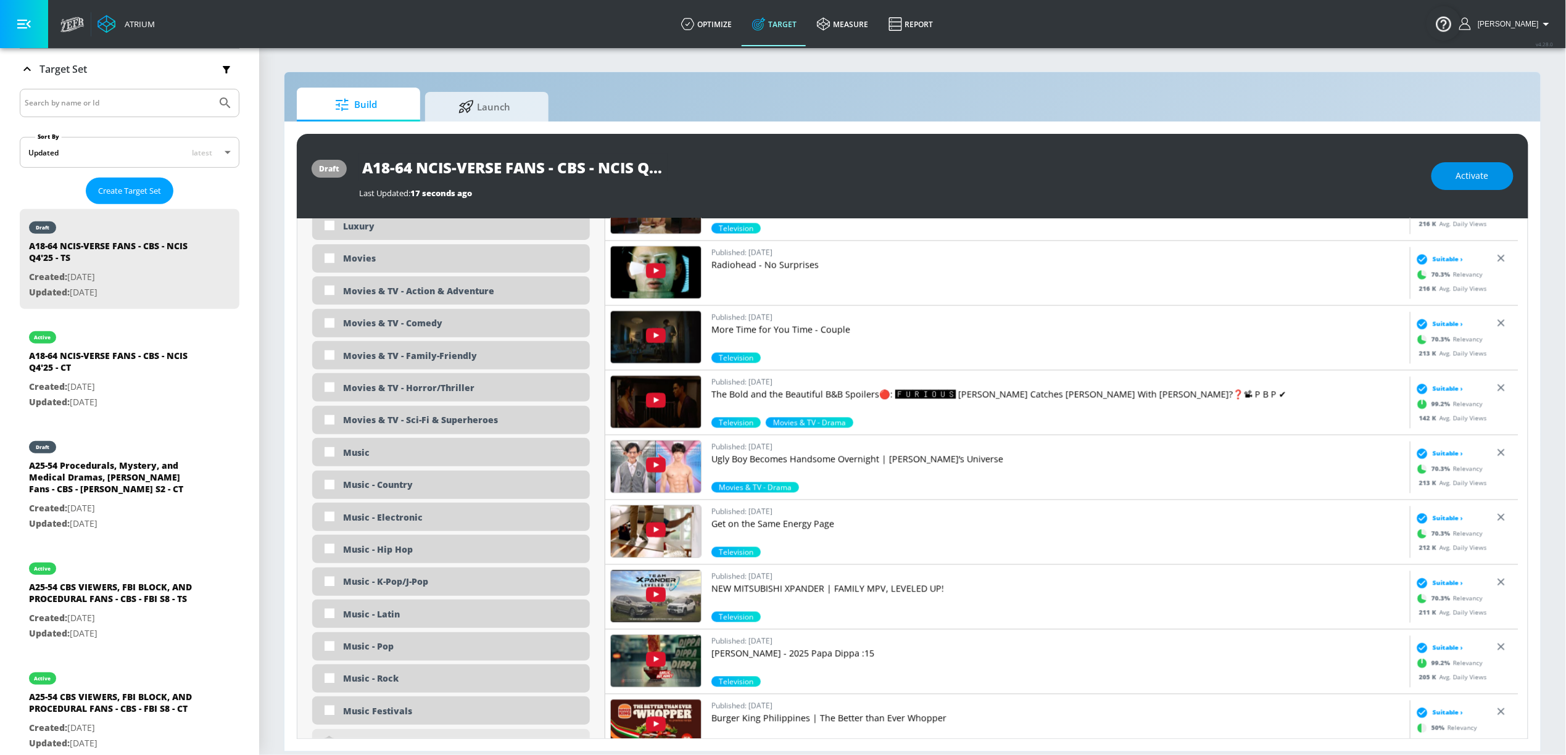
click at [1456, 173] on span "Activate" at bounding box center [1472, 175] width 33 height 15
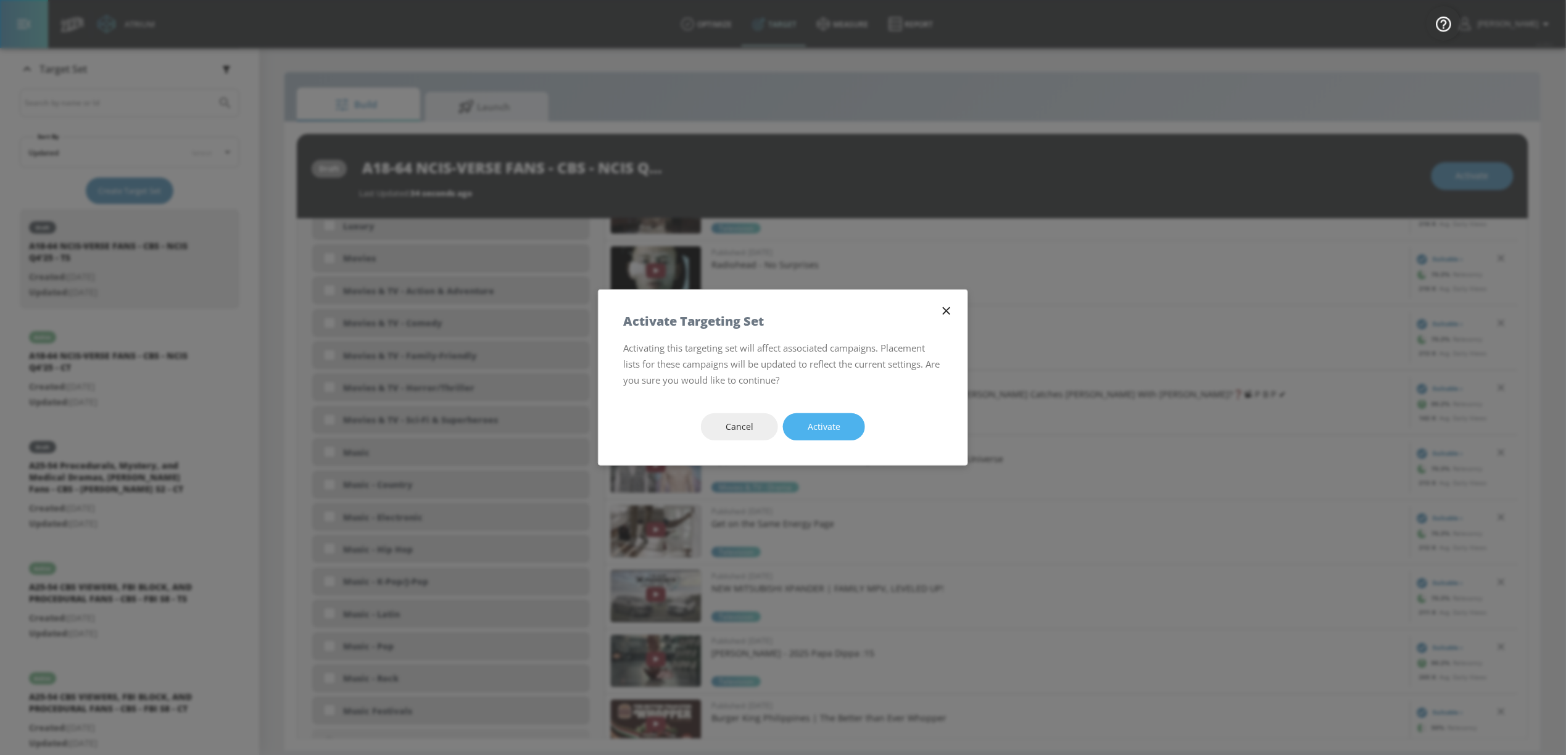
drag, startPoint x: 836, startPoint y: 430, endPoint x: 694, endPoint y: 3, distance: 450.0
click at [836, 429] on span "Activate" at bounding box center [824, 427] width 33 height 15
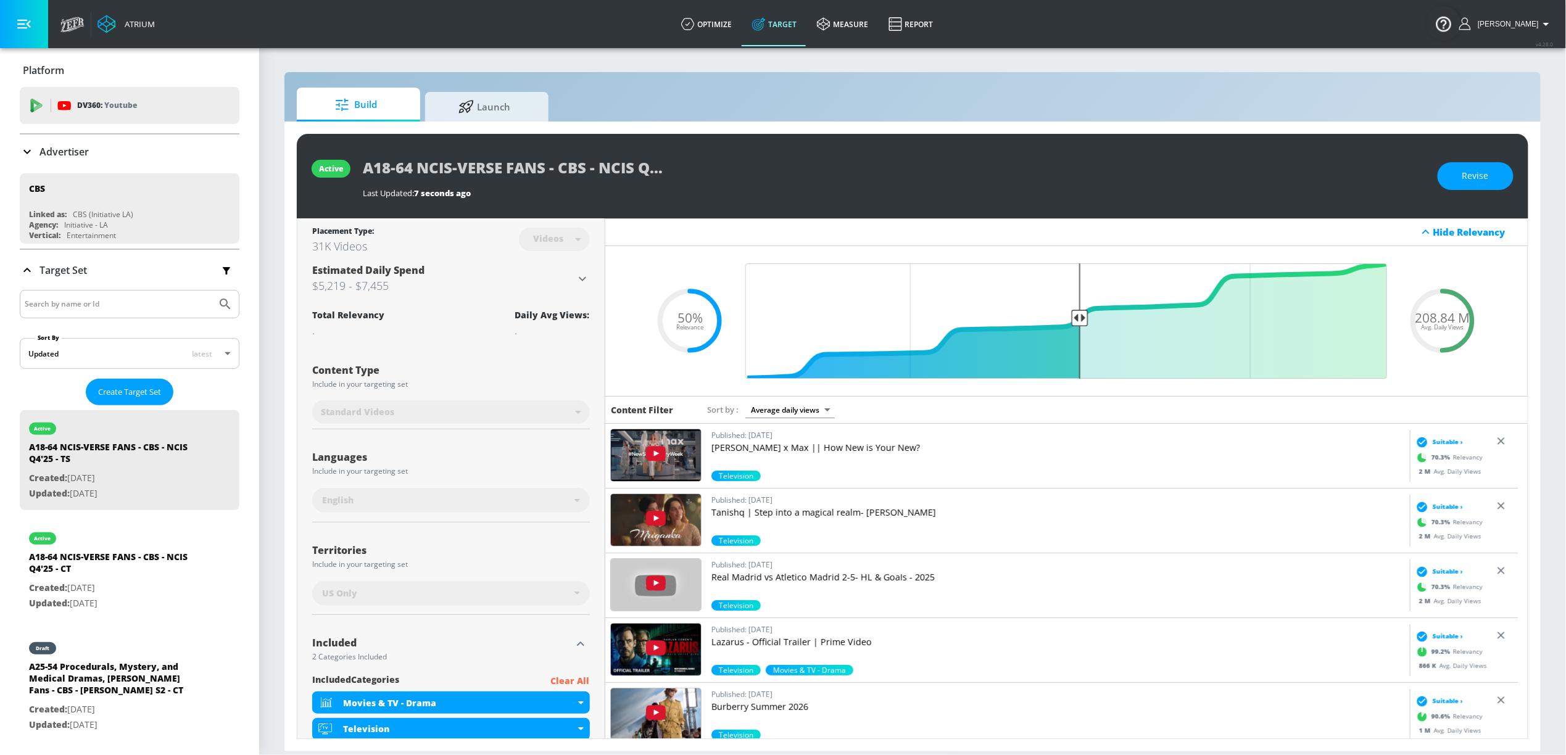
scroll to position [201, 0]
